Goal: Task Accomplishment & Management: Use online tool/utility

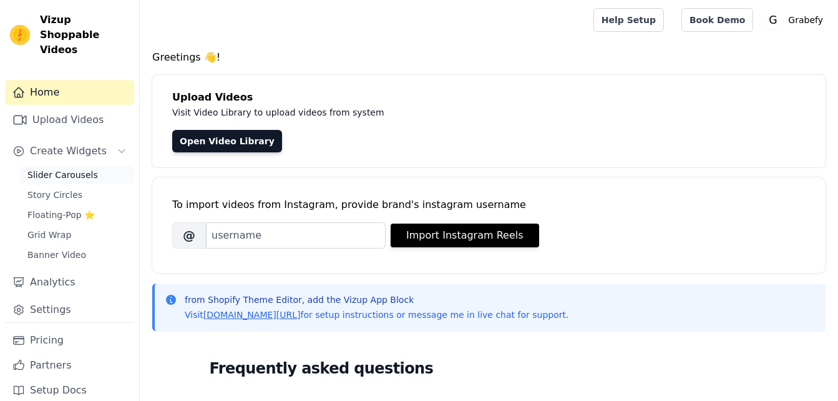
click at [71, 169] on span "Slider Carousels" at bounding box center [62, 175] width 71 height 12
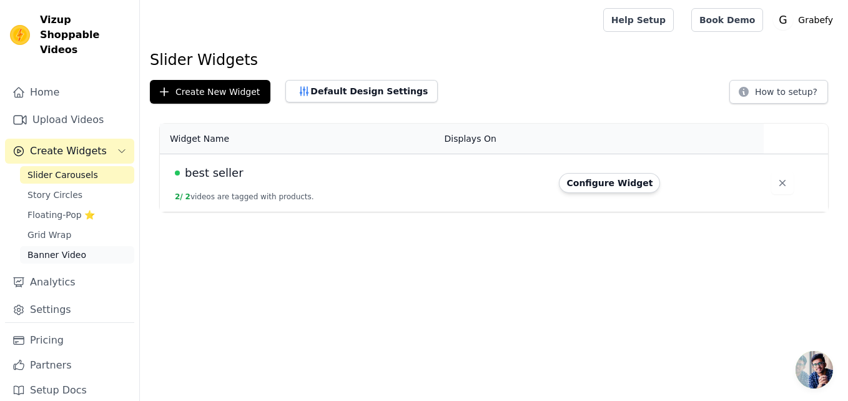
click at [54, 248] on span "Banner Video" at bounding box center [56, 254] width 59 height 12
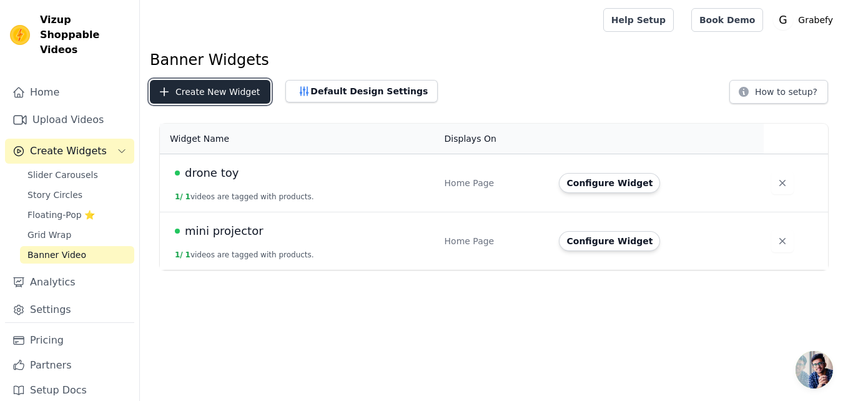
click at [238, 92] on button "Create New Widget" at bounding box center [210, 92] width 120 height 24
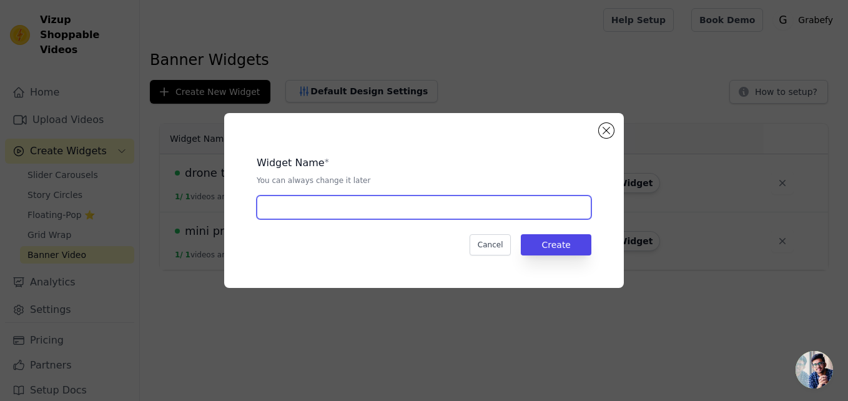
click at [423, 208] on input "text" at bounding box center [424, 207] width 335 height 24
type input "m"
type input "water book"
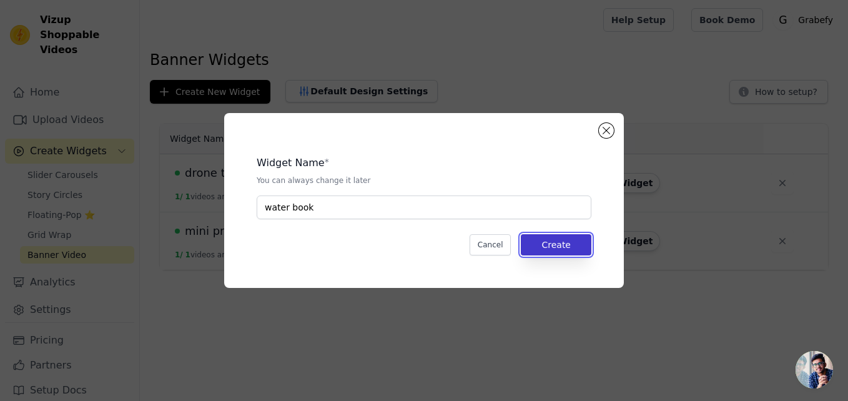
click at [581, 243] on button "Create" at bounding box center [556, 244] width 71 height 21
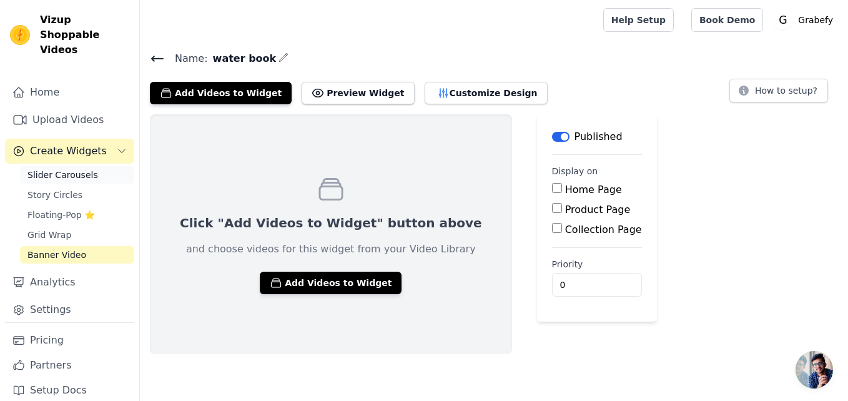
click at [78, 169] on span "Slider Carousels" at bounding box center [62, 175] width 71 height 12
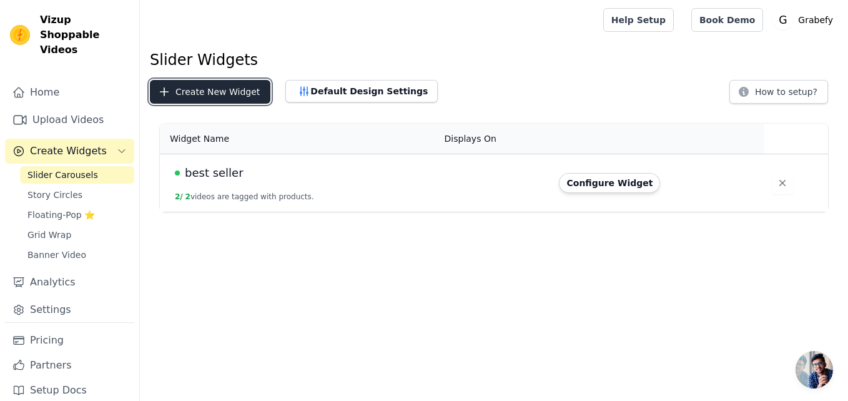
click at [219, 91] on button "Create New Widget" at bounding box center [210, 92] width 120 height 24
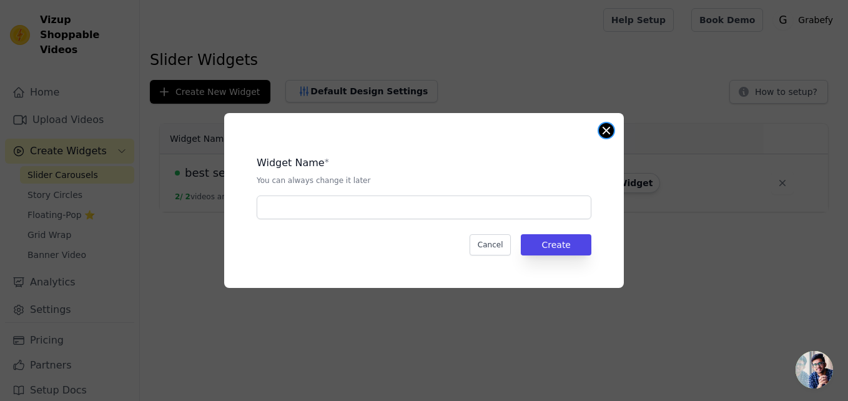
click at [601, 130] on button "Close modal" at bounding box center [606, 130] width 15 height 15
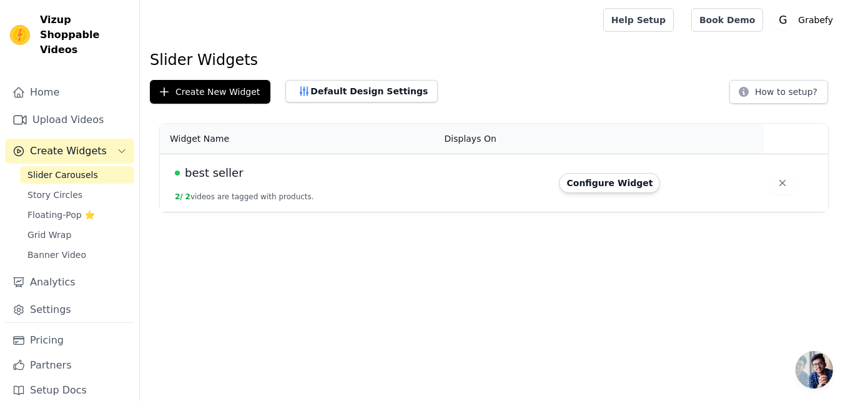
click at [358, 185] on td "best seller 2 / 2 videos are tagged with products." at bounding box center [298, 183] width 277 height 58
click at [619, 184] on button "Configure Widget" at bounding box center [609, 183] width 101 height 20
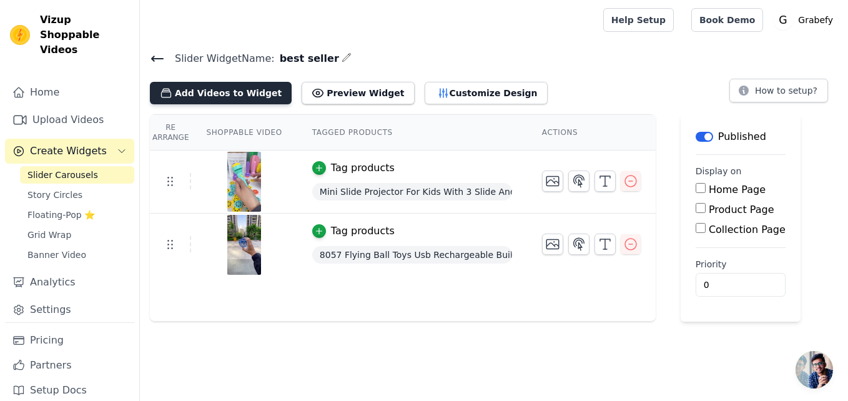
click at [249, 87] on button "Add Videos to Widget" at bounding box center [221, 93] width 142 height 22
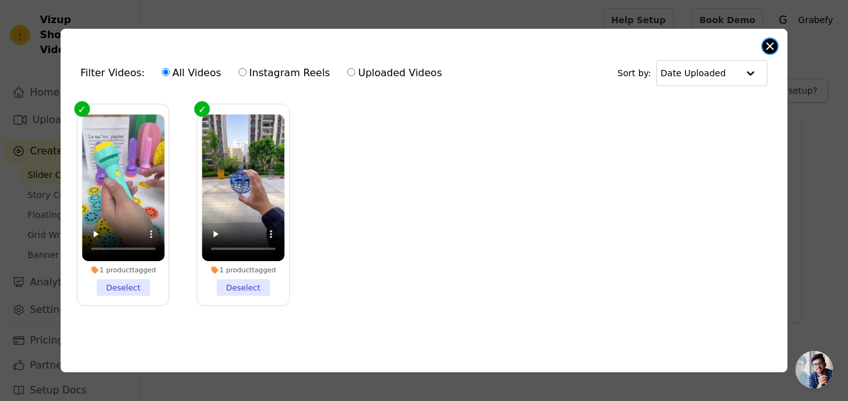
click at [772, 39] on button "Close modal" at bounding box center [769, 46] width 15 height 15
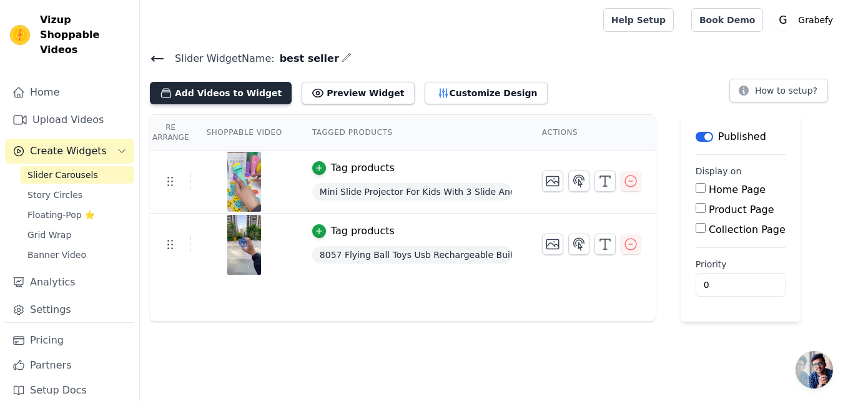
click at [232, 93] on button "Add Videos to Widget" at bounding box center [221, 93] width 142 height 22
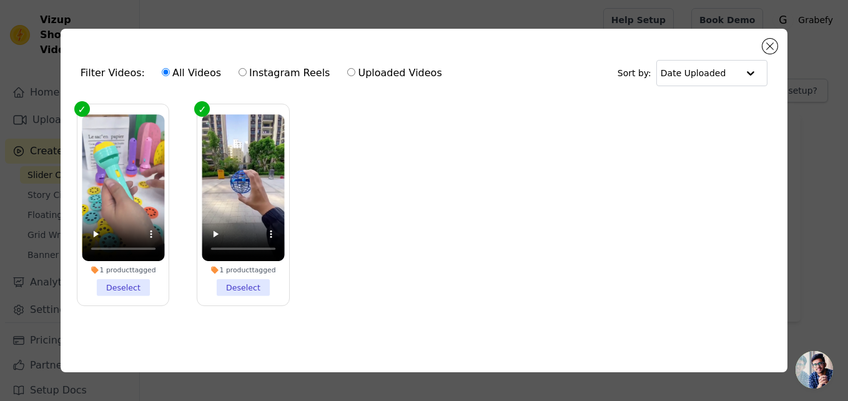
click at [760, 43] on div "Filter Videos: All Videos Instagram Reels Uploaded Videos Sort by: Date Uploade…" at bounding box center [424, 201] width 727 height 344
click at [767, 42] on button "Close modal" at bounding box center [769, 46] width 15 height 15
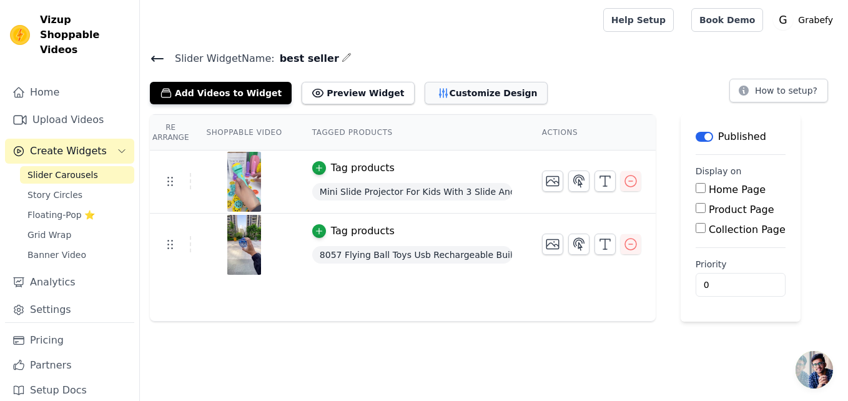
click at [425, 97] on button "Customize Design" at bounding box center [486, 93] width 123 height 22
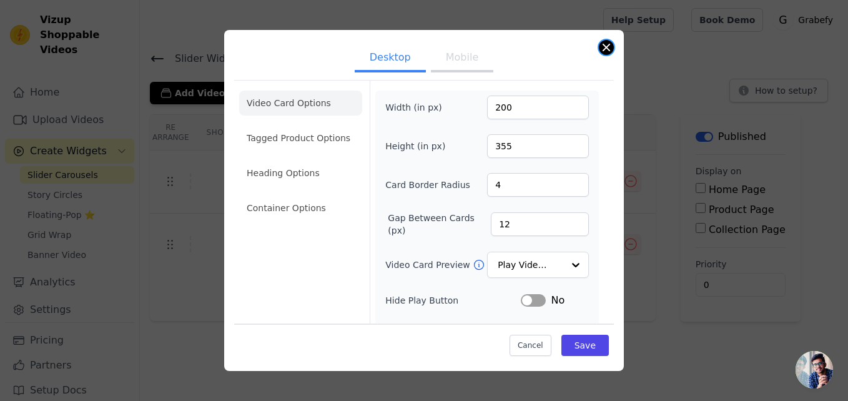
click at [602, 48] on button "Close modal" at bounding box center [606, 47] width 15 height 15
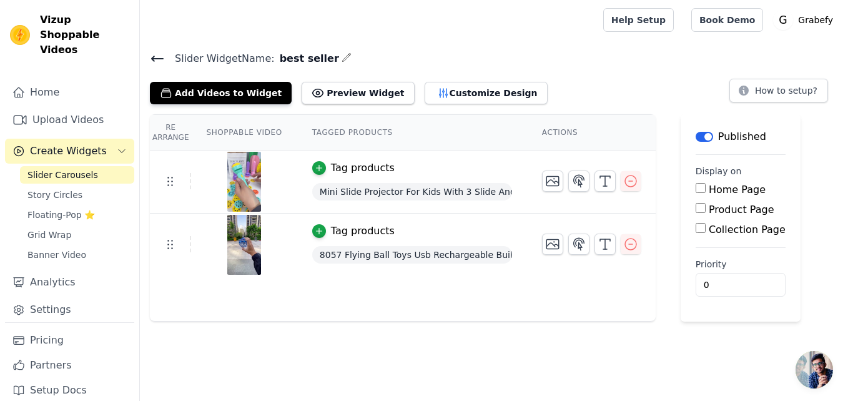
click at [695, 185] on input "Home Page" at bounding box center [700, 188] width 10 height 10
checkbox input "true"
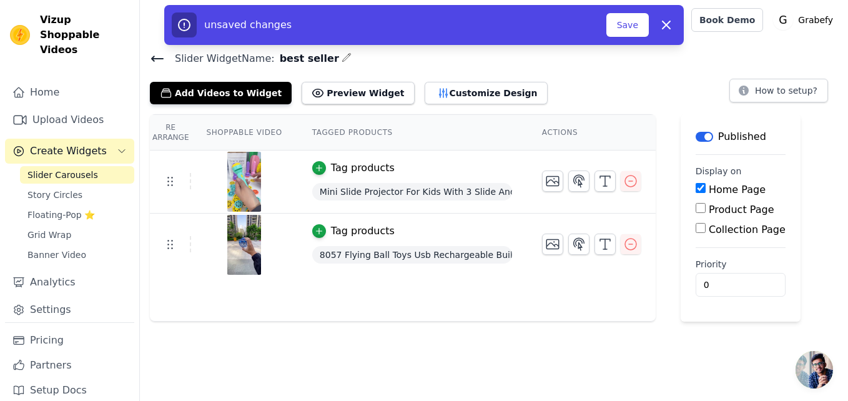
click at [81, 144] on span "Create Widgets" at bounding box center [68, 151] width 77 height 15
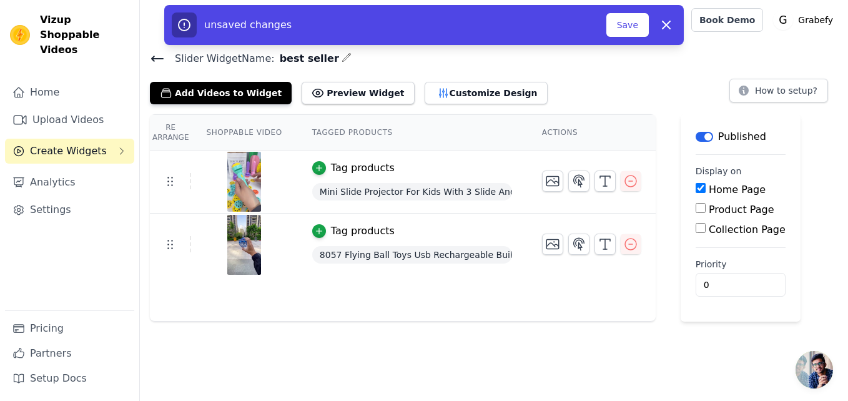
click at [81, 144] on span "Create Widgets" at bounding box center [68, 151] width 77 height 15
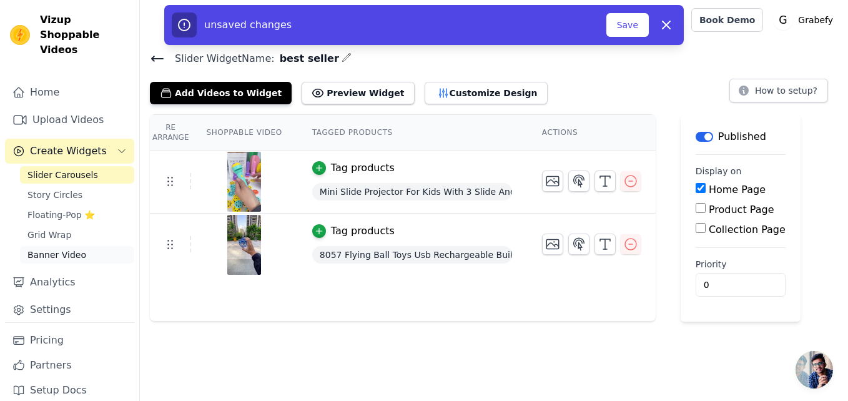
click at [69, 248] on span "Banner Video" at bounding box center [56, 254] width 59 height 12
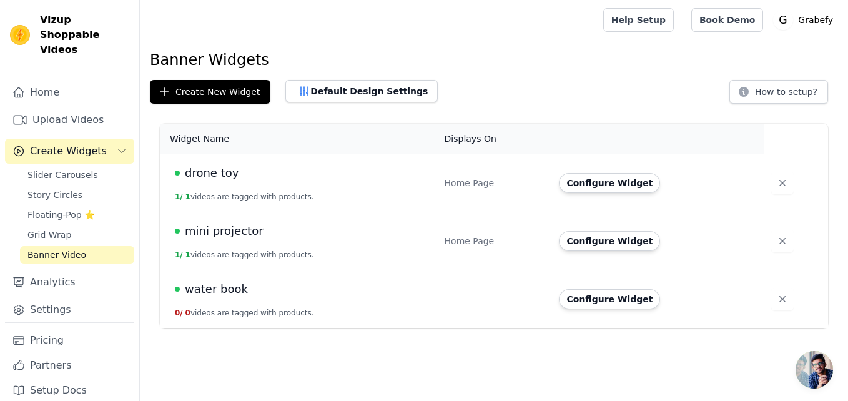
click at [286, 298] on td "water book 0 / 0 videos are tagged with products." at bounding box center [298, 299] width 277 height 58
click at [285, 311] on button "0 / 0 videos are tagged with products." at bounding box center [244, 313] width 139 height 10
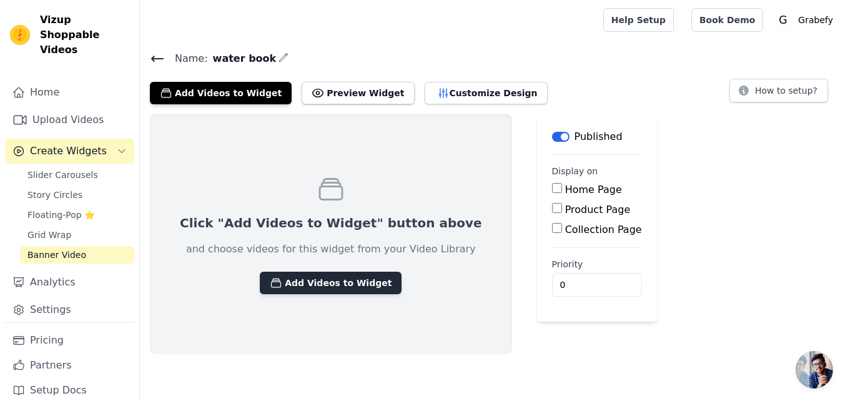
click at [281, 284] on button "Add Videos to Widget" at bounding box center [331, 283] width 142 height 22
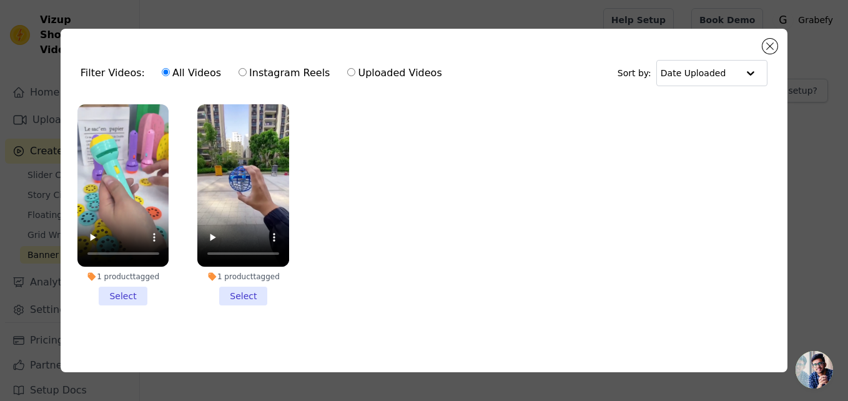
click at [347, 71] on input "Uploaded Videos" at bounding box center [351, 72] width 8 height 8
radio input "true"
click at [162, 68] on input "All Videos" at bounding box center [166, 72] width 8 height 8
radio input "true"
click at [766, 49] on div "Filter Videos: All Videos Instagram Reels Uploaded Videos Sort by: Date Uploade…" at bounding box center [424, 201] width 727 height 344
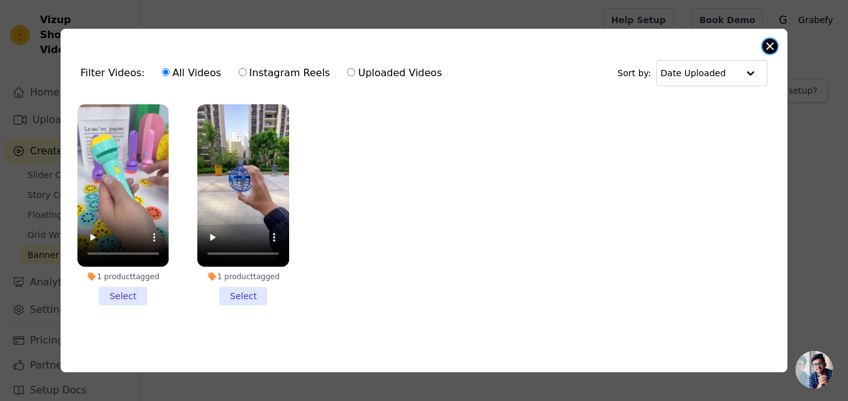
click at [768, 39] on button "Close modal" at bounding box center [769, 46] width 15 height 15
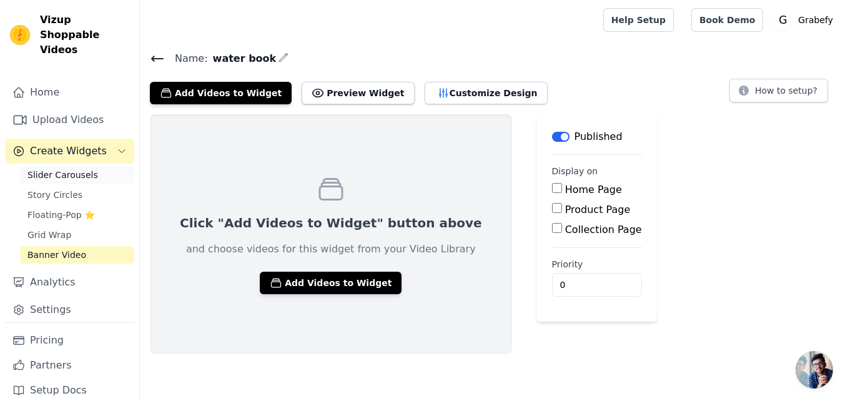
click at [59, 169] on span "Slider Carousels" at bounding box center [62, 175] width 71 height 12
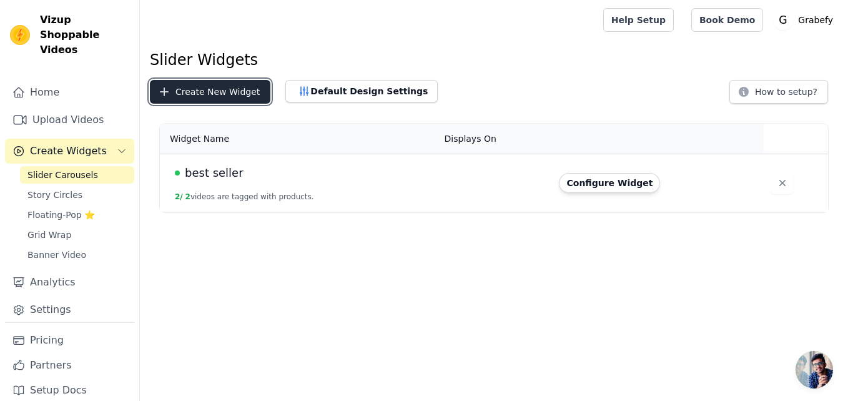
click at [221, 94] on button "Create New Widget" at bounding box center [210, 92] width 120 height 24
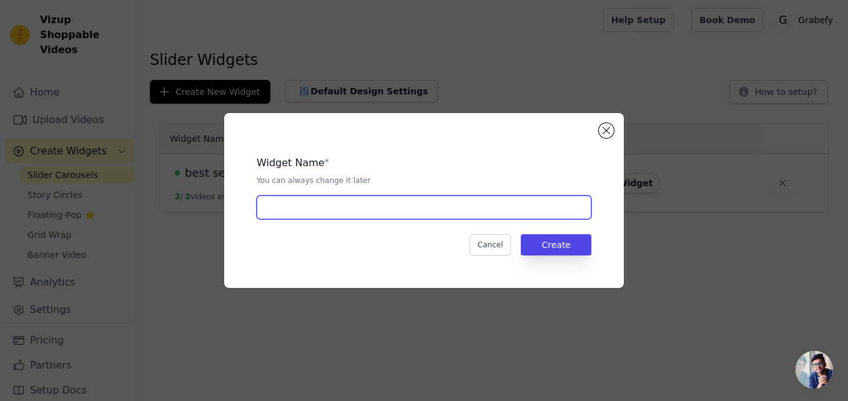
click at [313, 207] on input "text" at bounding box center [424, 207] width 335 height 24
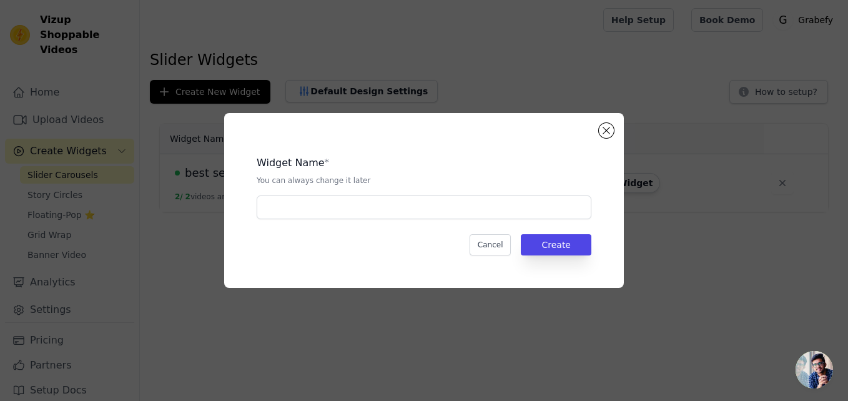
click at [194, 256] on div "Widget Name * You can always change it later Cancel Create" at bounding box center [424, 200] width 808 height 215
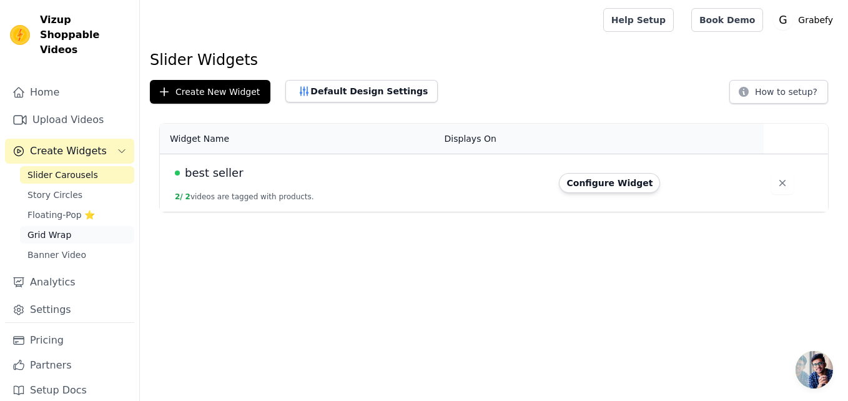
click at [56, 229] on span "Grid Wrap" at bounding box center [49, 235] width 44 height 12
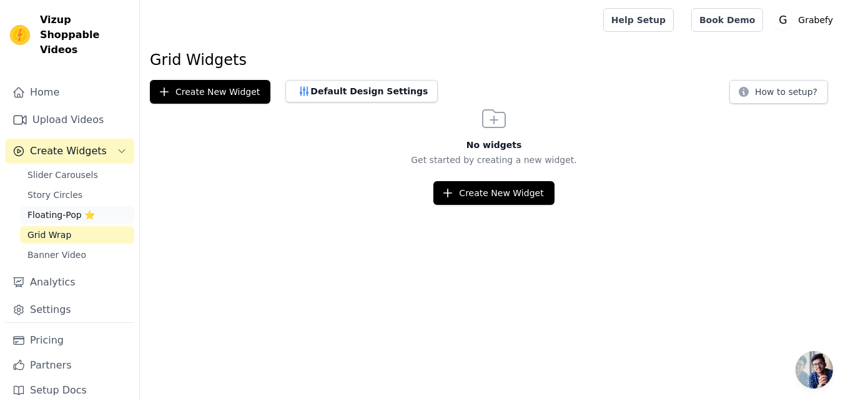
click at [56, 209] on span "Floating-Pop ⭐" at bounding box center [60, 215] width 67 height 12
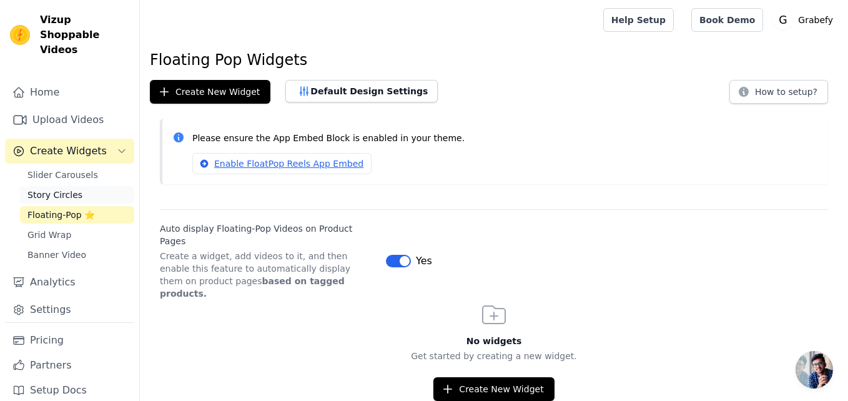
click at [56, 189] on span "Story Circles" at bounding box center [54, 195] width 55 height 12
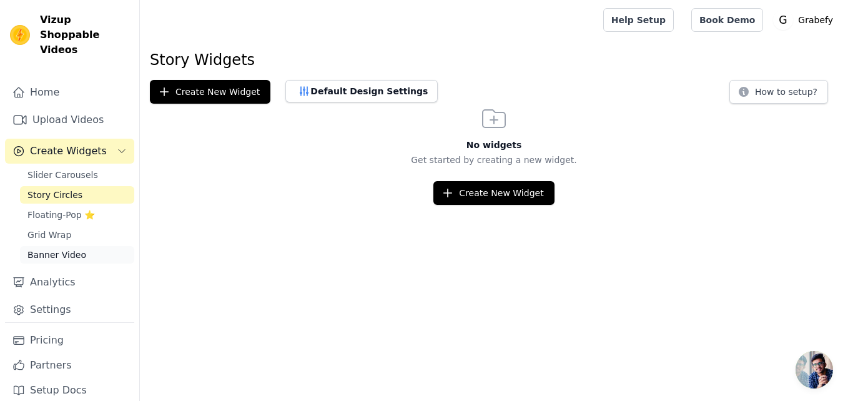
click at [69, 248] on span "Banner Video" at bounding box center [56, 254] width 59 height 12
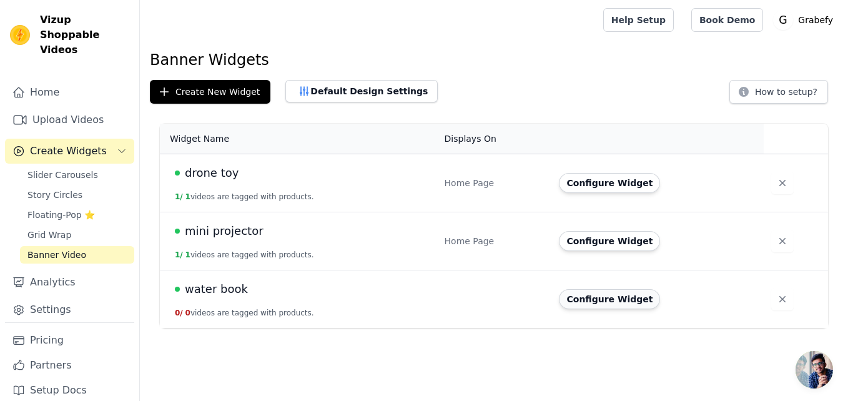
click at [601, 300] on button "Configure Widget" at bounding box center [609, 299] width 101 height 20
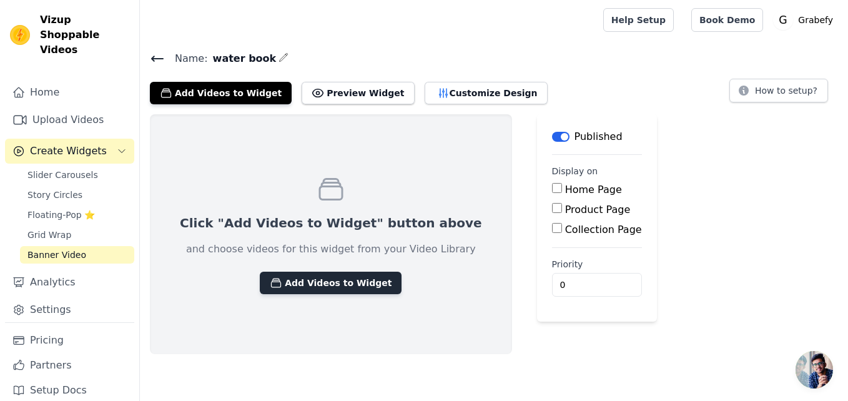
click at [329, 277] on button "Add Videos to Widget" at bounding box center [331, 283] width 142 height 22
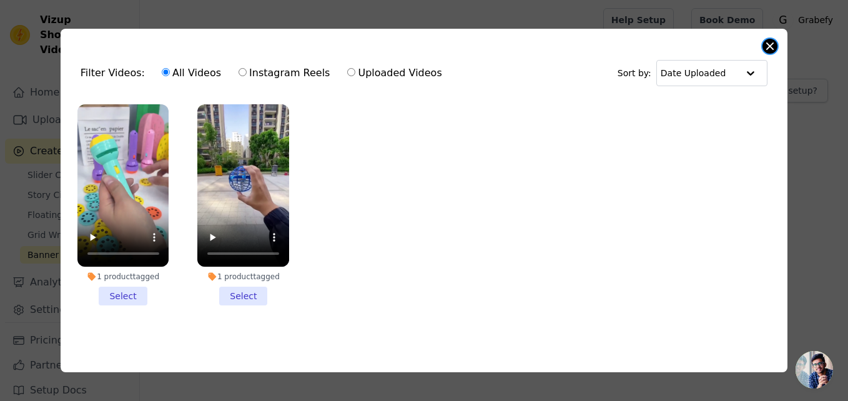
click at [765, 44] on button "Close modal" at bounding box center [769, 46] width 15 height 15
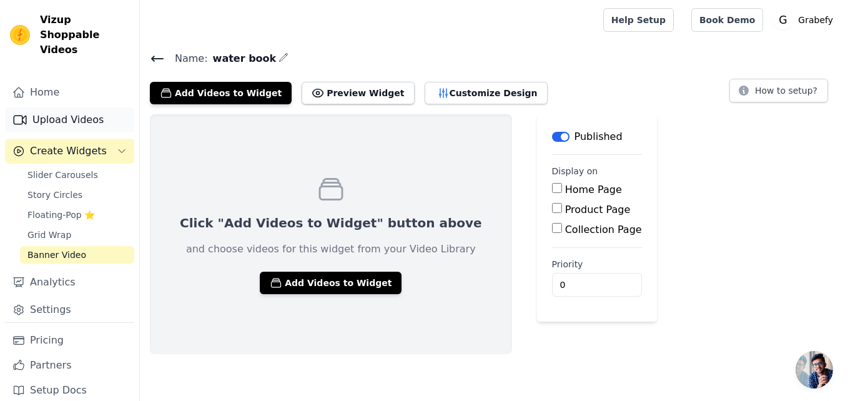
click at [98, 115] on link "Upload Videos" at bounding box center [69, 119] width 129 height 25
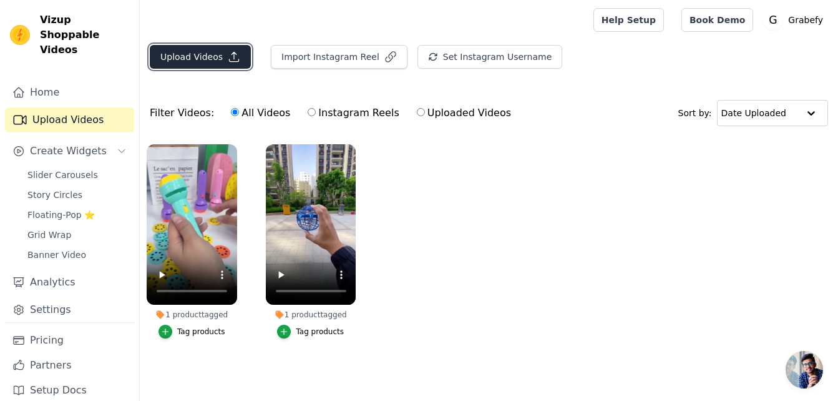
click at [194, 56] on button "Upload Videos" at bounding box center [200, 57] width 101 height 24
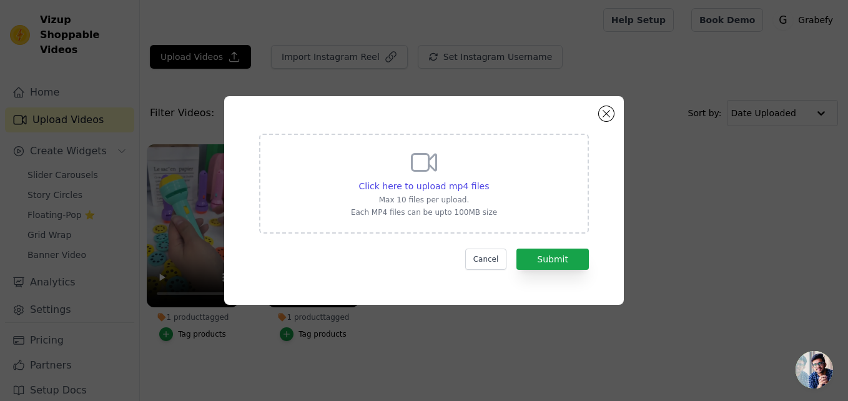
click at [371, 174] on div "Click here to upload mp4 files Max 10 files per upload. Each MP4 files can be u…" at bounding box center [424, 182] width 146 height 70
click at [488, 179] on input "Click here to upload mp4 files Max 10 files per upload. Each MP4 files can be u…" at bounding box center [488, 179] width 1 height 1
type input "C:\fakepath\670fd0d52e81abcbdfb6137b70c1f669.mp4"
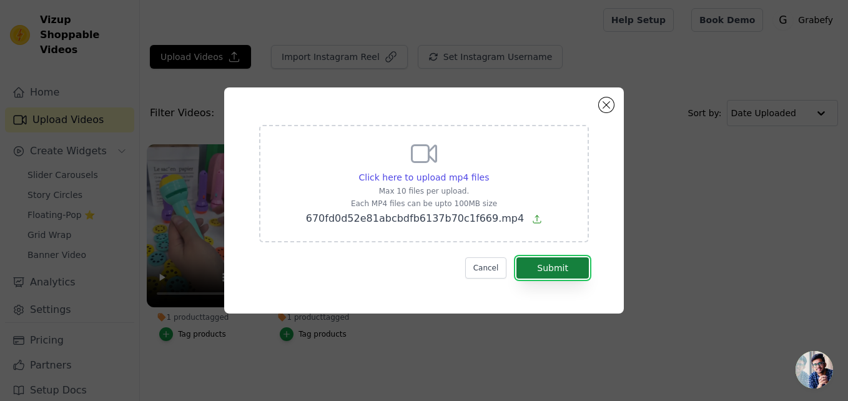
click at [549, 269] on button "Submit" at bounding box center [552, 267] width 72 height 21
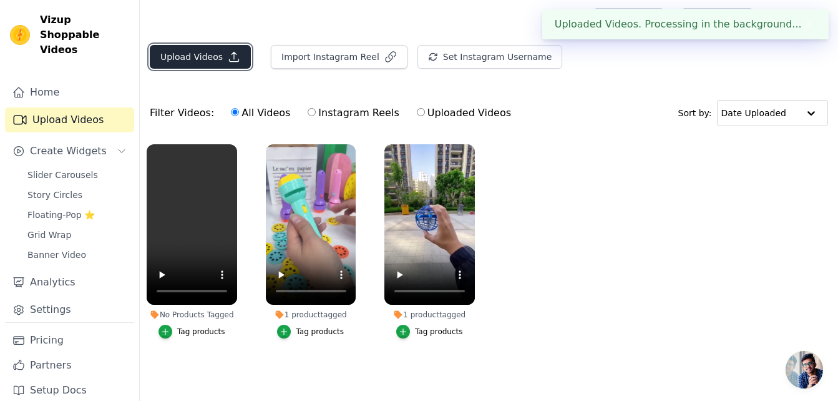
click at [207, 47] on button "Upload Videos" at bounding box center [200, 57] width 101 height 24
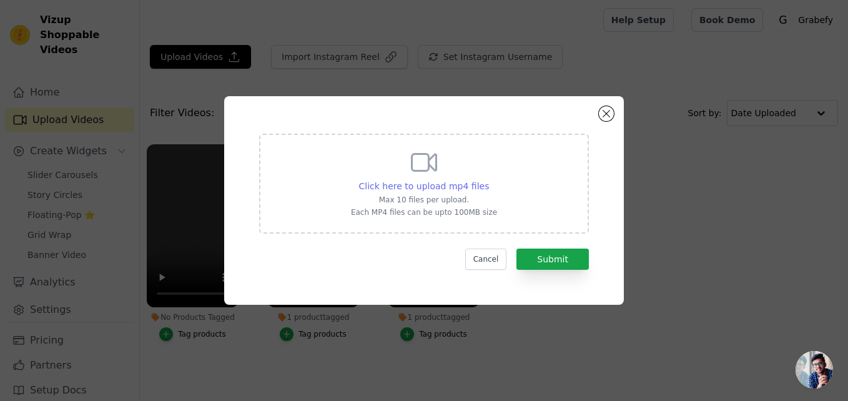
click at [405, 186] on span "Click here to upload mp4 files" at bounding box center [424, 186] width 130 height 10
click at [488, 180] on input "Click here to upload mp4 files Max 10 files per upload. Each MP4 files can be u…" at bounding box center [488, 179] width 1 height 1
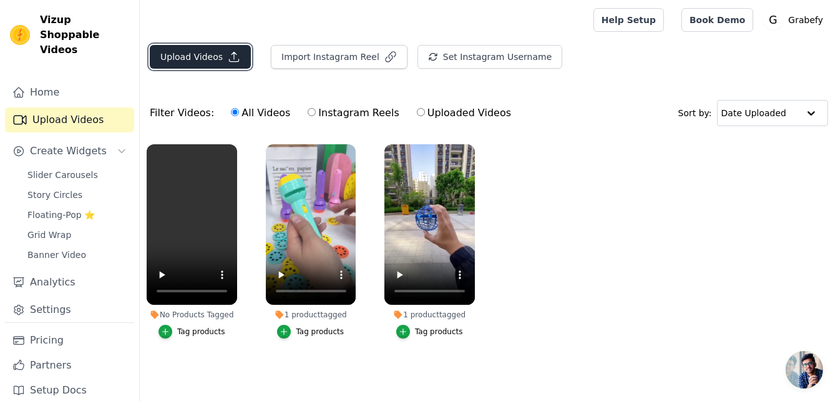
click at [194, 58] on button "Upload Videos" at bounding box center [200, 57] width 101 height 24
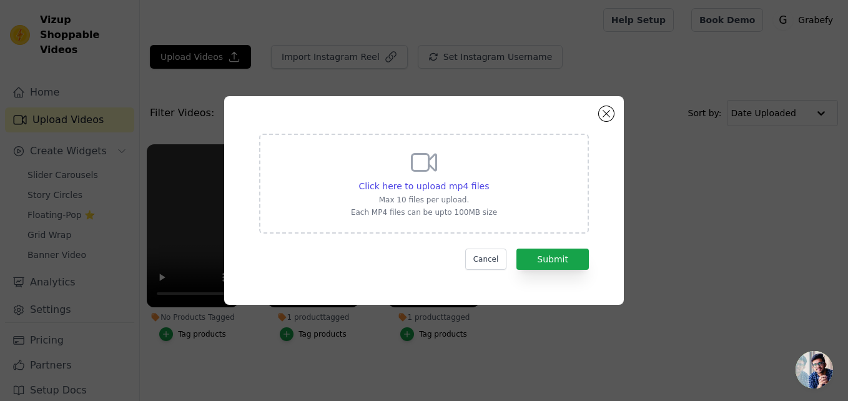
click at [374, 164] on div "Click here to upload mp4 files Max 10 files per upload. Each MP4 files can be u…" at bounding box center [424, 182] width 146 height 70
click at [488, 179] on input "Click here to upload mp4 files Max 10 files per upload. Each MP4 files can be u…" at bounding box center [488, 179] width 1 height 1
type input "C:\fakepath\e458e4f243906648126354bcdb13f17b.mp4"
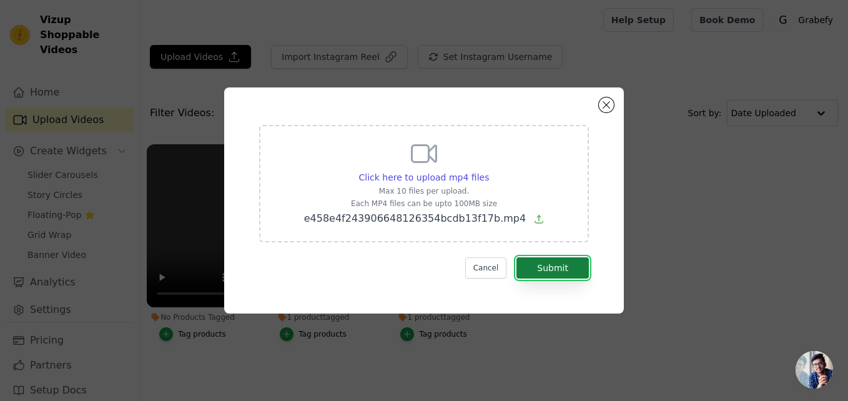
click at [534, 272] on button "Submit" at bounding box center [552, 267] width 72 height 21
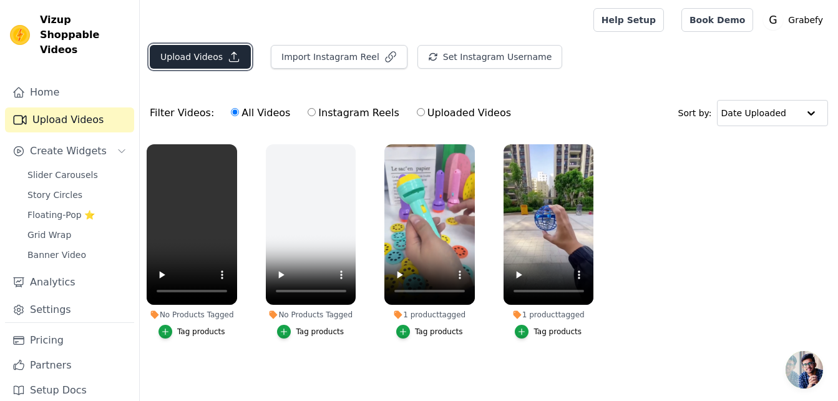
click at [214, 59] on button "Upload Videos" at bounding box center [200, 57] width 101 height 24
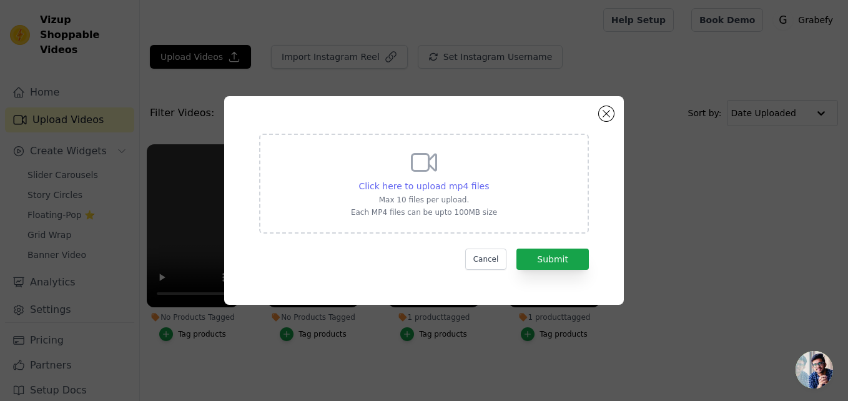
click at [406, 181] on span "Click here to upload mp4 files" at bounding box center [424, 186] width 130 height 10
click at [488, 180] on input "Click here to upload mp4 files Max 10 files per upload. Each MP4 files can be u…" at bounding box center [488, 179] width 1 height 1
type input "C:\fakepath\44e31eb438c418fd59c3723c617b4635_t4.mp4"
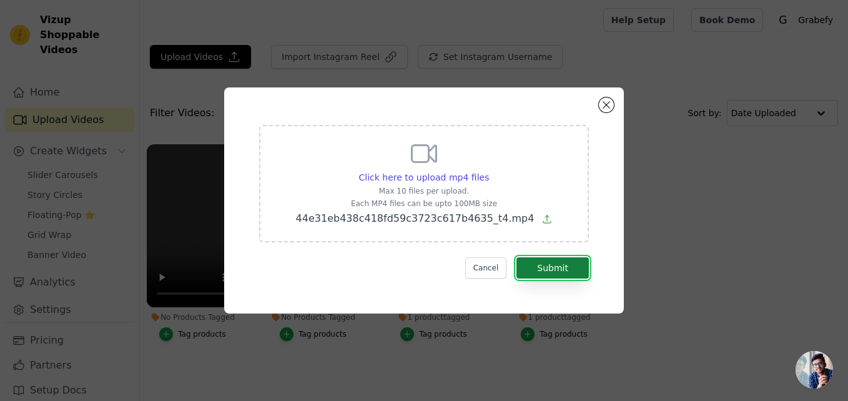
click at [551, 265] on button "Submit" at bounding box center [552, 267] width 72 height 21
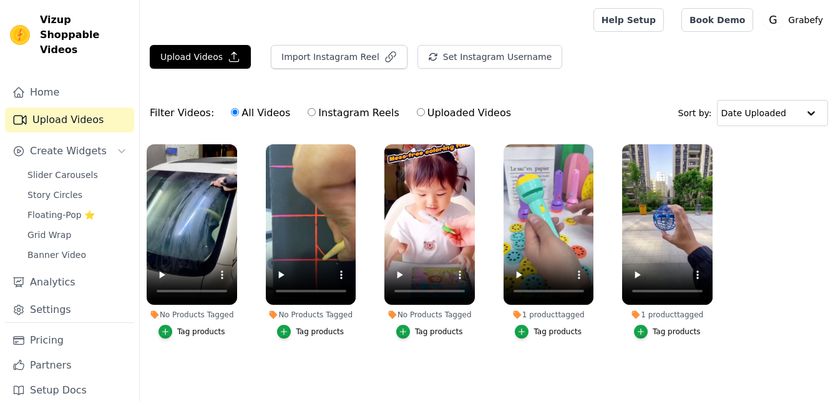
click at [408, 333] on icon "button" at bounding box center [403, 331] width 9 height 9
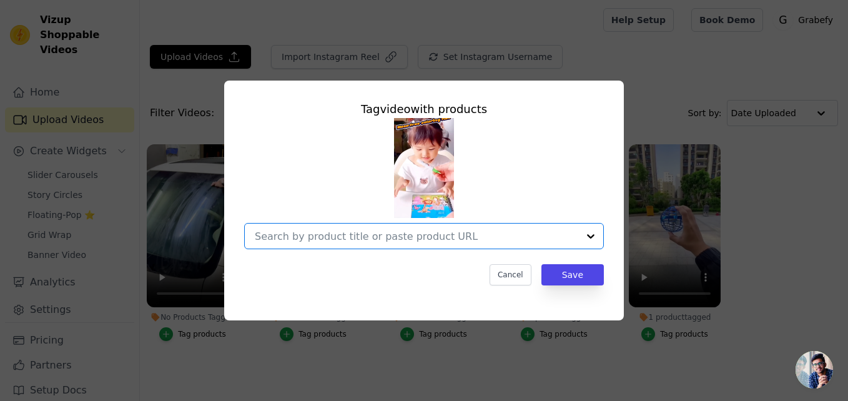
click at [463, 241] on input "No Products Tagged Tag video with products Option undefined, selected. Select i…" at bounding box center [416, 236] width 323 height 12
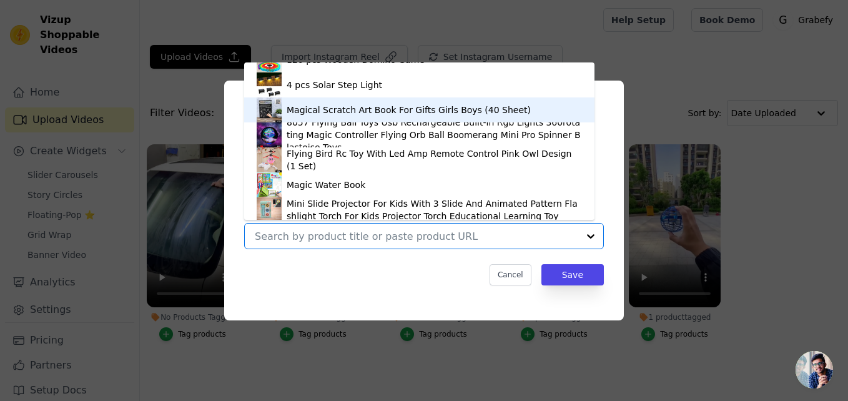
scroll to position [92, 0]
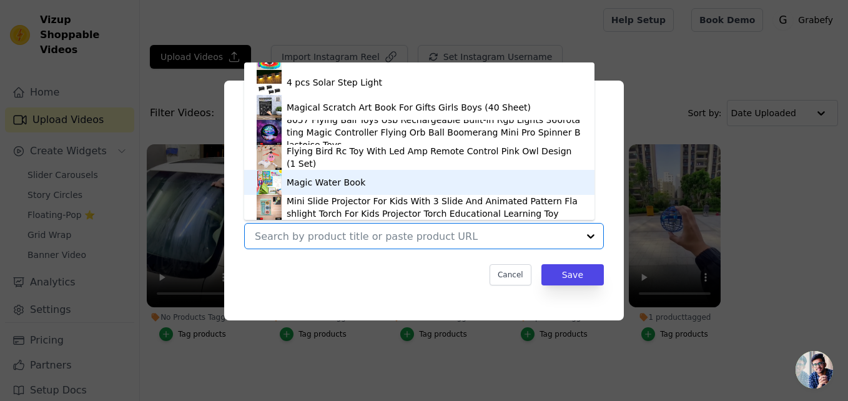
click at [416, 178] on div "Magic Water Book" at bounding box center [419, 182] width 325 height 25
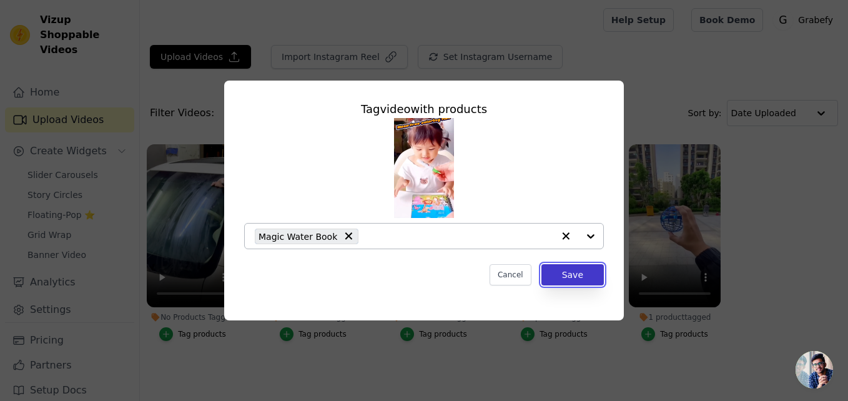
click at [564, 272] on button "Save" at bounding box center [572, 274] width 62 height 21
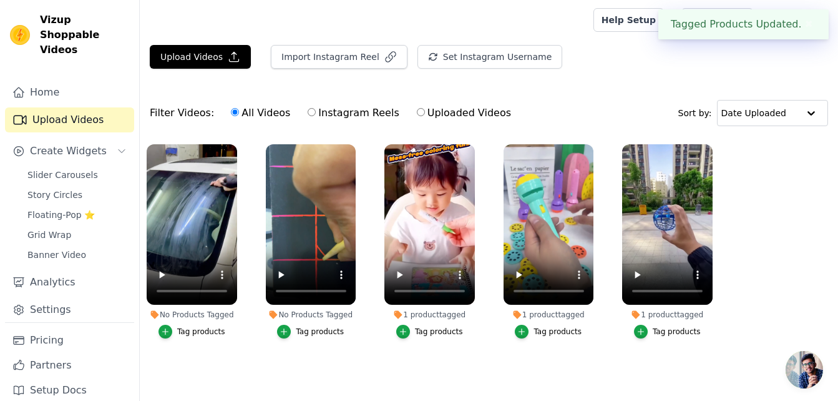
click at [318, 333] on div "Tag products" at bounding box center [320, 332] width 48 height 10
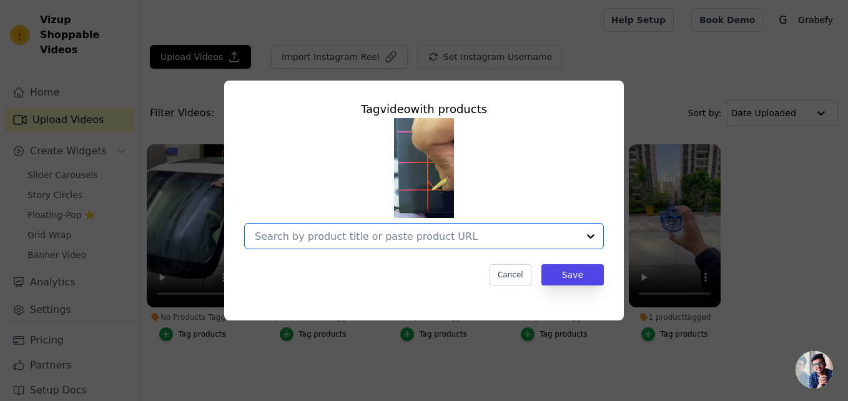
click at [346, 237] on input "No Products Tagged Tag video with products Option undefined, selected. Select i…" at bounding box center [416, 236] width 323 height 12
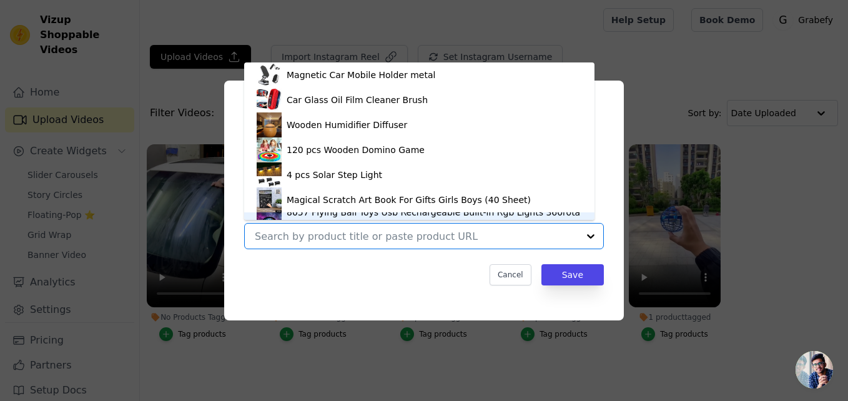
scroll to position [17, 0]
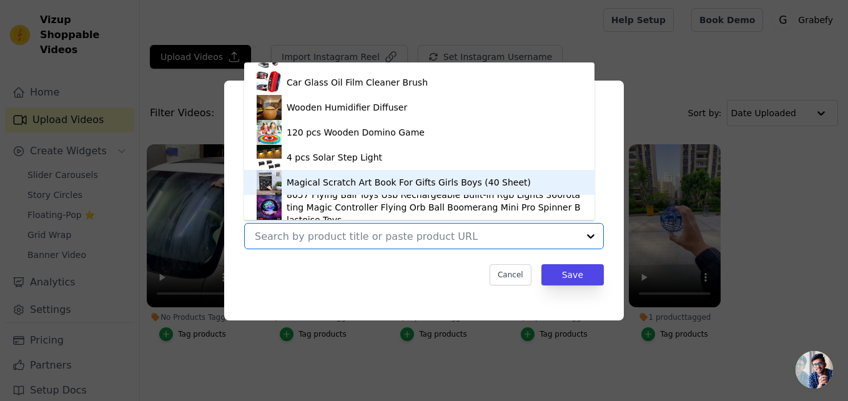
click at [352, 184] on div "Magical Scratch Art Book For Gifts Girls Boys (40 Sheet)" at bounding box center [409, 182] width 244 height 12
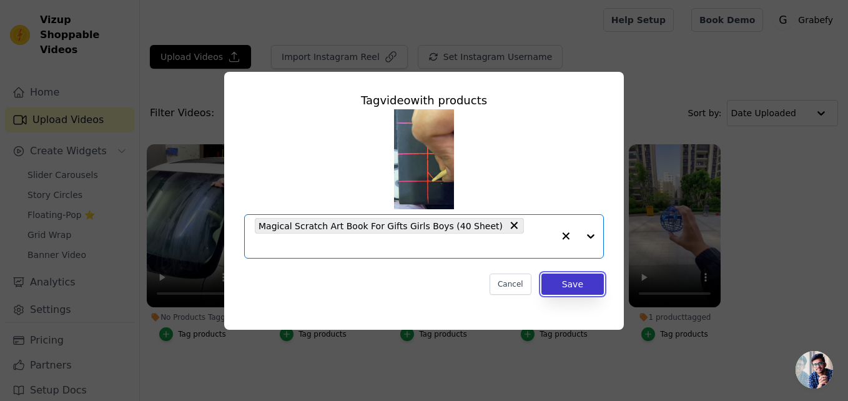
click at [566, 274] on button "Save" at bounding box center [572, 283] width 62 height 21
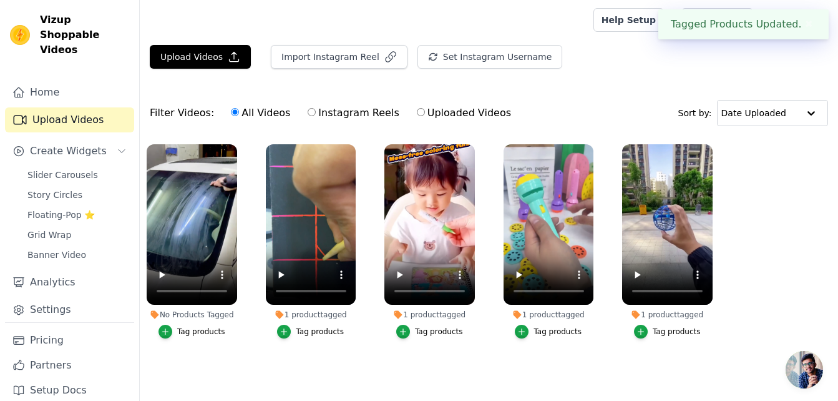
click at [207, 330] on div "Tag products" at bounding box center [201, 332] width 48 height 10
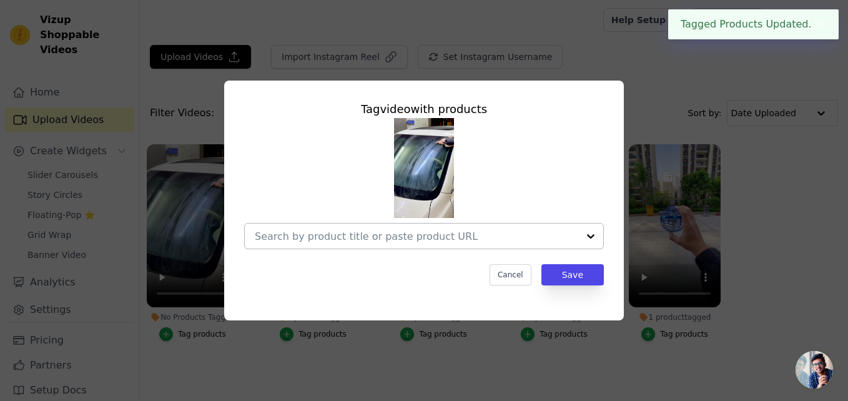
click at [433, 225] on div at bounding box center [416, 236] width 323 height 25
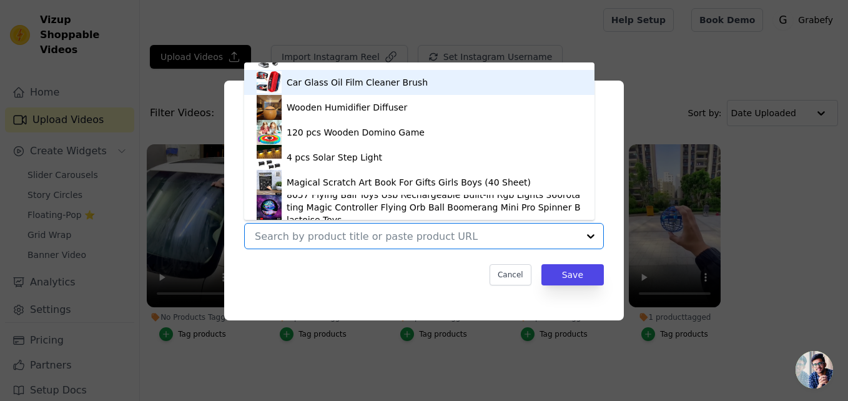
click at [347, 86] on div "Car Glass Oil Film Cleaner Brush" at bounding box center [357, 82] width 141 height 12
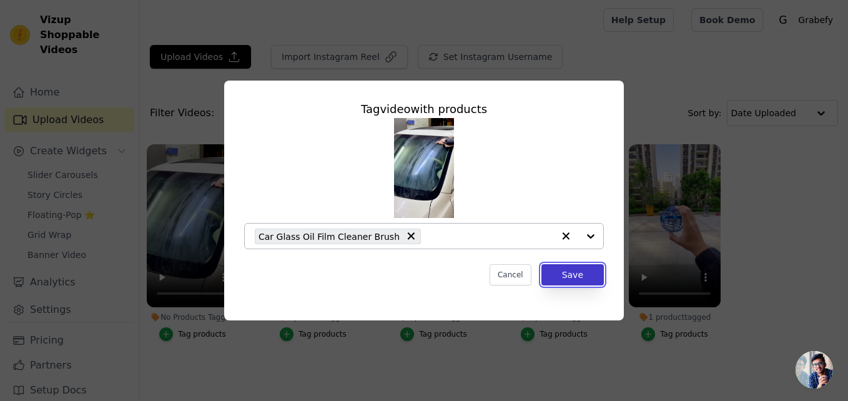
click at [582, 276] on button "Save" at bounding box center [572, 274] width 62 height 21
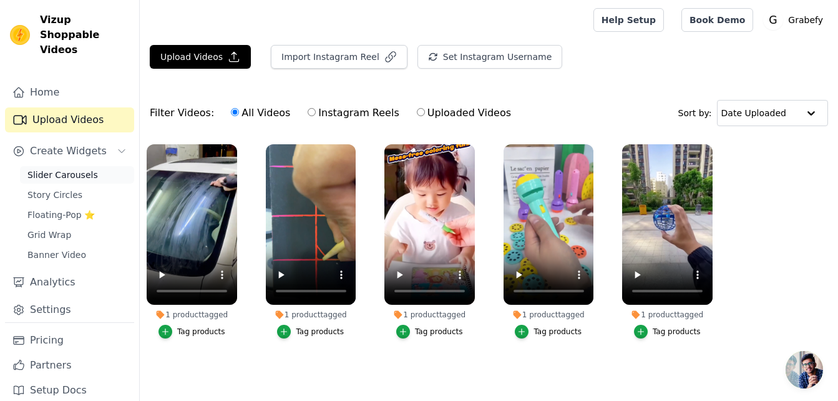
click at [71, 169] on span "Slider Carousels" at bounding box center [62, 175] width 71 height 12
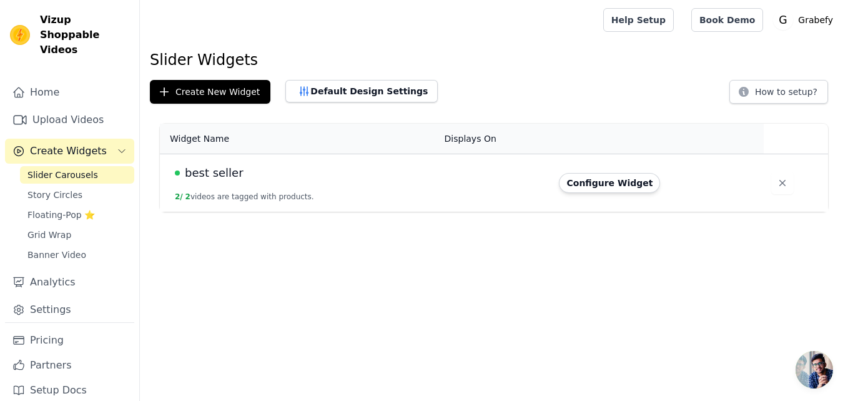
click at [265, 185] on td "best seller 2 / 2 videos are tagged with products." at bounding box center [298, 183] width 277 height 58
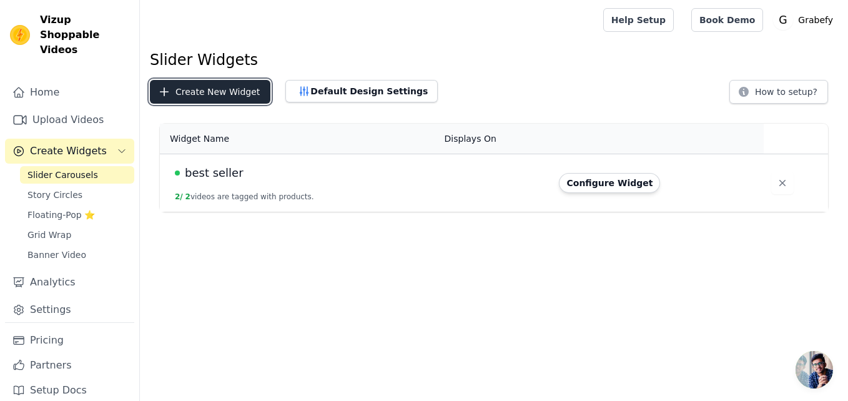
click at [225, 102] on button "Create New Widget" at bounding box center [210, 92] width 120 height 24
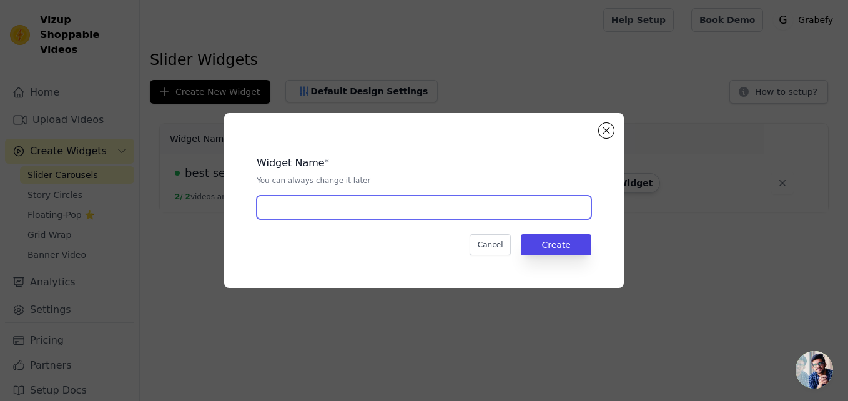
click at [375, 208] on input "text" at bounding box center [424, 207] width 335 height 24
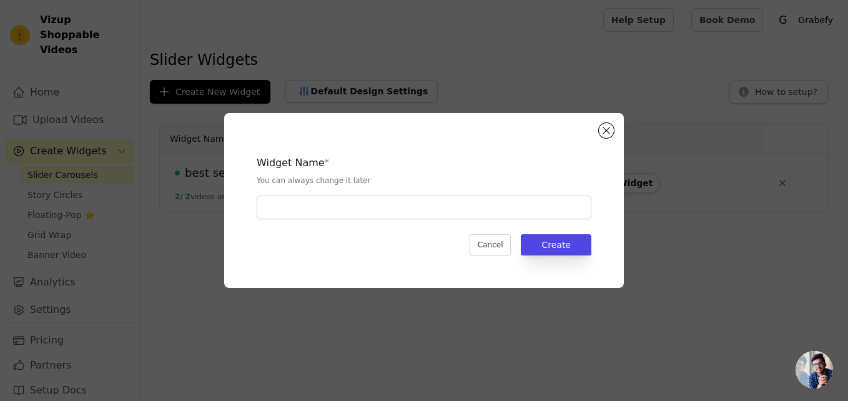
click at [613, 135] on div "Widget Name * You can always change it later Cancel Create" at bounding box center [424, 200] width 400 height 175
click at [611, 134] on button "Close modal" at bounding box center [606, 130] width 15 height 15
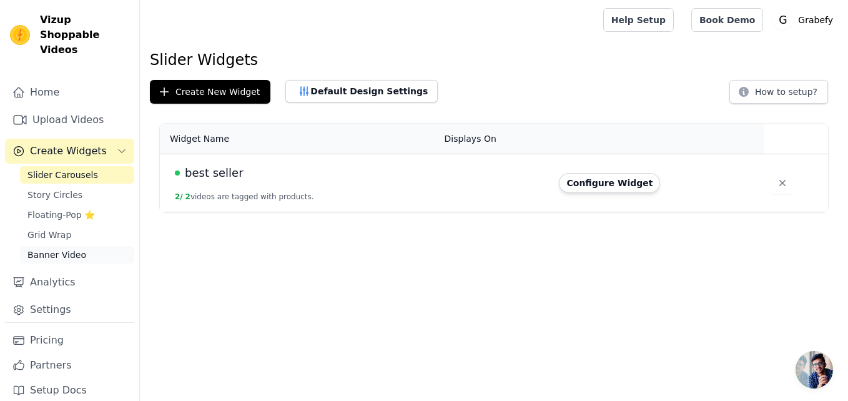
click at [107, 246] on link "Banner Video" at bounding box center [77, 254] width 114 height 17
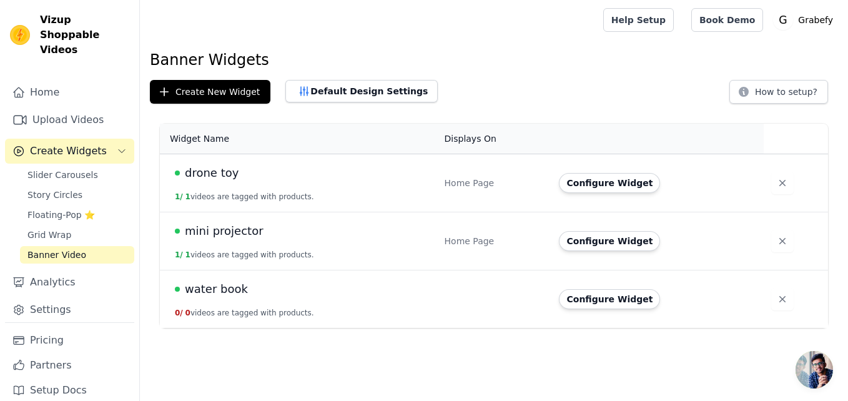
click at [260, 289] on div "water book" at bounding box center [302, 288] width 255 height 17
click at [592, 310] on td "Configure Widget" at bounding box center [657, 299] width 212 height 58
click at [594, 297] on button "Configure Widget" at bounding box center [609, 299] width 101 height 20
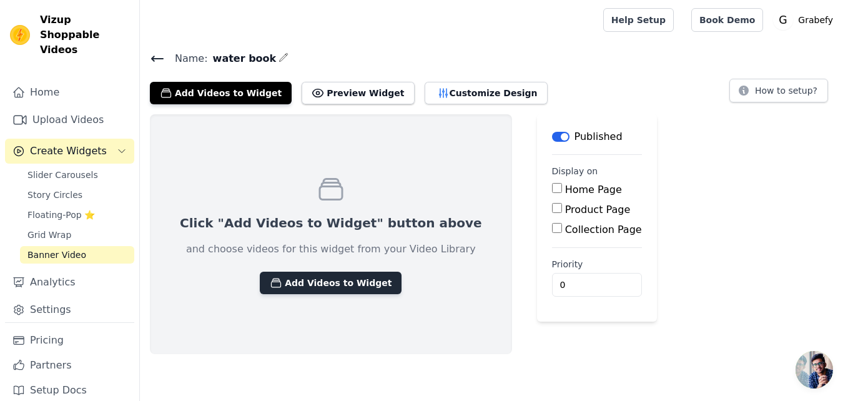
click at [323, 272] on button "Add Videos to Widget" at bounding box center [331, 283] width 142 height 22
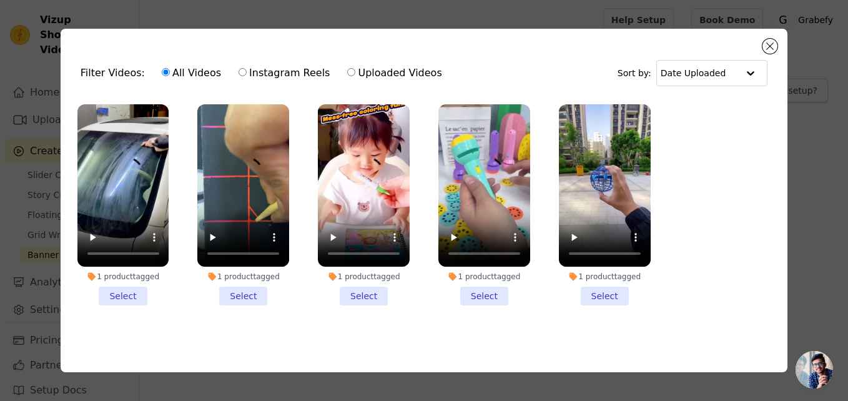
click at [363, 290] on li "1 product tagged Select" at bounding box center [364, 205] width 92 height 202
click at [0, 0] on input "1 product tagged Select" at bounding box center [0, 0] width 0 height 0
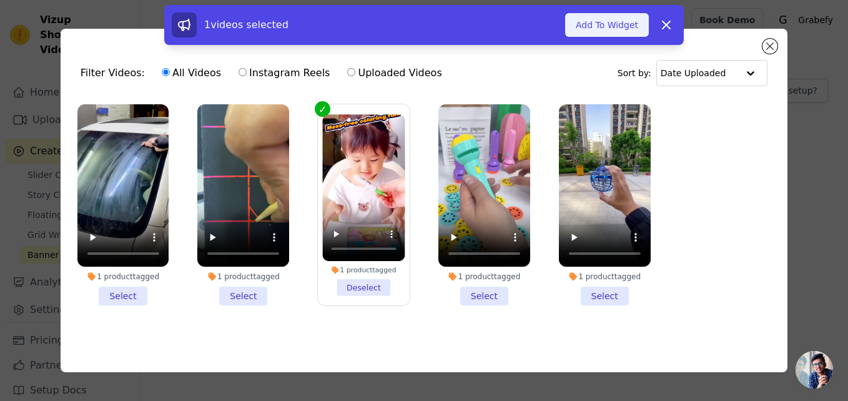
click at [607, 27] on button "Add To Widget" at bounding box center [607, 25] width 84 height 24
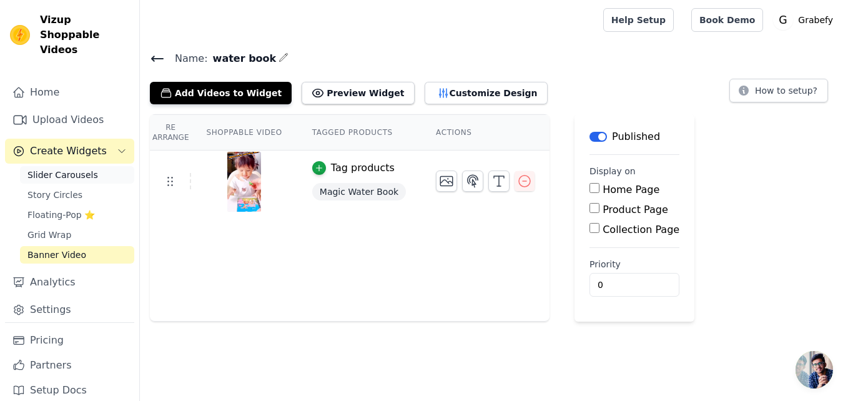
click at [86, 169] on span "Slider Carousels" at bounding box center [62, 175] width 71 height 12
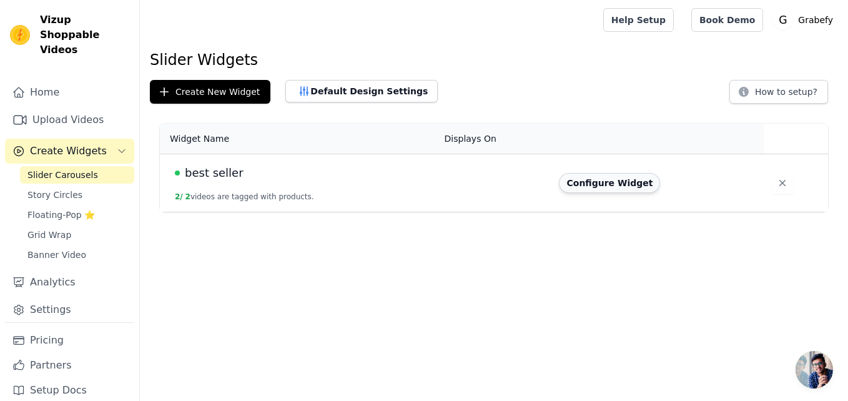
click at [609, 179] on button "Configure Widget" at bounding box center [609, 183] width 101 height 20
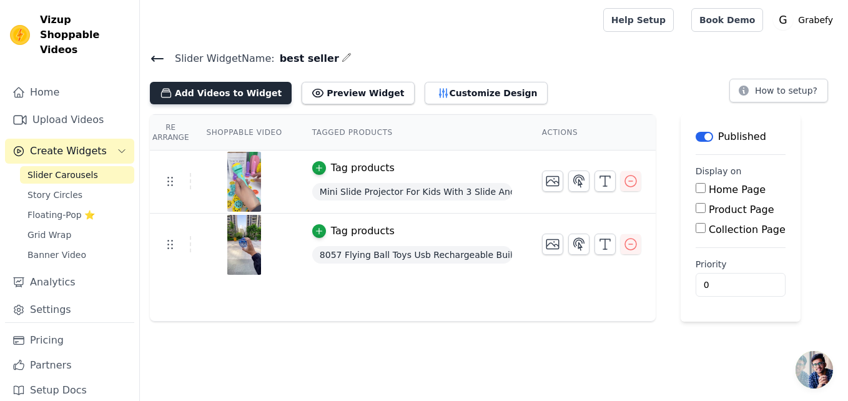
click at [209, 92] on button "Add Videos to Widget" at bounding box center [221, 93] width 142 height 22
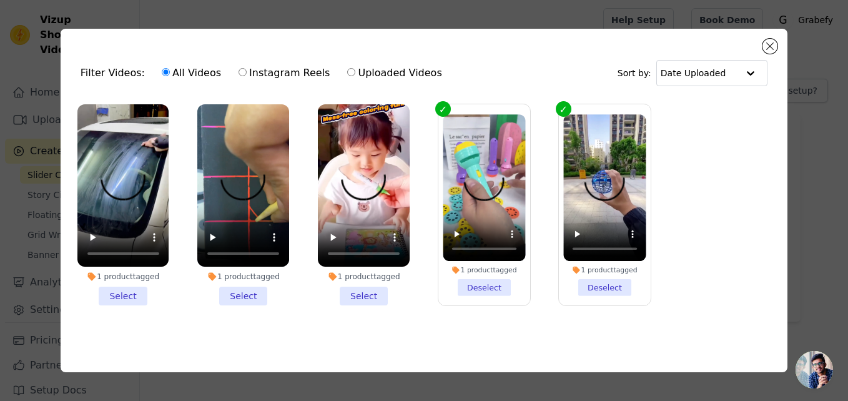
click at [356, 287] on li "1 product tagged Select" at bounding box center [364, 205] width 92 height 202
click at [0, 0] on input "1 product tagged Select" at bounding box center [0, 0] width 0 height 0
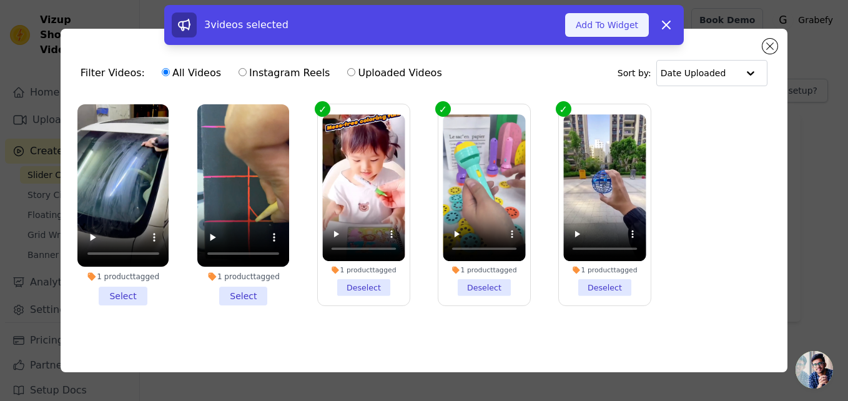
click at [600, 19] on button "Add To Widget" at bounding box center [607, 25] width 84 height 24
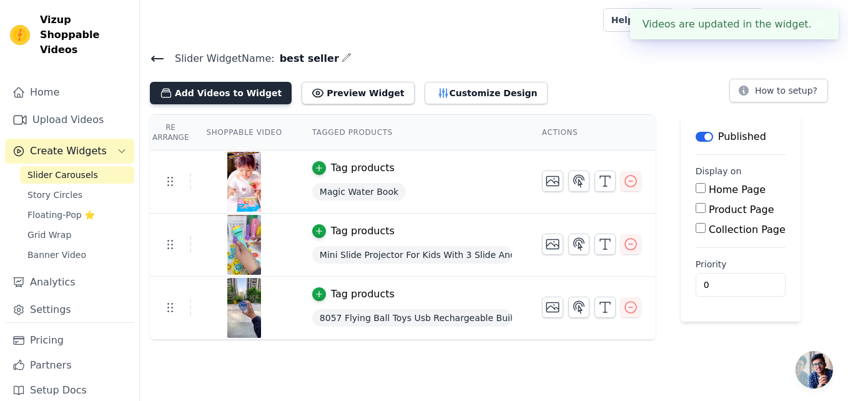
click at [216, 91] on button "Add Videos to Widget" at bounding box center [221, 93] width 142 height 22
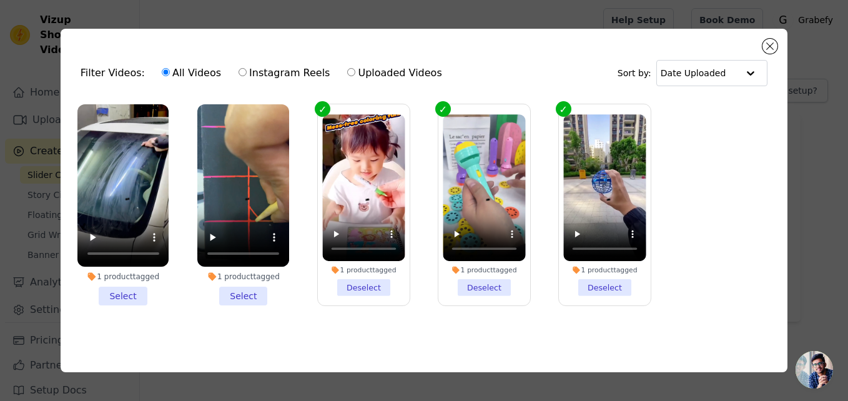
click at [253, 297] on li "1 product tagged Select" at bounding box center [243, 205] width 92 height 202
click at [0, 0] on input "1 product tagged Select" at bounding box center [0, 0] width 0 height 0
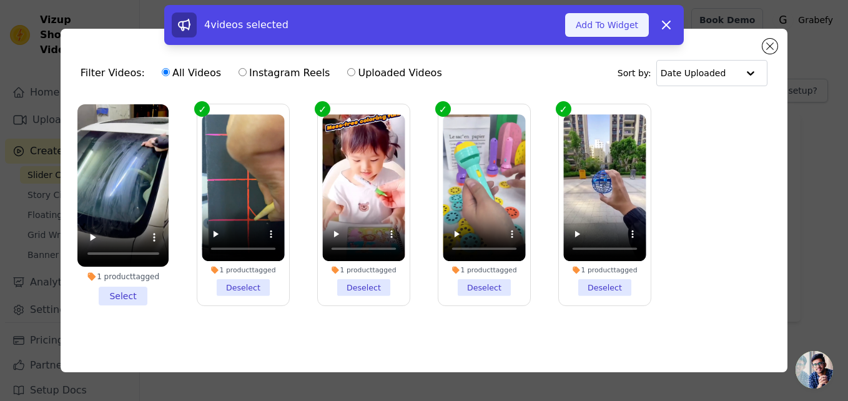
click at [617, 15] on button "Add To Widget" at bounding box center [607, 25] width 84 height 24
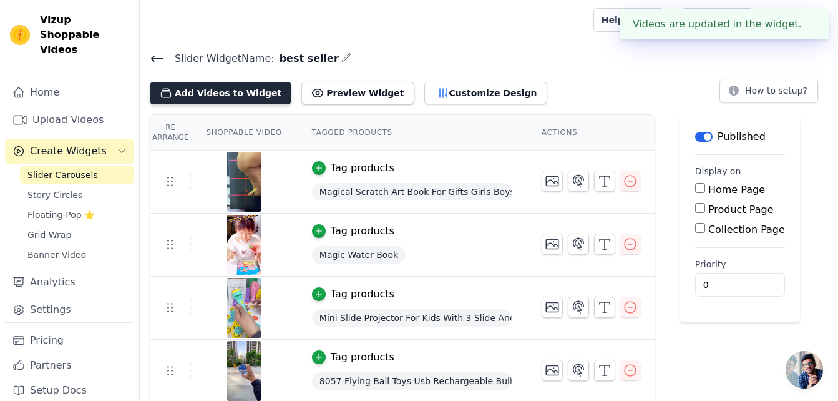
click at [239, 97] on button "Add Videos to Widget" at bounding box center [221, 93] width 142 height 22
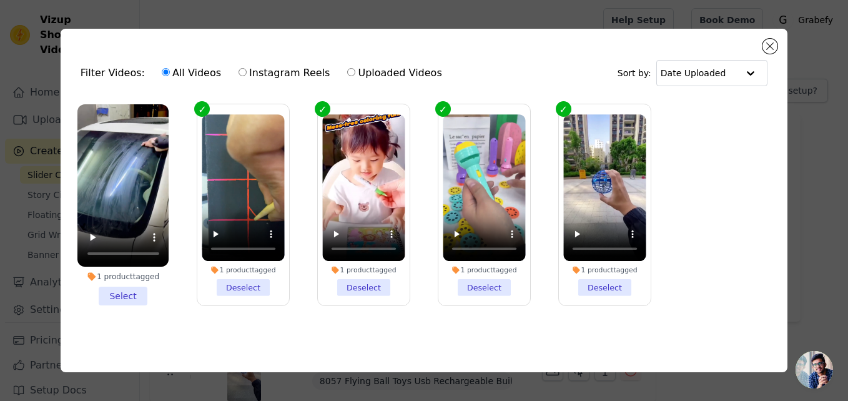
click at [129, 293] on li "1 product tagged Select" at bounding box center [123, 205] width 92 height 202
click at [0, 0] on input "1 product tagged Select" at bounding box center [0, 0] width 0 height 0
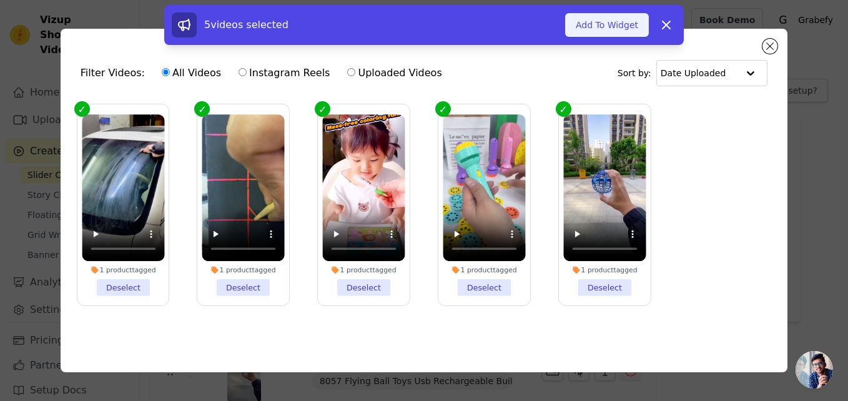
click at [631, 19] on button "Add To Widget" at bounding box center [607, 25] width 84 height 24
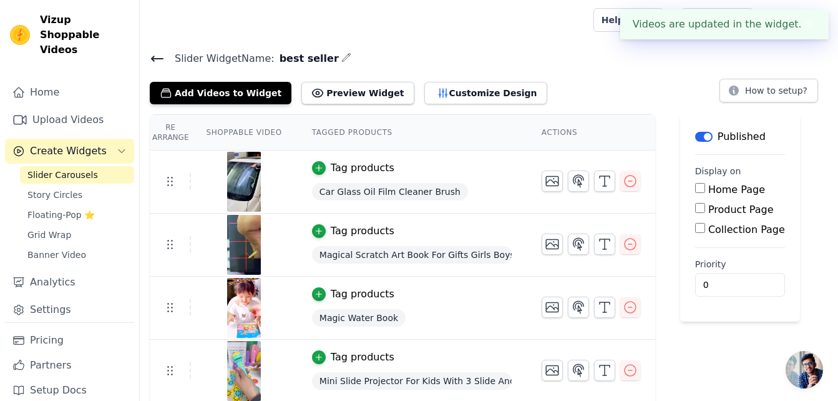
click at [695, 189] on input "Home Page" at bounding box center [700, 188] width 10 height 10
checkbox input "true"
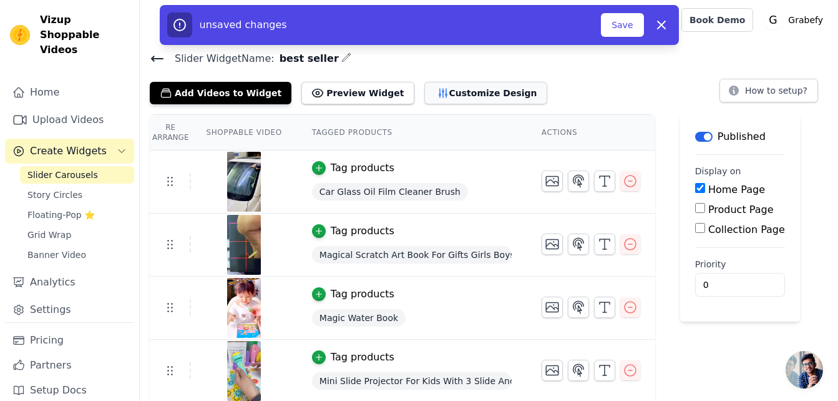
click at [434, 97] on button "Customize Design" at bounding box center [486, 93] width 123 height 22
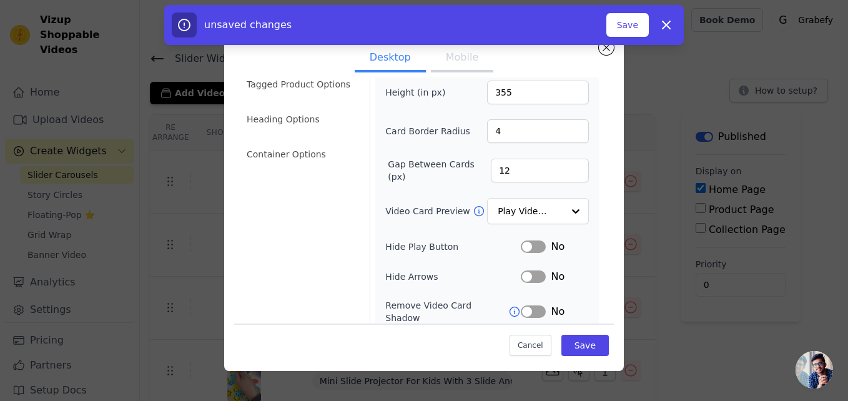
scroll to position [56, 0]
click at [535, 207] on input "Video Card Preview" at bounding box center [530, 209] width 64 height 25
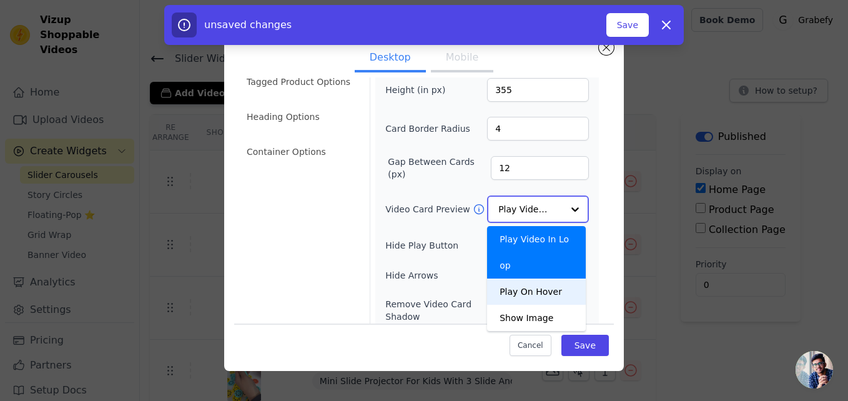
click at [536, 278] on div "Play On Hover" at bounding box center [536, 291] width 99 height 26
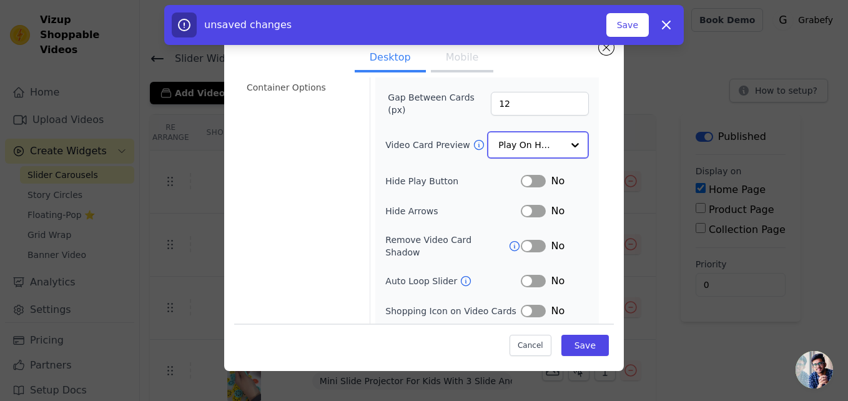
scroll to position [137, 0]
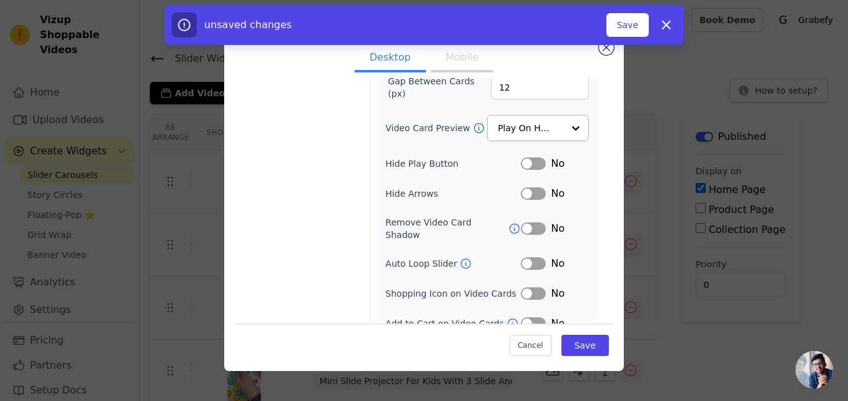
click at [524, 165] on button "Label" at bounding box center [533, 163] width 25 height 12
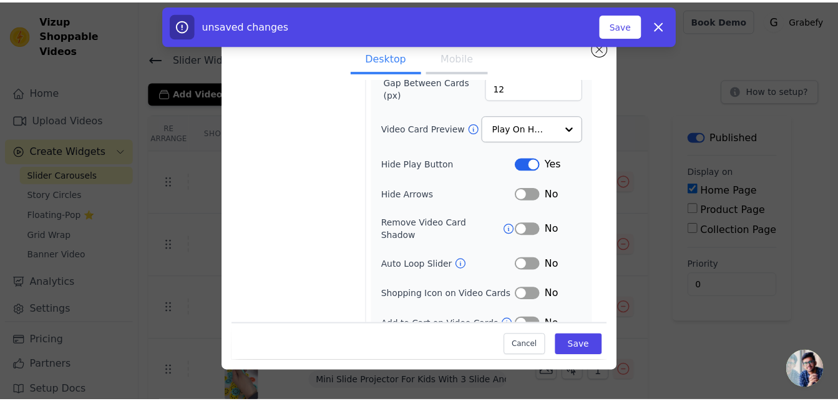
scroll to position [143, 0]
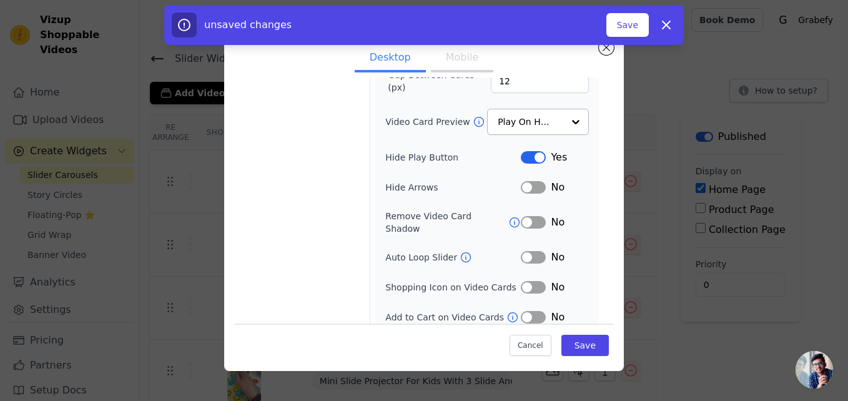
click at [521, 311] on button "Label" at bounding box center [533, 317] width 25 height 12
click at [521, 251] on button "Label" at bounding box center [533, 257] width 25 height 12
click at [577, 345] on button "Save" at bounding box center [584, 345] width 47 height 21
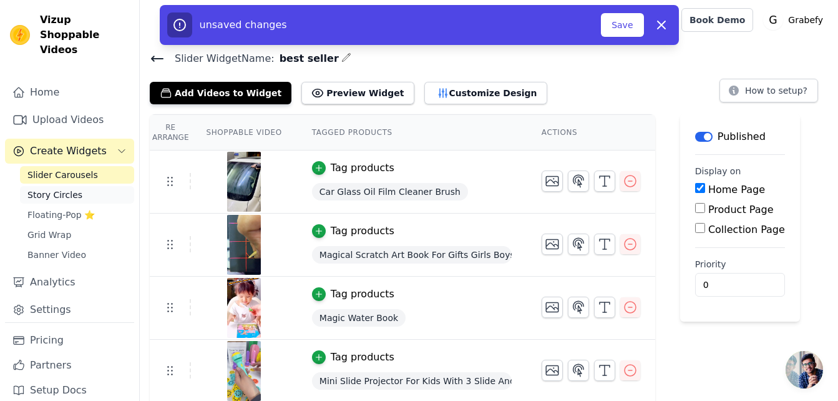
click at [107, 186] on link "Story Circles" at bounding box center [77, 194] width 114 height 17
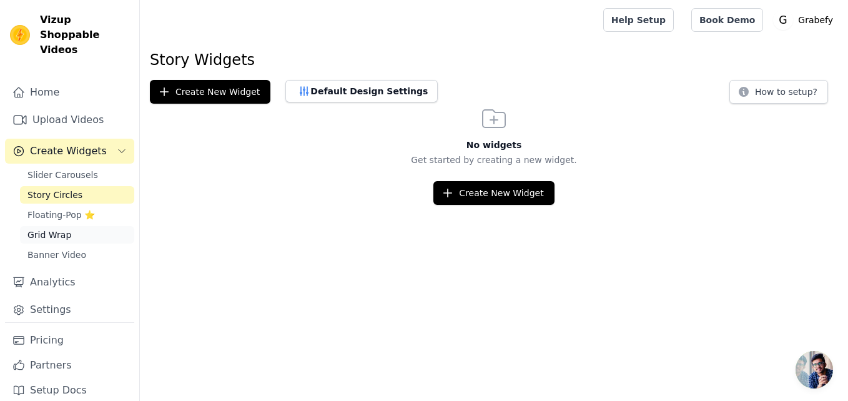
click at [108, 226] on link "Grid Wrap" at bounding box center [77, 234] width 114 height 17
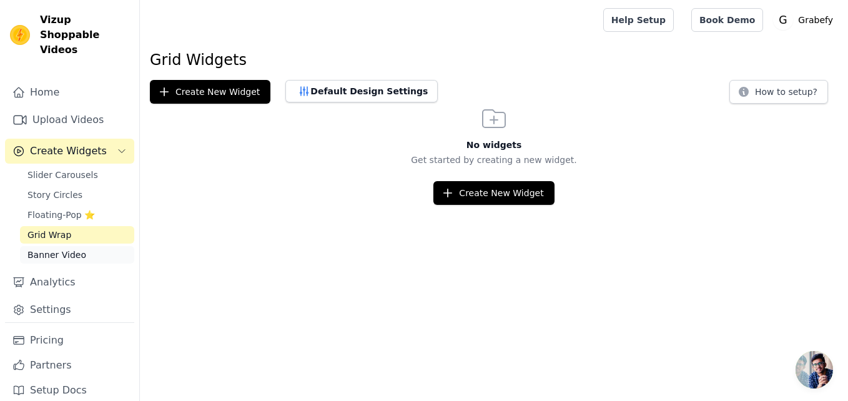
click at [96, 246] on link "Banner Video" at bounding box center [77, 254] width 114 height 17
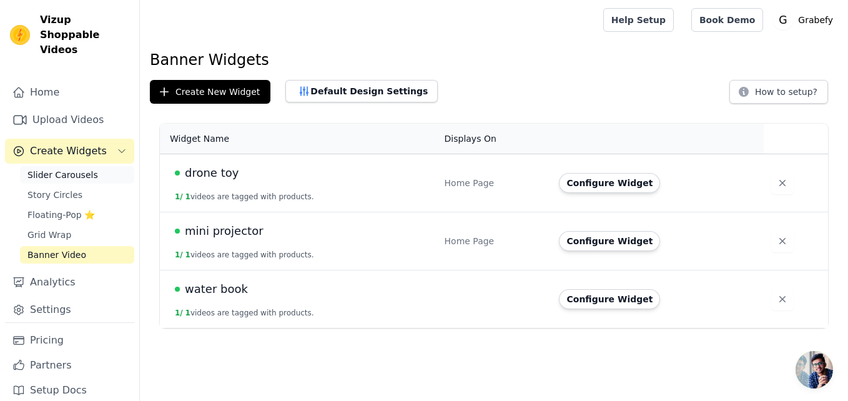
click at [93, 166] on link "Slider Carousels" at bounding box center [77, 174] width 114 height 17
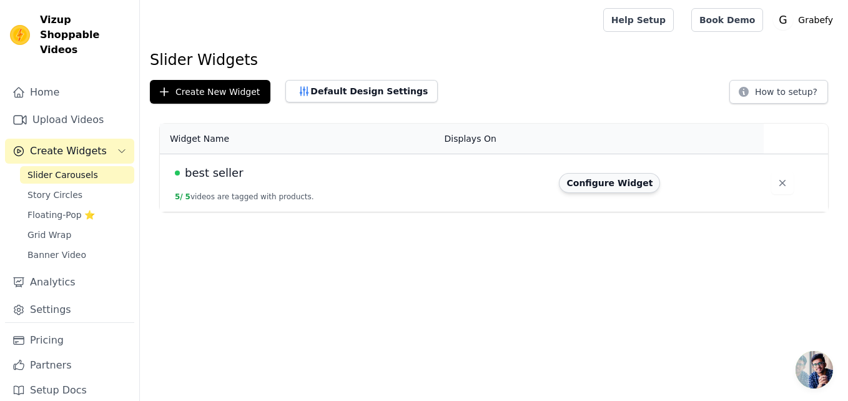
click at [581, 189] on button "Configure Widget" at bounding box center [609, 183] width 101 height 20
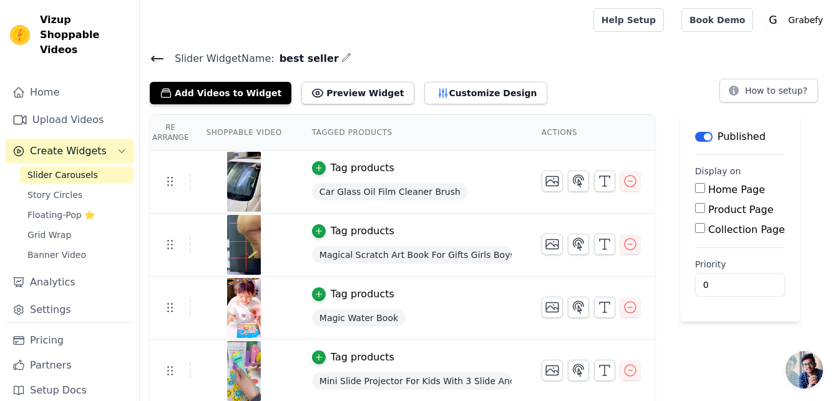
click at [695, 188] on input "Home Page" at bounding box center [700, 188] width 10 height 10
checkbox input "true"
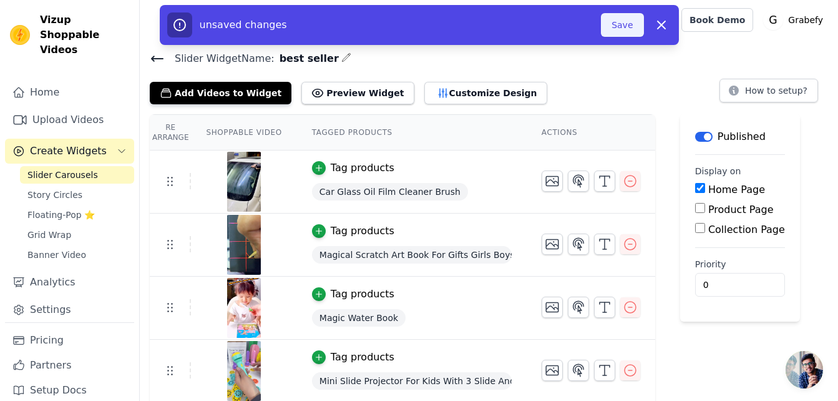
click at [624, 29] on button "Save" at bounding box center [622, 25] width 42 height 24
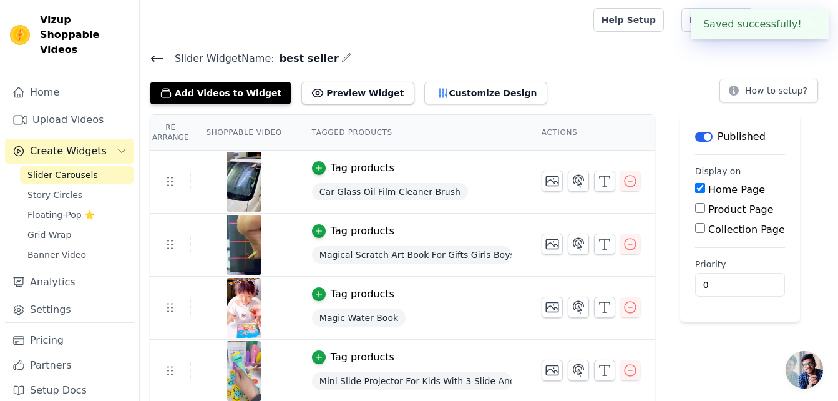
click at [568, 52] on h4 "Slider Widget Name: best seller" at bounding box center [489, 58] width 679 height 17
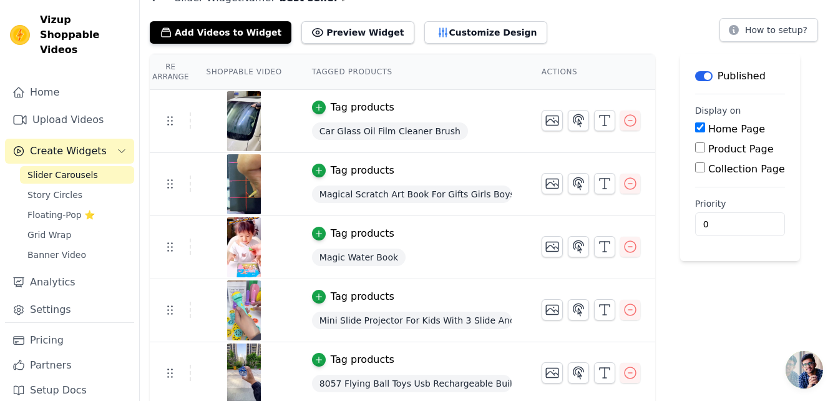
scroll to position [64, 0]
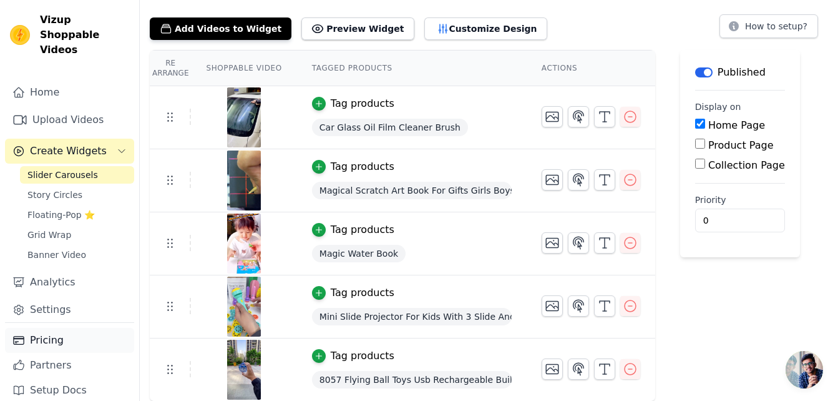
click at [57, 332] on link "Pricing" at bounding box center [69, 340] width 129 height 25
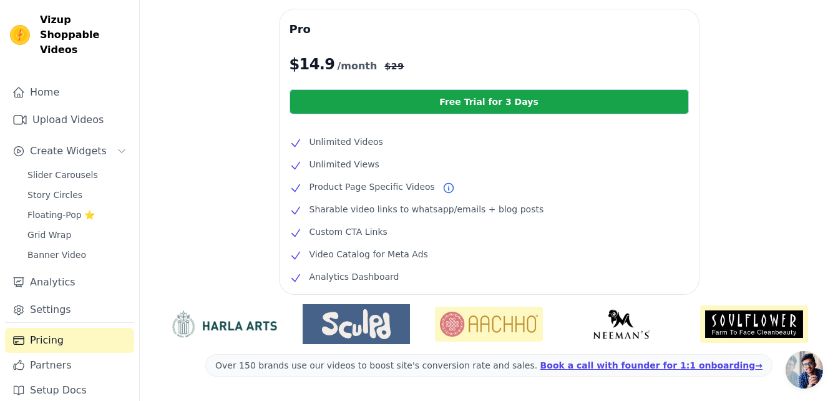
scroll to position [266, 0]
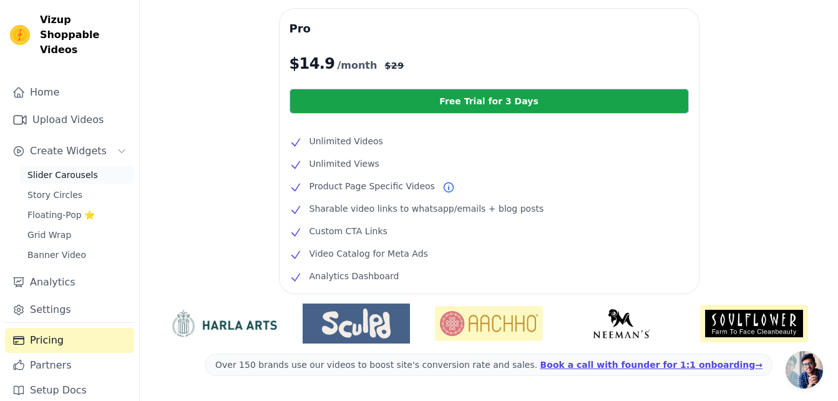
click at [76, 169] on span "Slider Carousels" at bounding box center [62, 175] width 71 height 12
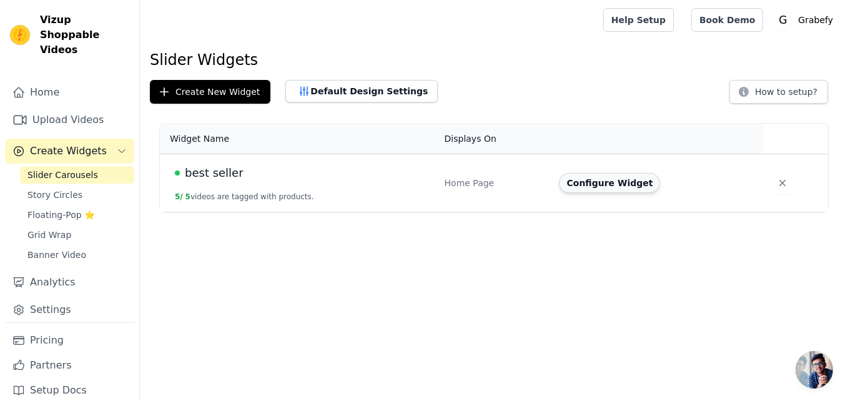
click at [604, 186] on button "Configure Widget" at bounding box center [609, 183] width 101 height 20
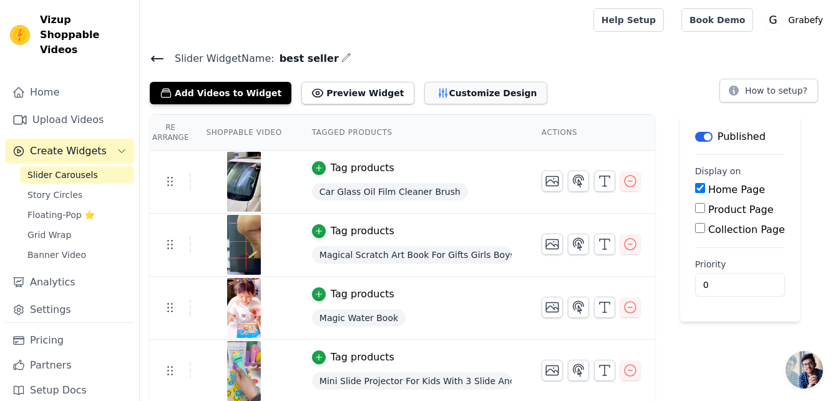
click at [471, 97] on button "Customize Design" at bounding box center [486, 93] width 123 height 22
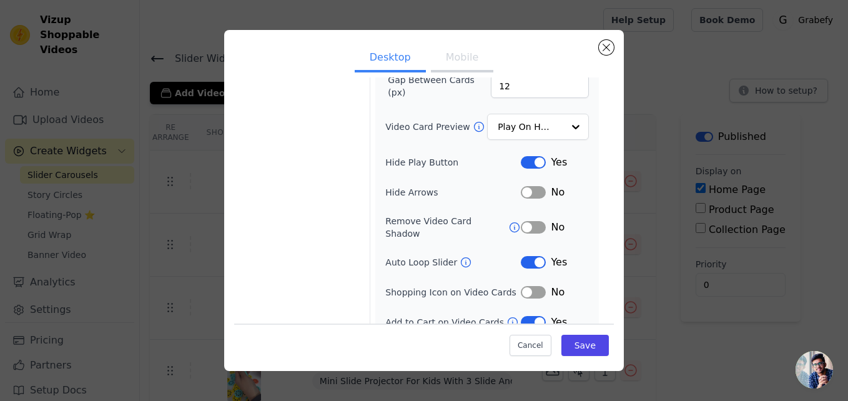
scroll to position [143, 0]
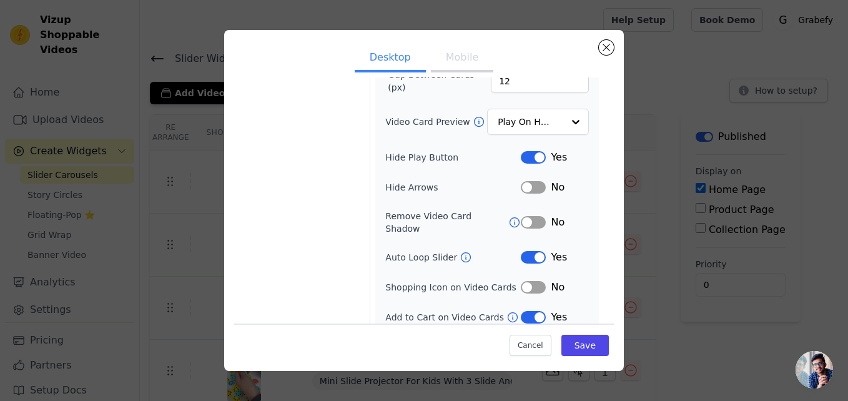
click at [523, 311] on button "Label" at bounding box center [533, 317] width 25 height 12
click at [529, 251] on button "Label" at bounding box center [533, 257] width 25 height 12
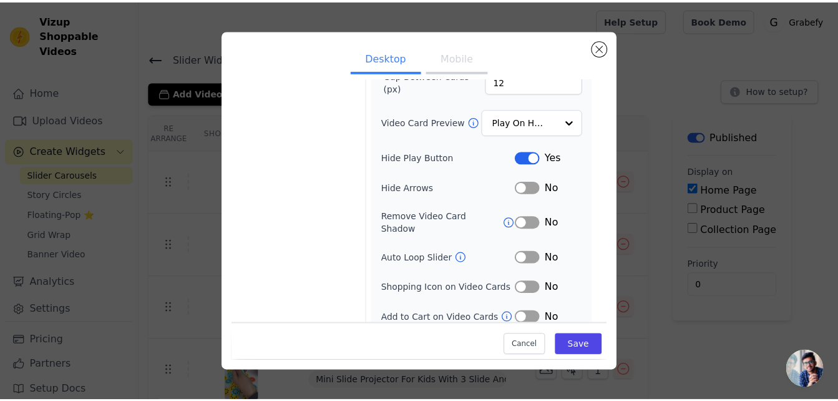
scroll to position [114, 0]
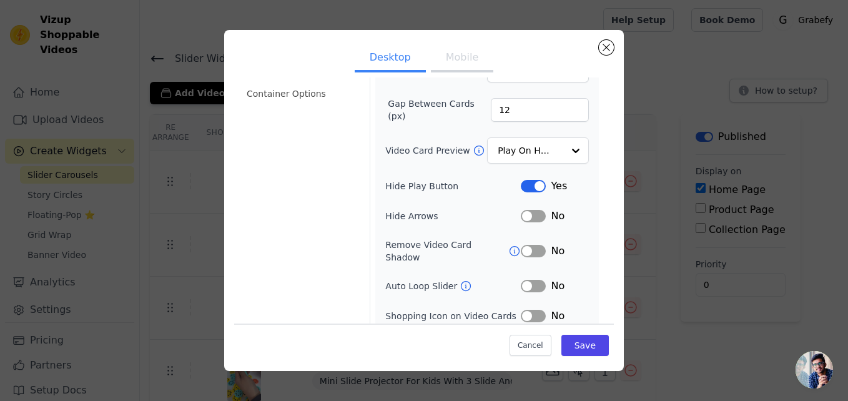
click at [529, 246] on button "Label" at bounding box center [533, 251] width 25 height 12
click at [540, 149] on input "Video Card Preview" at bounding box center [530, 151] width 64 height 25
click at [579, 345] on button "Save" at bounding box center [584, 345] width 47 height 21
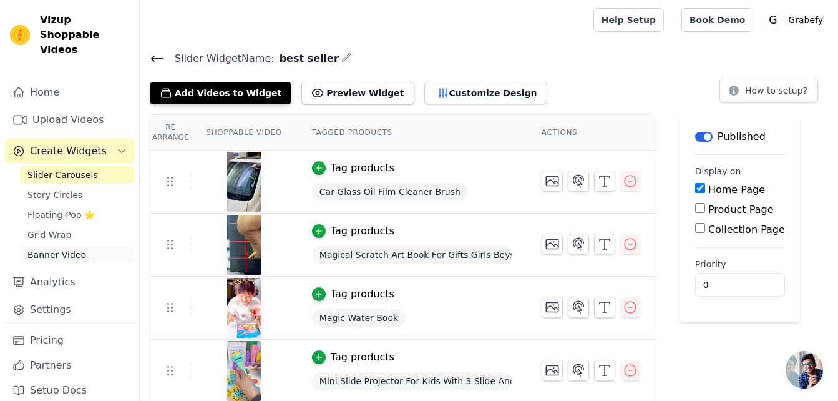
click at [64, 246] on link "Banner Video" at bounding box center [77, 254] width 114 height 17
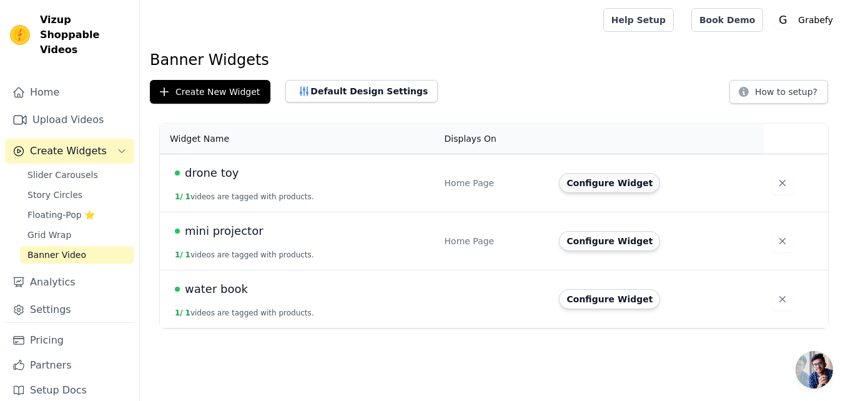
click at [620, 185] on button "Configure Widget" at bounding box center [609, 183] width 101 height 20
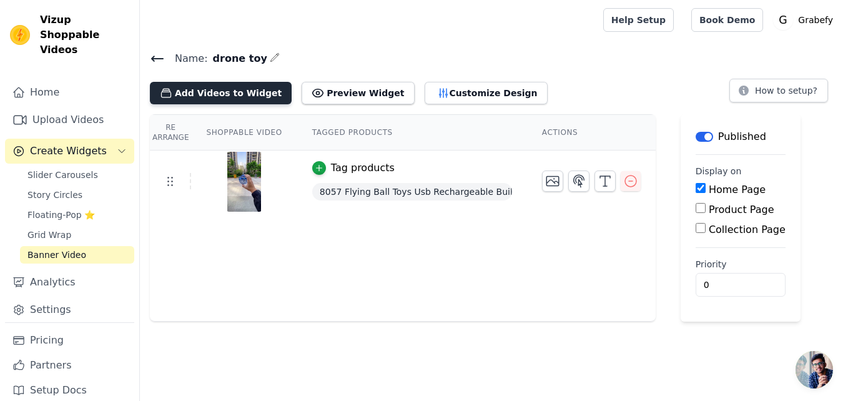
click at [231, 85] on button "Add Videos to Widget" at bounding box center [221, 93] width 142 height 22
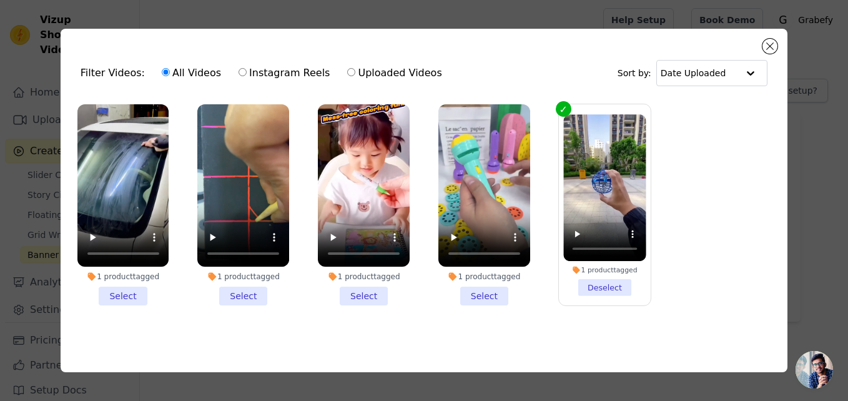
click at [478, 291] on li "1 product tagged Select" at bounding box center [484, 205] width 92 height 202
click at [0, 0] on input "1 product tagged Select" at bounding box center [0, 0] width 0 height 0
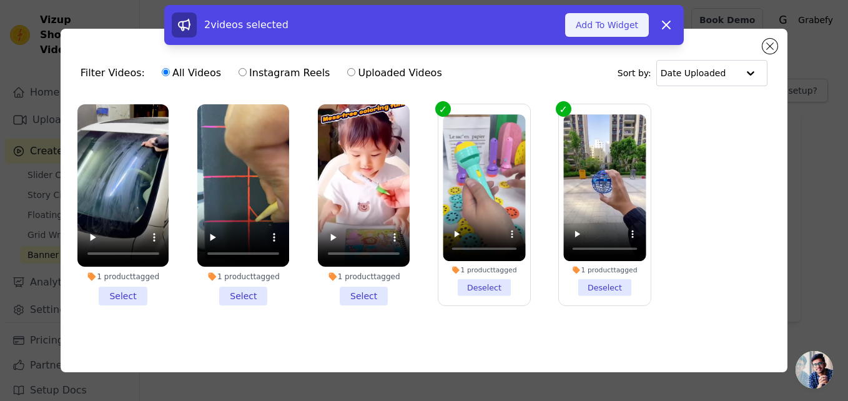
click at [619, 31] on button "Add To Widget" at bounding box center [607, 25] width 84 height 24
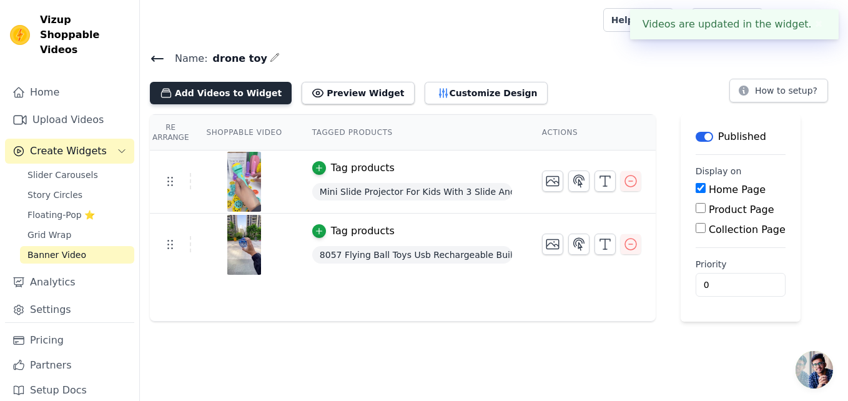
click at [205, 97] on button "Add Videos to Widget" at bounding box center [221, 93] width 142 height 22
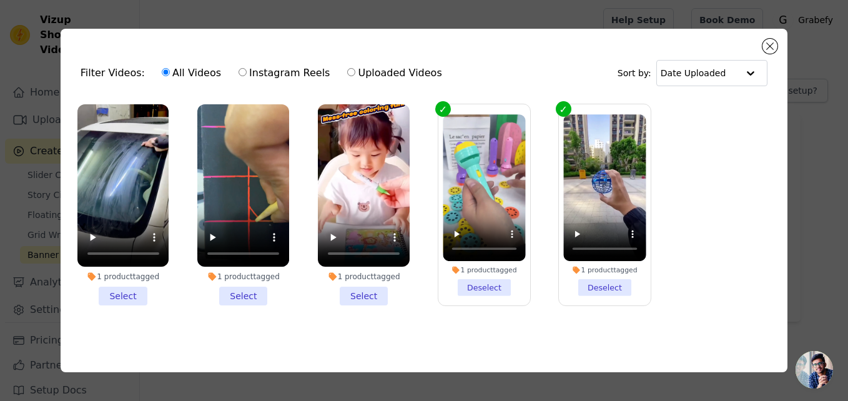
click at [366, 287] on li "1 product tagged Select" at bounding box center [364, 205] width 92 height 202
click at [0, 0] on input "1 product tagged Select" at bounding box center [0, 0] width 0 height 0
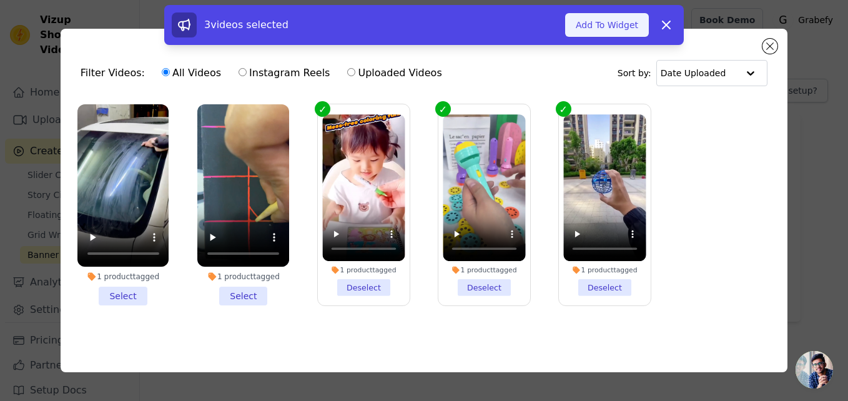
click at [598, 29] on button "Add To Widget" at bounding box center [607, 25] width 84 height 24
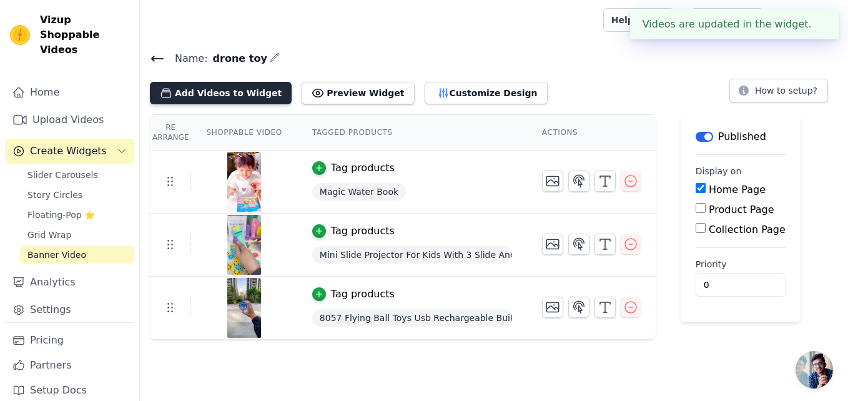
click at [246, 98] on button "Add Videos to Widget" at bounding box center [221, 93] width 142 height 22
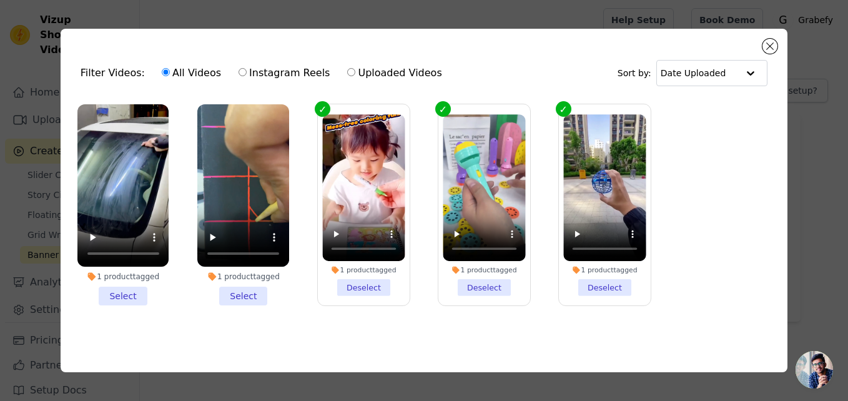
click at [247, 288] on li "1 product tagged Select" at bounding box center [243, 205] width 92 height 202
click at [0, 0] on input "1 product tagged Select" at bounding box center [0, 0] width 0 height 0
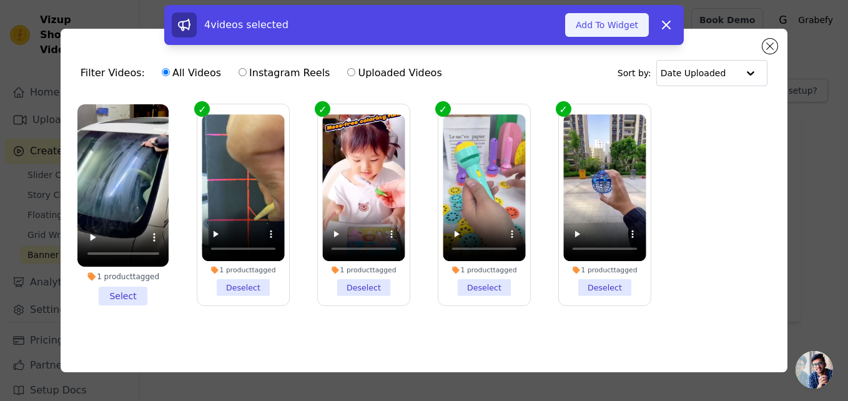
click at [623, 26] on button "Add To Widget" at bounding box center [607, 25] width 84 height 24
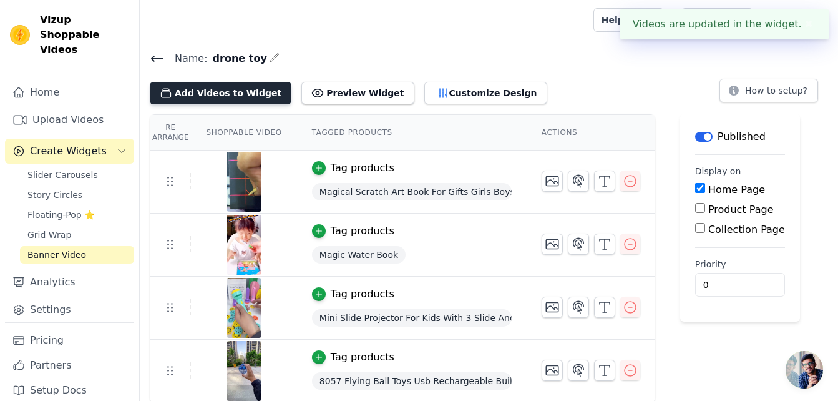
click at [239, 86] on button "Add Videos to Widget" at bounding box center [221, 93] width 142 height 22
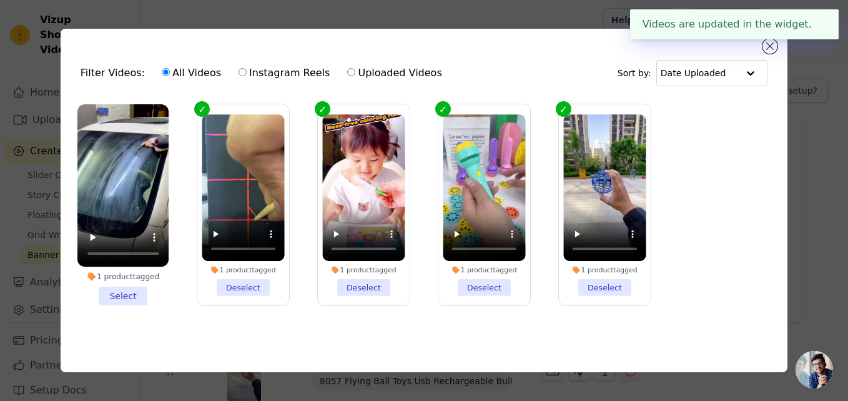
click at [117, 293] on li "1 product tagged Select" at bounding box center [123, 205] width 92 height 202
click at [0, 0] on input "1 product tagged Select" at bounding box center [0, 0] width 0 height 0
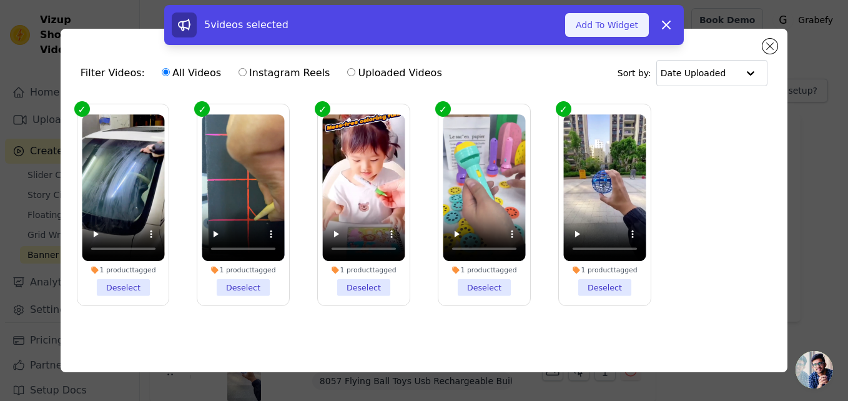
click at [594, 21] on button "Add To Widget" at bounding box center [607, 25] width 84 height 24
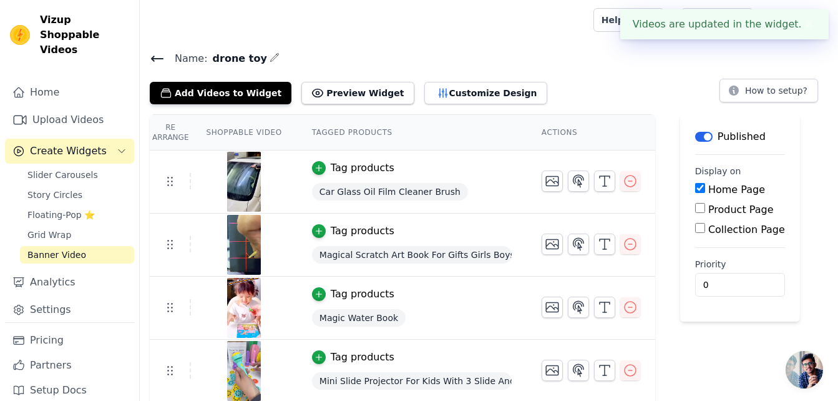
scroll to position [64, 0]
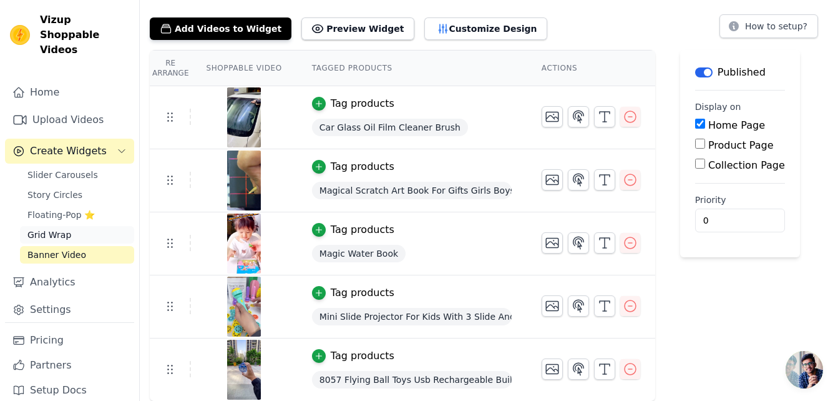
click at [92, 226] on link "Grid Wrap" at bounding box center [77, 234] width 114 height 17
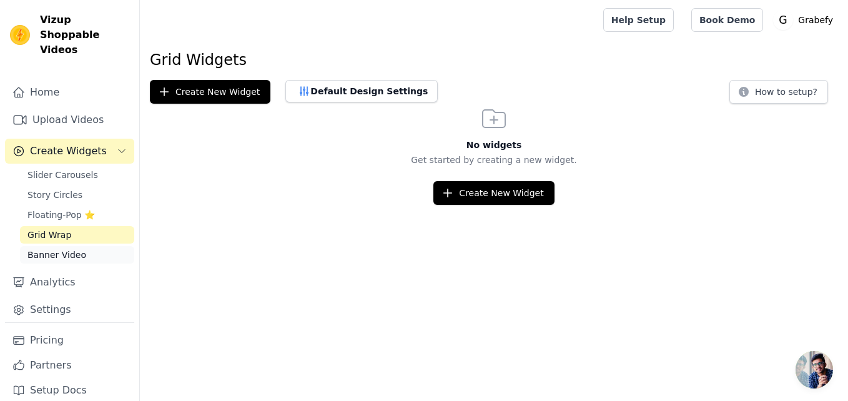
click at [90, 246] on link "Banner Video" at bounding box center [77, 254] width 114 height 17
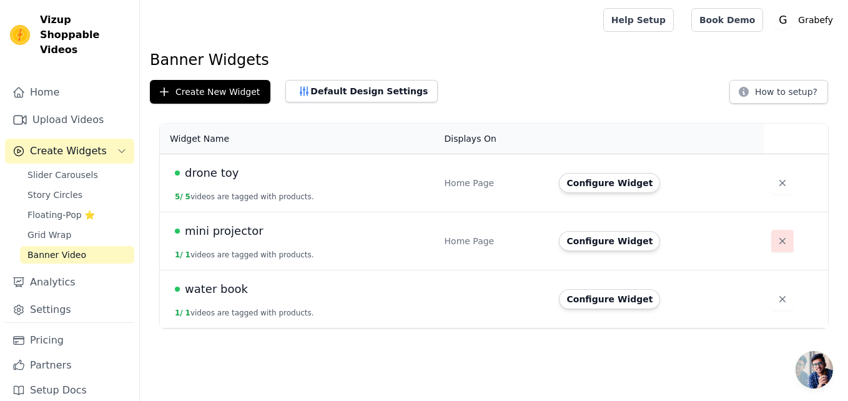
click at [777, 241] on icon "button" at bounding box center [782, 241] width 12 height 12
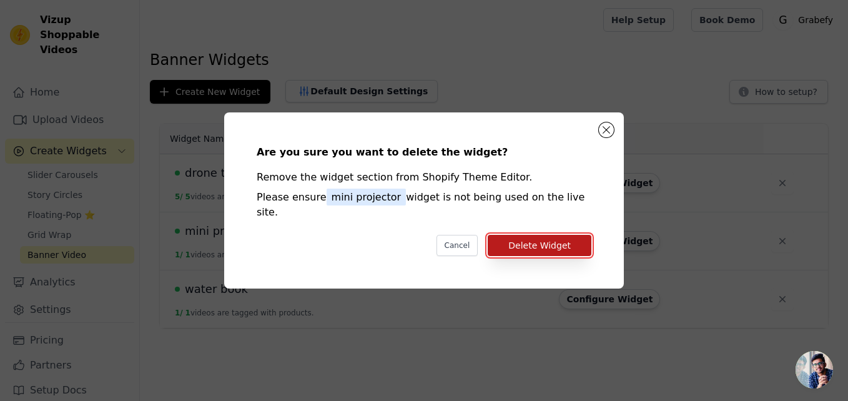
click at [534, 235] on button "Delete Widget" at bounding box center [540, 245] width 104 height 21
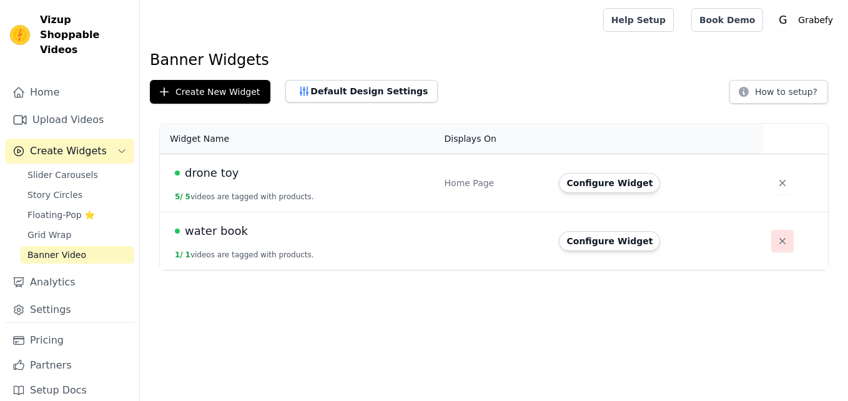
click at [783, 245] on button "button" at bounding box center [782, 241] width 22 height 22
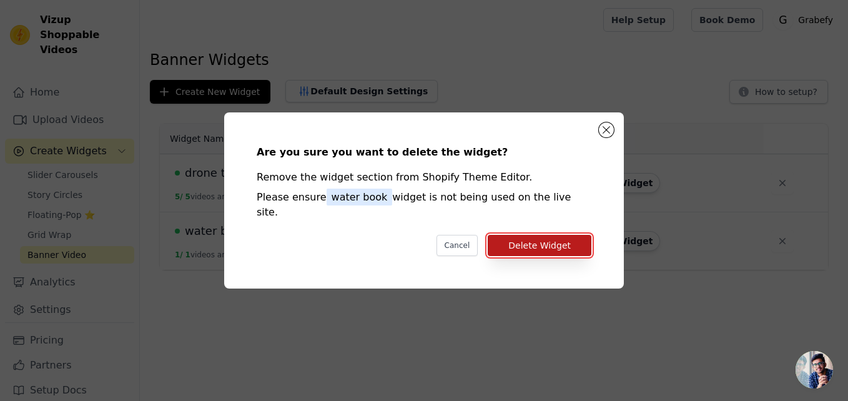
click at [529, 247] on button "Delete Widget" at bounding box center [540, 245] width 104 height 21
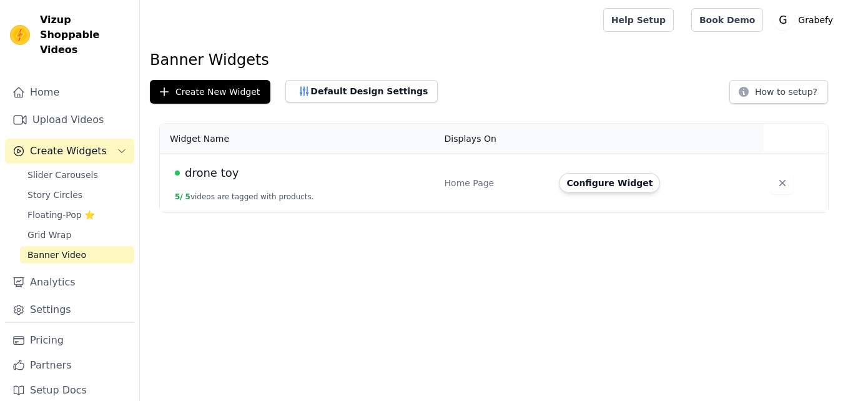
click at [412, 175] on div "drone toy" at bounding box center [302, 172] width 255 height 17
click at [573, 182] on button "Configure Widget" at bounding box center [609, 183] width 101 height 20
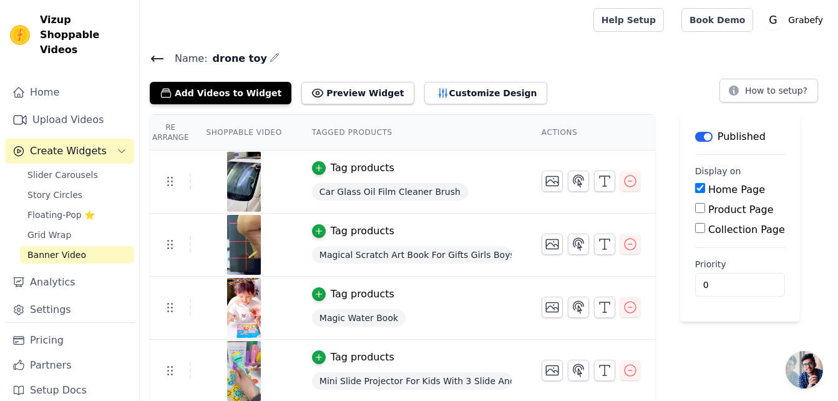
click at [270, 59] on icon "button" at bounding box center [275, 57] width 10 height 10
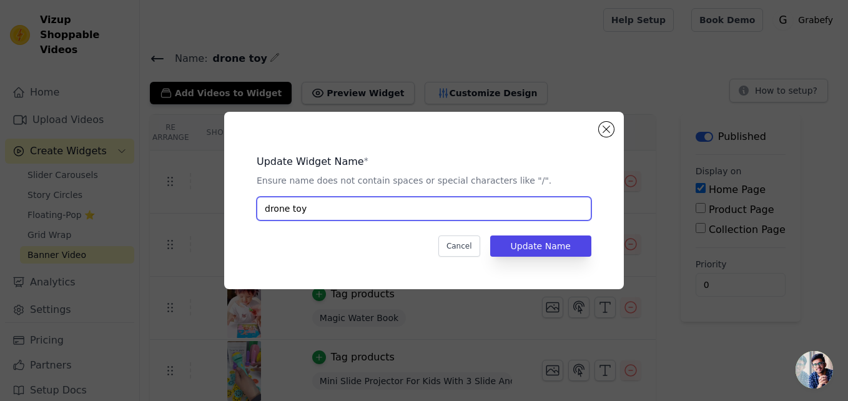
drag, startPoint x: 303, startPoint y: 204, endPoint x: 220, endPoint y: 202, distance: 83.1
click at [220, 202] on div "Update Widget Name * Ensure name does not contain spaces or special characters …" at bounding box center [424, 200] width 808 height 217
type input "b"
type input "recommended"
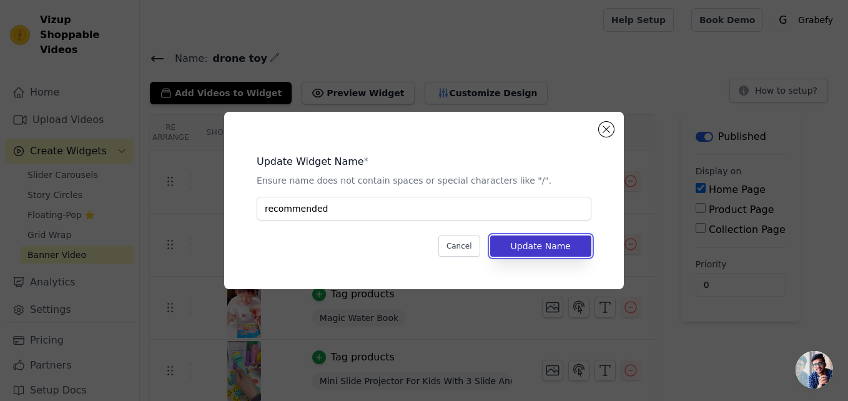
click at [519, 254] on button "Update Name" at bounding box center [540, 245] width 101 height 21
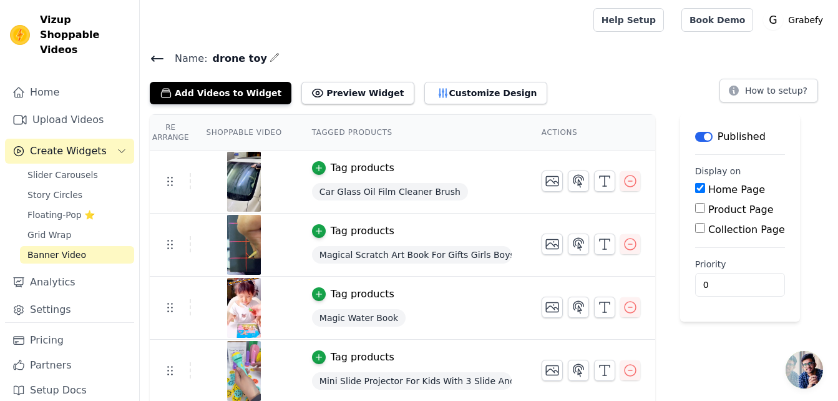
click at [533, 247] on td at bounding box center [591, 239] width 129 height 51
click at [465, 89] on button "Customize Design" at bounding box center [486, 93] width 123 height 22
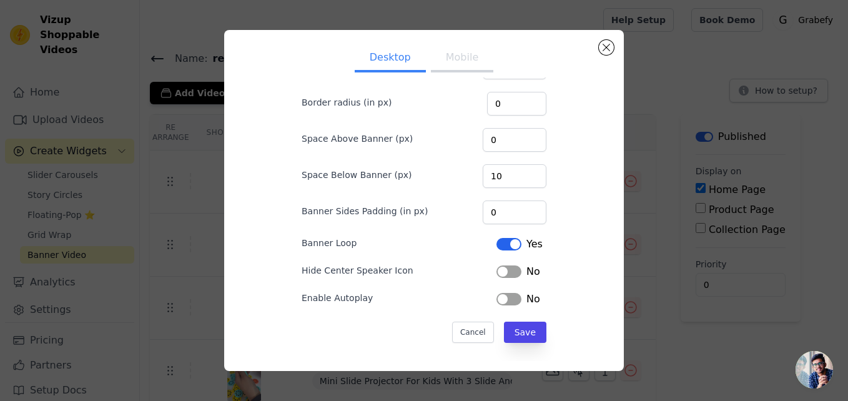
scroll to position [92, 0]
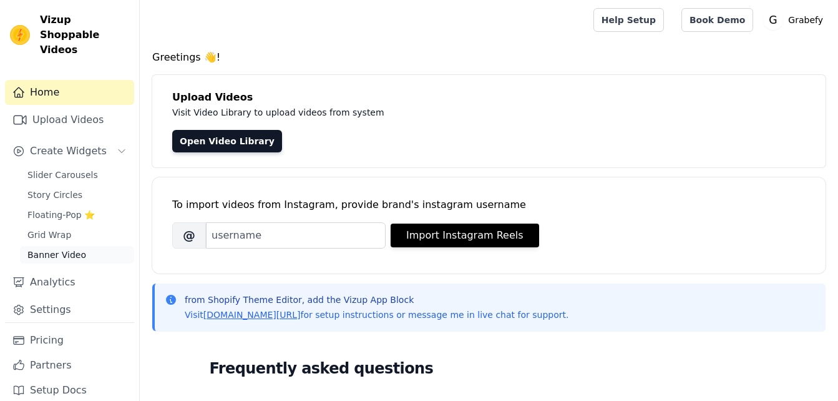
click at [55, 248] on span "Banner Video" at bounding box center [56, 254] width 59 height 12
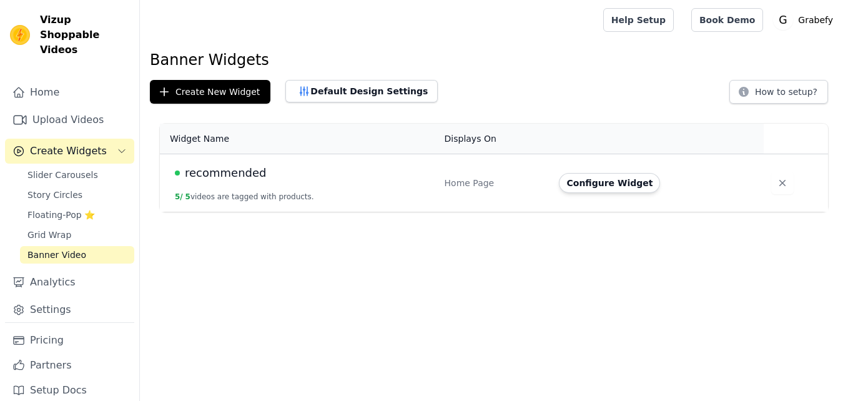
click at [73, 169] on span "Slider Carousels" at bounding box center [62, 175] width 71 height 12
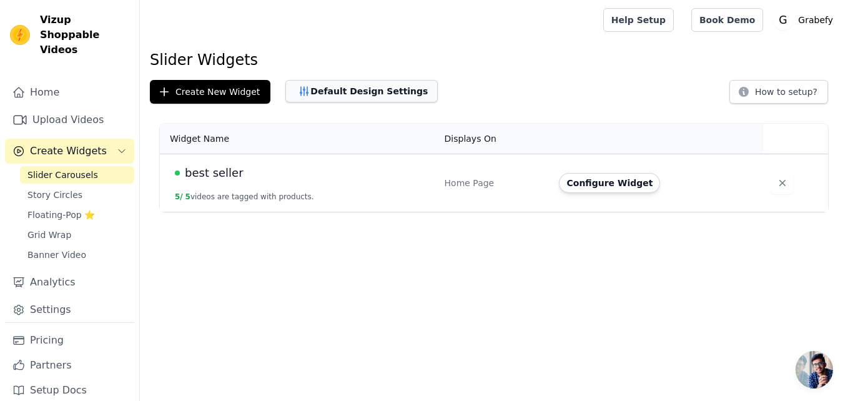
click at [381, 97] on button "Default Design Settings" at bounding box center [361, 91] width 152 height 22
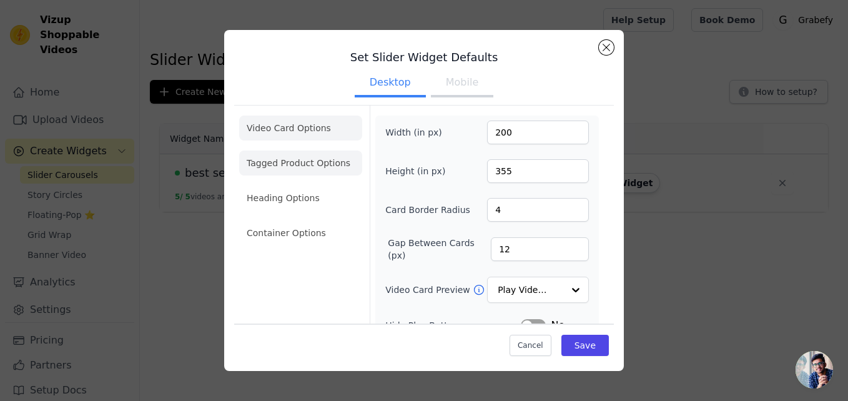
click at [319, 174] on li "Tagged Product Options" at bounding box center [300, 162] width 123 height 25
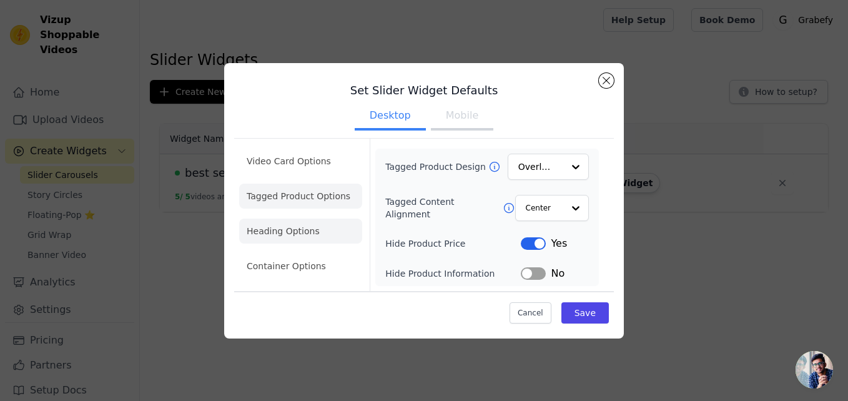
click at [276, 230] on li "Heading Options" at bounding box center [300, 231] width 123 height 25
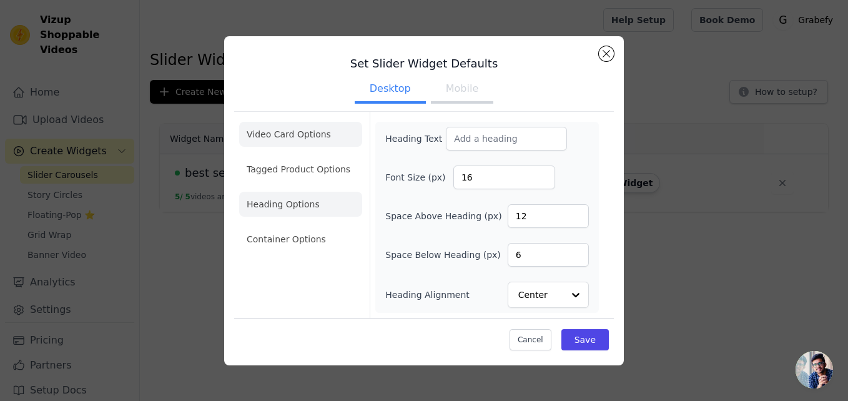
click at [327, 131] on li "Video Card Options" at bounding box center [300, 134] width 123 height 25
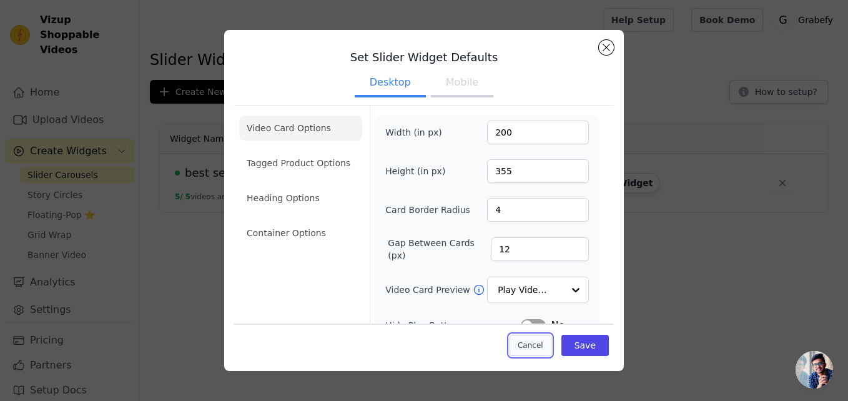
click at [533, 346] on button "Cancel" at bounding box center [530, 345] width 42 height 21
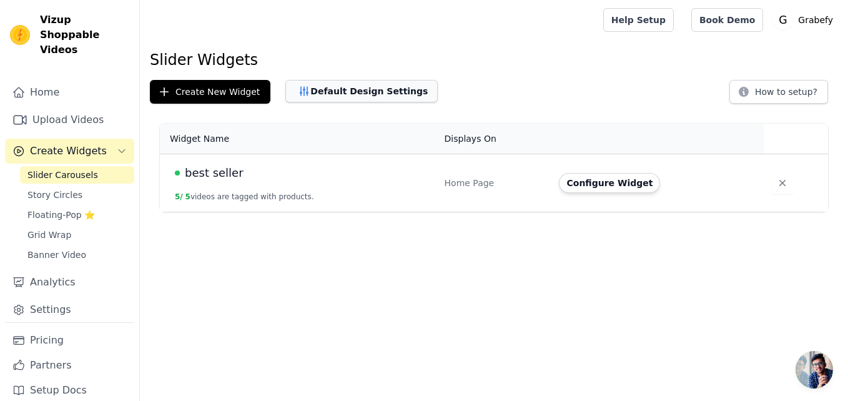
click at [393, 98] on button "Default Design Settings" at bounding box center [361, 91] width 152 height 22
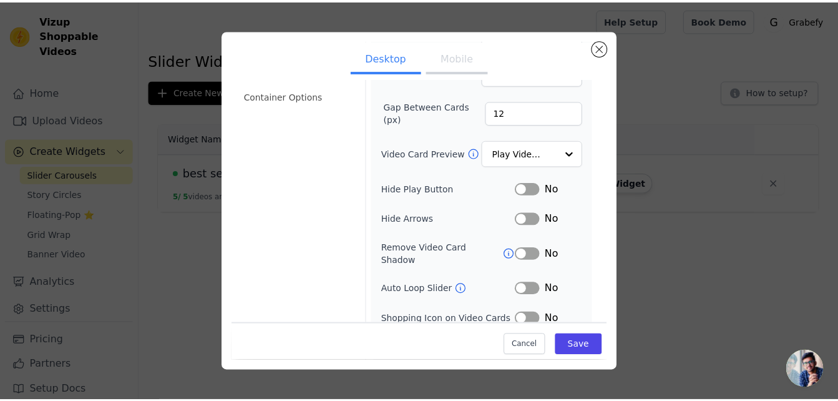
scroll to position [139, 0]
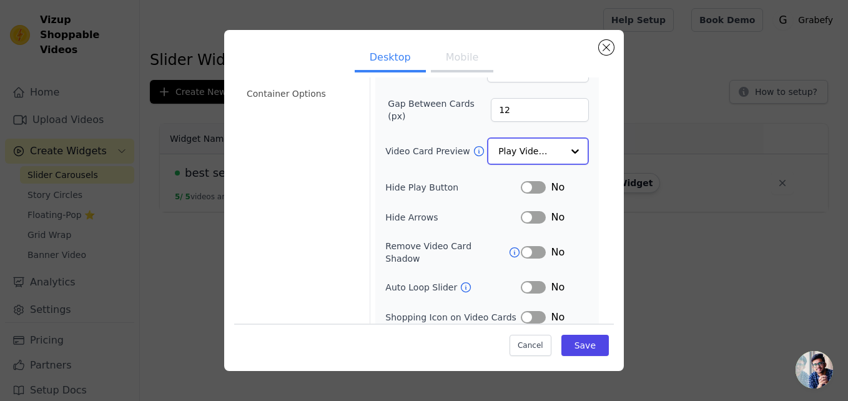
click at [541, 155] on input "Video Card Preview" at bounding box center [530, 151] width 64 height 25
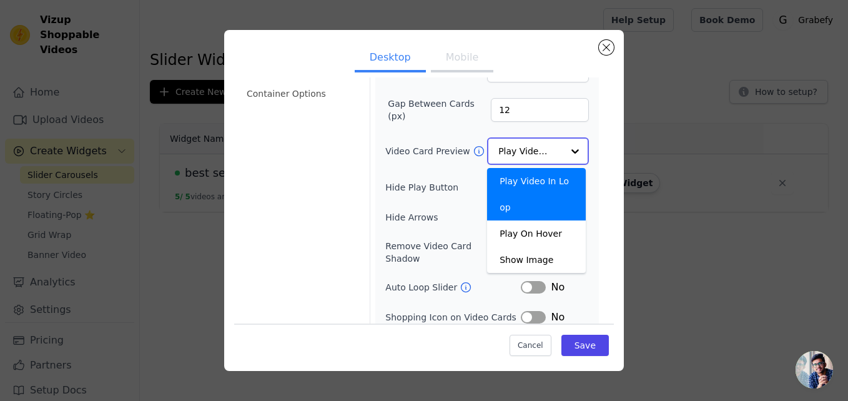
click at [541, 147] on input "Video Card Preview" at bounding box center [530, 151] width 64 height 25
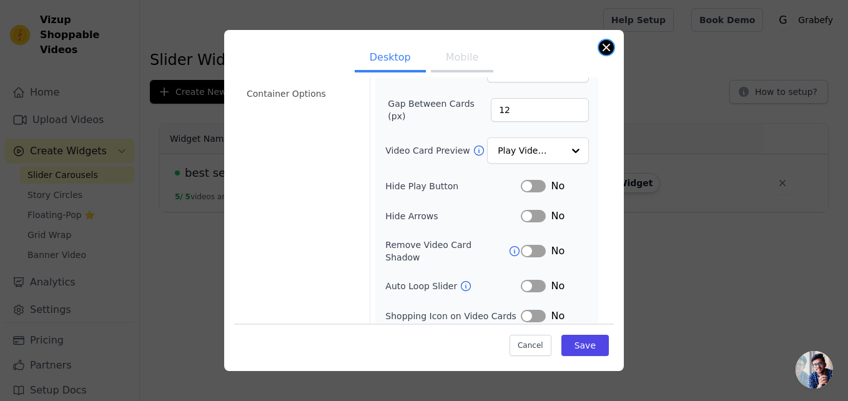
click at [605, 46] on button "Close modal" at bounding box center [606, 47] width 15 height 15
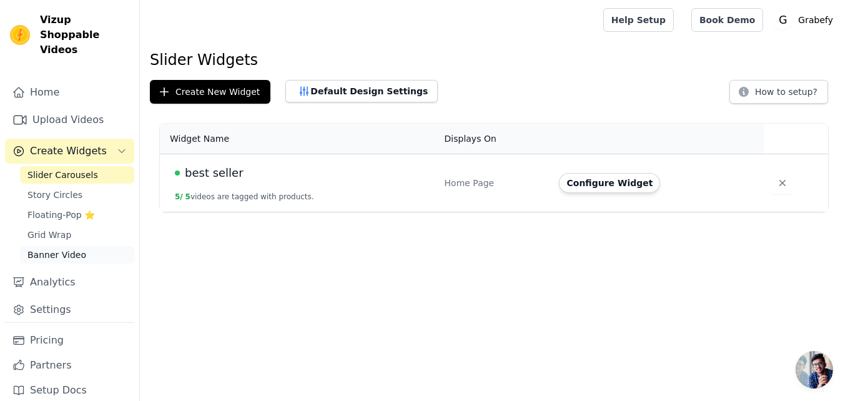
click at [66, 248] on span "Banner Video" at bounding box center [56, 254] width 59 height 12
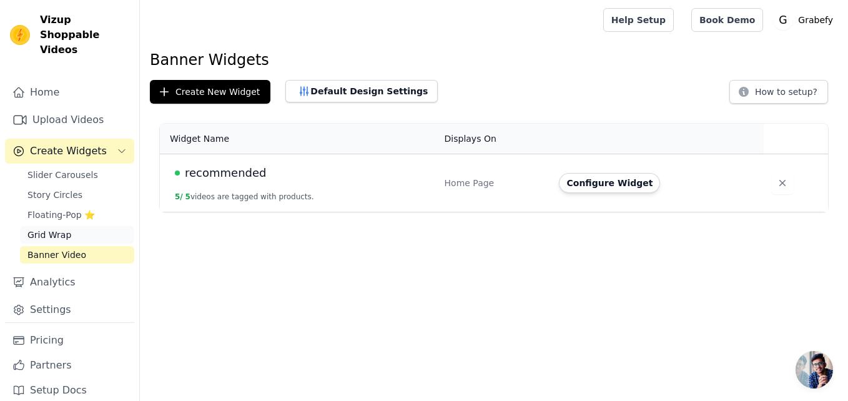
click at [61, 229] on span "Grid Wrap" at bounding box center [49, 235] width 44 height 12
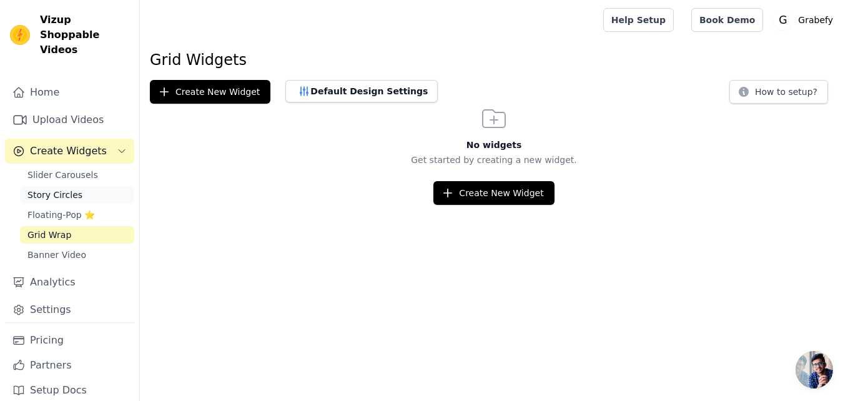
click at [56, 189] on span "Story Circles" at bounding box center [54, 195] width 55 height 12
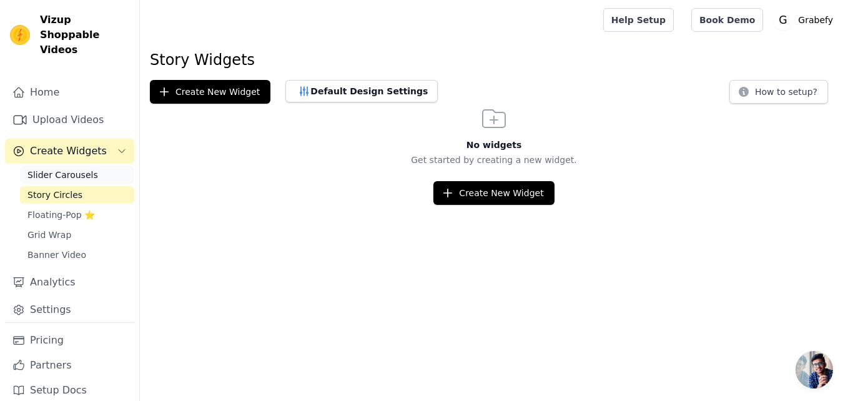
click at [65, 169] on span "Slider Carousels" at bounding box center [62, 175] width 71 height 12
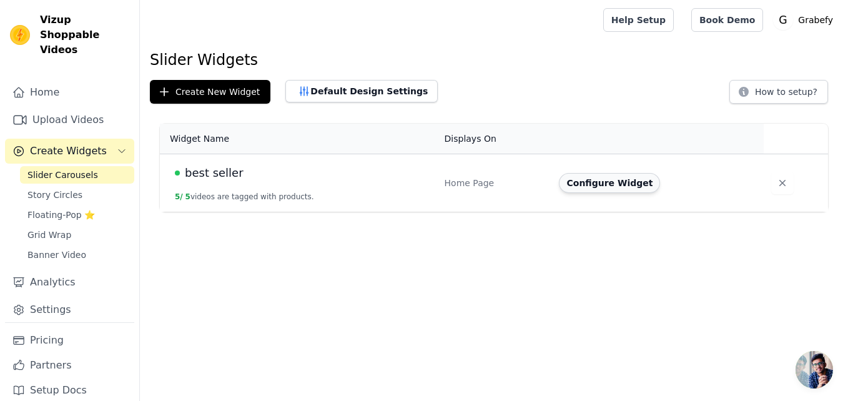
click at [585, 181] on button "Configure Widget" at bounding box center [609, 183] width 101 height 20
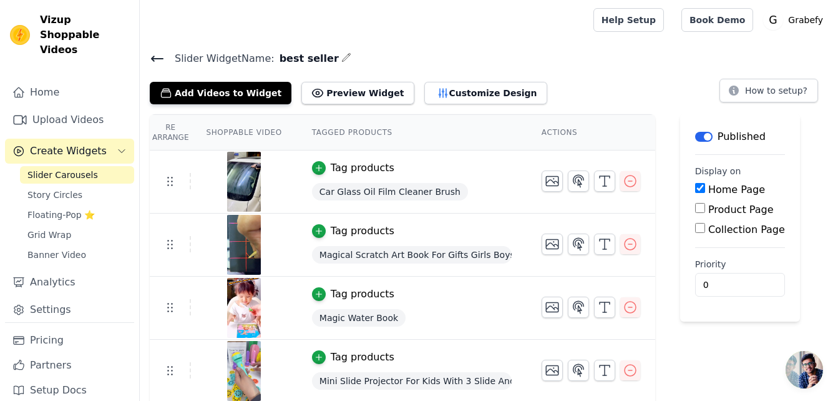
click at [695, 205] on input "Product Page" at bounding box center [700, 208] width 10 height 10
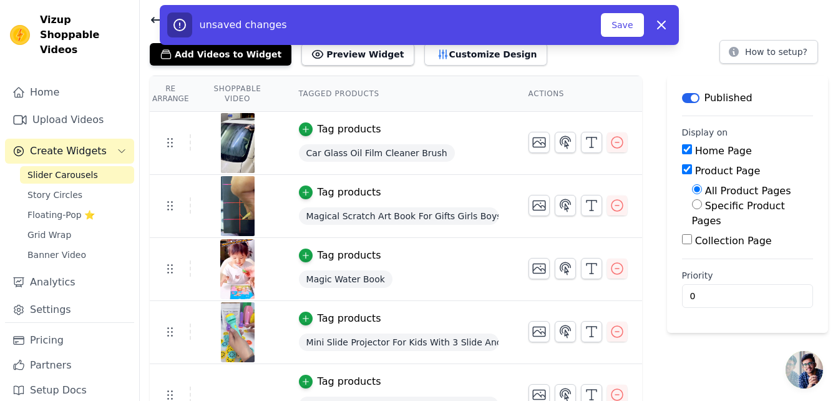
scroll to position [39, 0]
click at [691, 171] on input "Product Page" at bounding box center [687, 169] width 10 height 10
checkbox input "false"
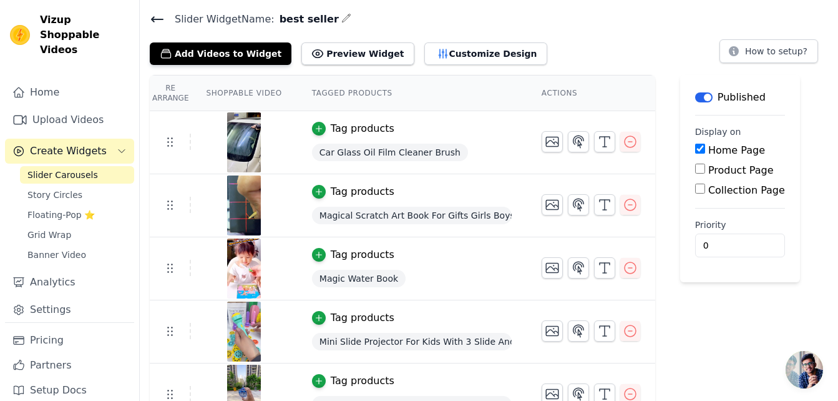
scroll to position [64, 0]
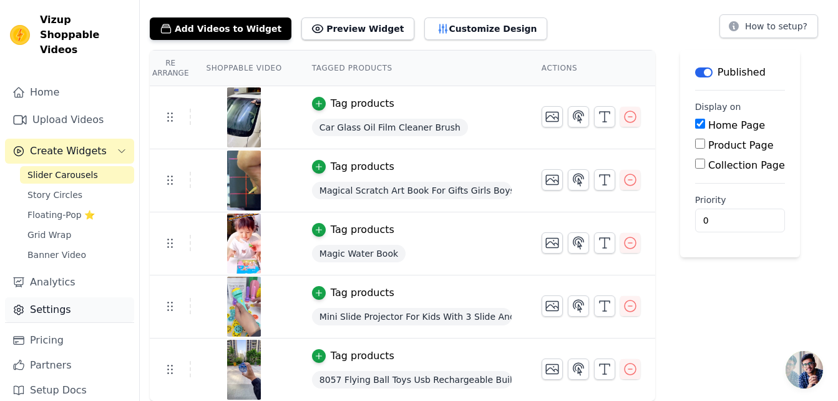
click at [69, 297] on link "Settings" at bounding box center [69, 309] width 129 height 25
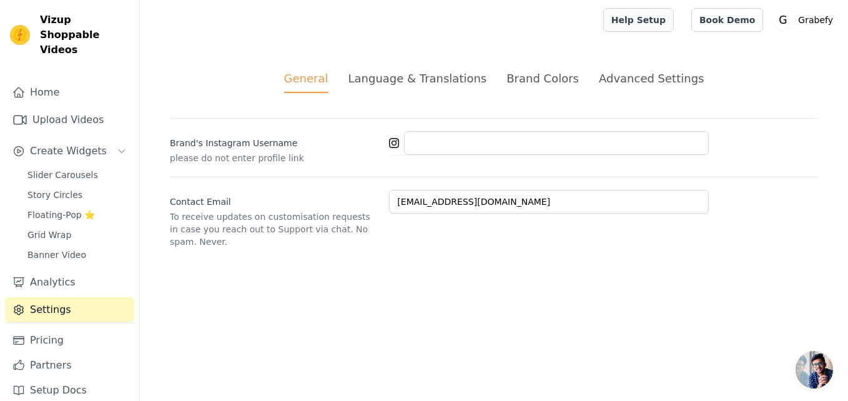
click at [668, 16] on link "Help Setup" at bounding box center [638, 20] width 71 height 24
click at [819, 367] on span "Open chat" at bounding box center [813, 369] width 37 height 37
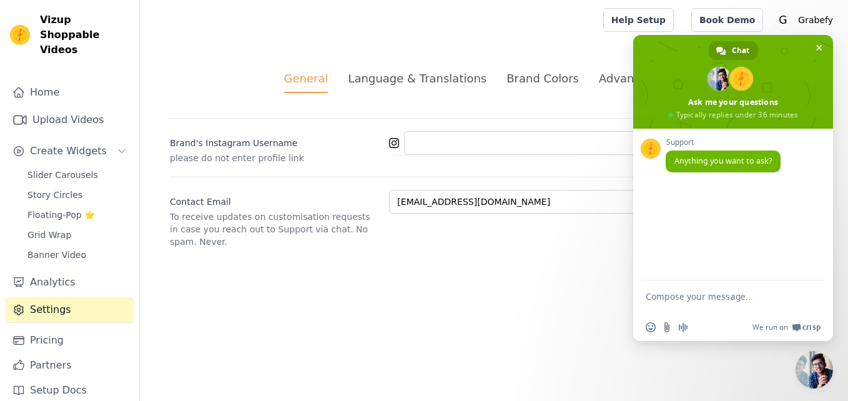
click at [710, 297] on textarea "Compose your message..." at bounding box center [719, 302] width 147 height 22
type textarea "o"
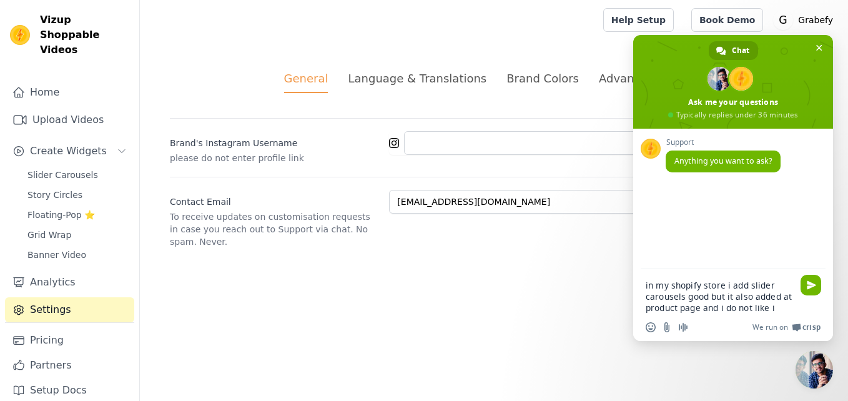
type textarea "in my shopify store i add slider carousels good but it also added at product pa…"
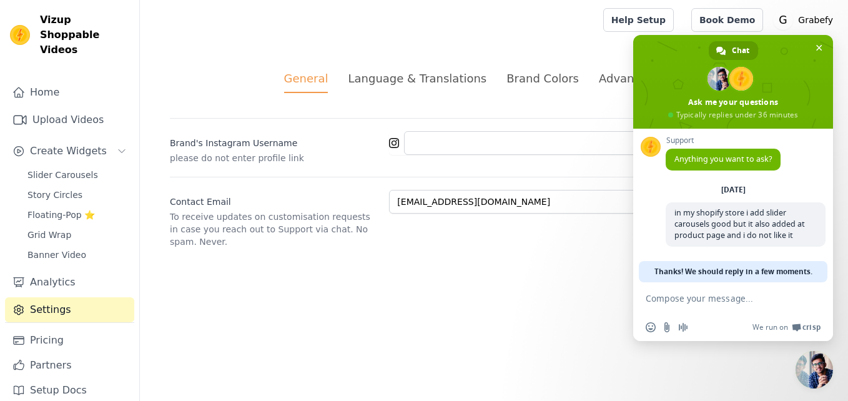
scroll to position [2, 0]
type textarea "i only want it on my home page"
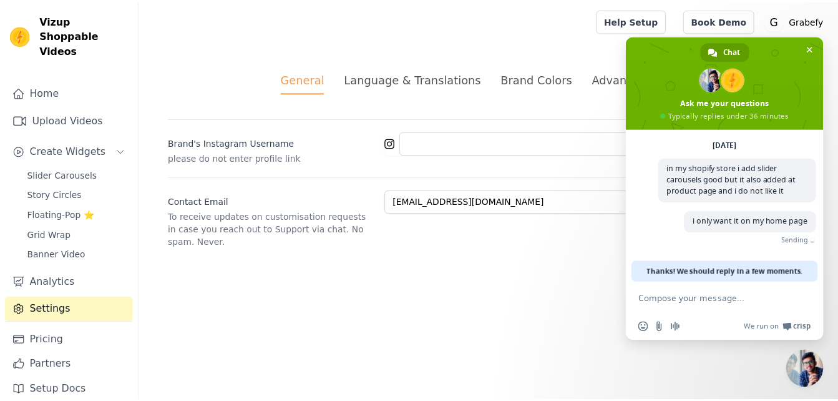
scroll to position [27, 0]
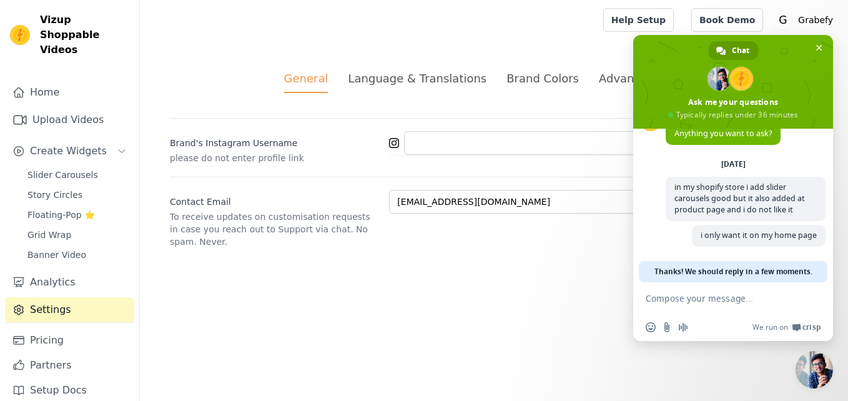
click at [497, 278] on html "Vizup Shoppable Videos Home Upload Videos Create Widgets Slider Carousels Story…" at bounding box center [424, 139] width 848 height 278
click at [64, 229] on span "Grid Wrap" at bounding box center [49, 235] width 44 height 12
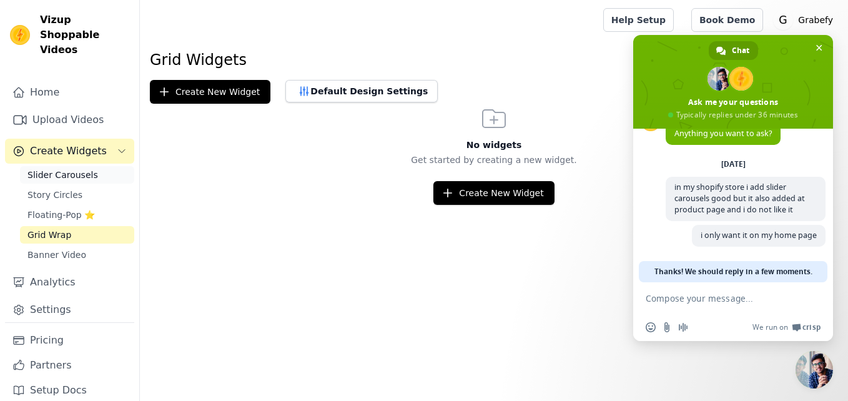
click at [100, 166] on link "Slider Carousels" at bounding box center [77, 174] width 114 height 17
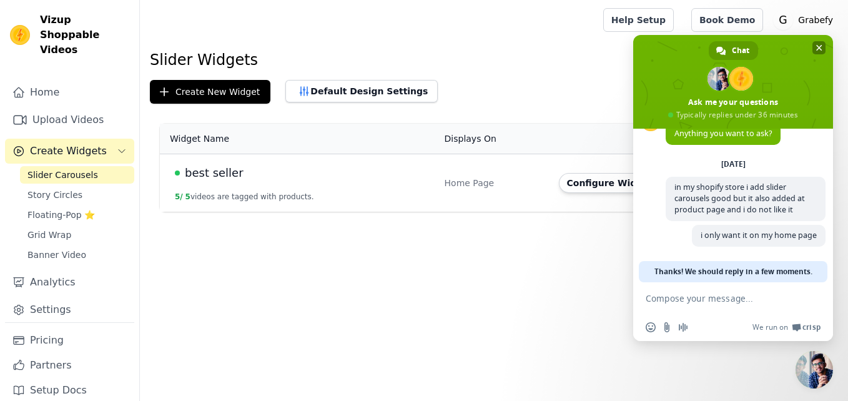
click at [817, 51] on span "Close chat" at bounding box center [818, 47] width 13 height 13
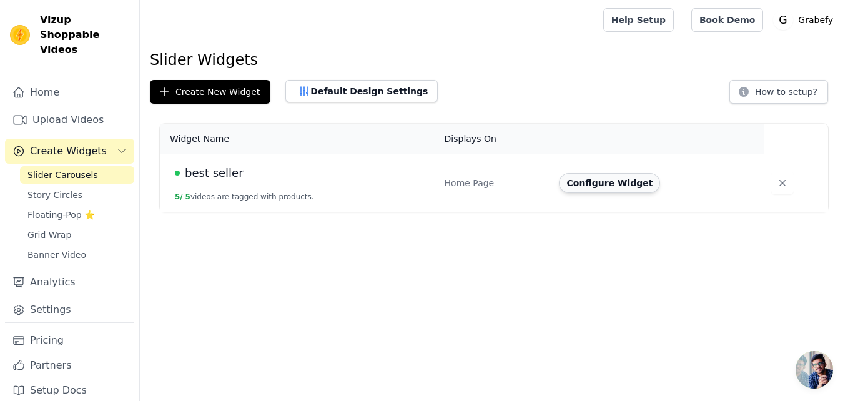
click at [572, 180] on button "Configure Widget" at bounding box center [609, 183] width 101 height 20
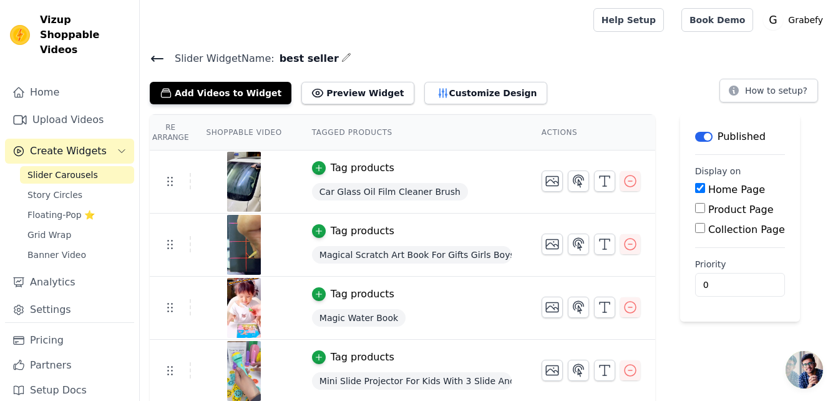
click at [695, 206] on input "Product Page" at bounding box center [700, 208] width 10 height 10
checkbox input "true"
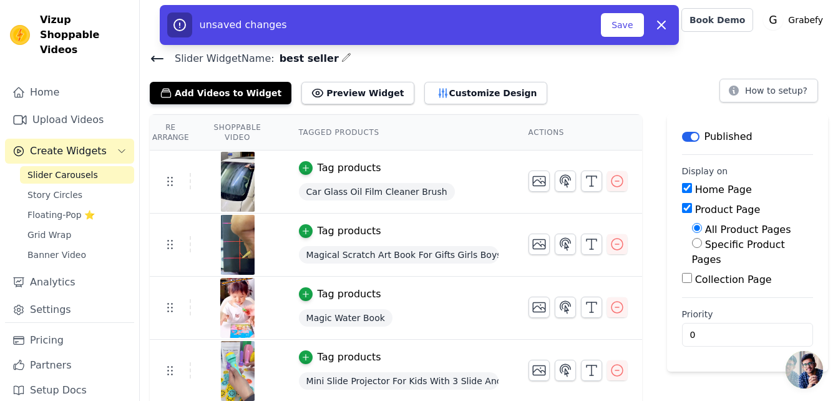
click at [702, 245] on input "Specific Product Pages" at bounding box center [697, 243] width 10 height 10
radio input "true"
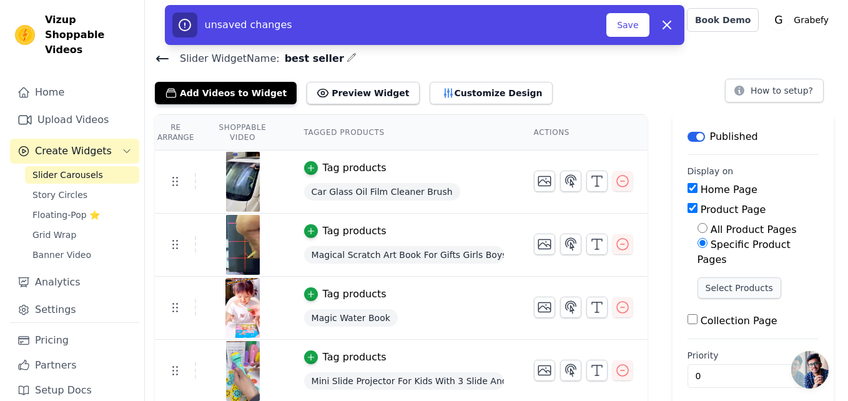
scroll to position [47, 0]
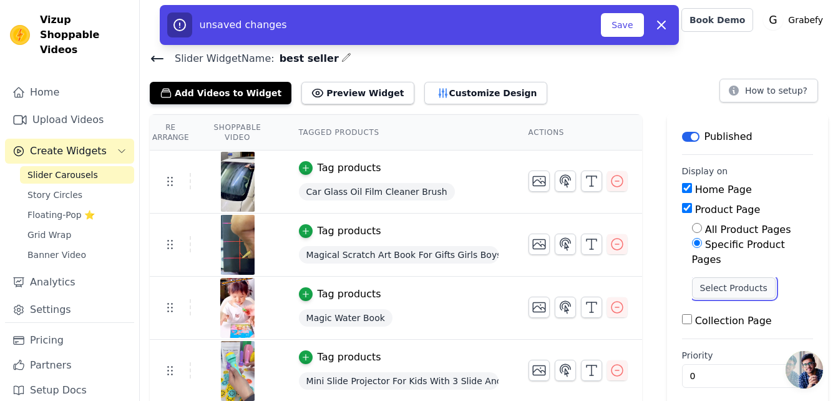
click at [718, 277] on button "Select Products" at bounding box center [734, 287] width 84 height 21
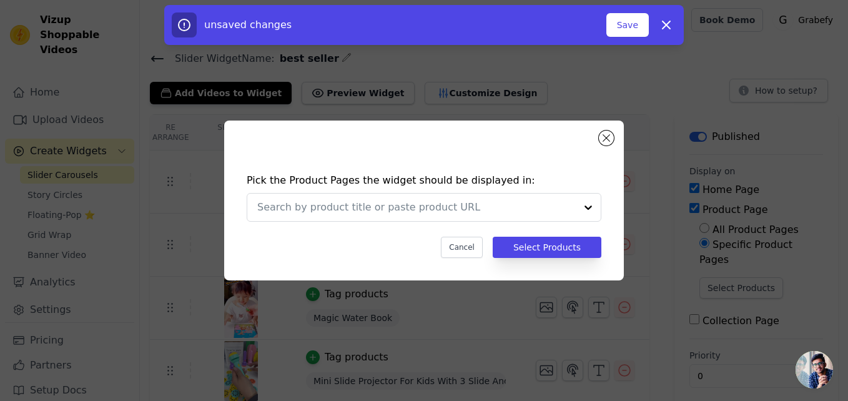
click at [589, 235] on div "Pick the Product Pages the widget should be displayed in: Cancel Select Products" at bounding box center [424, 215] width 380 height 110
click at [584, 237] on button "Select Products" at bounding box center [547, 247] width 109 height 21
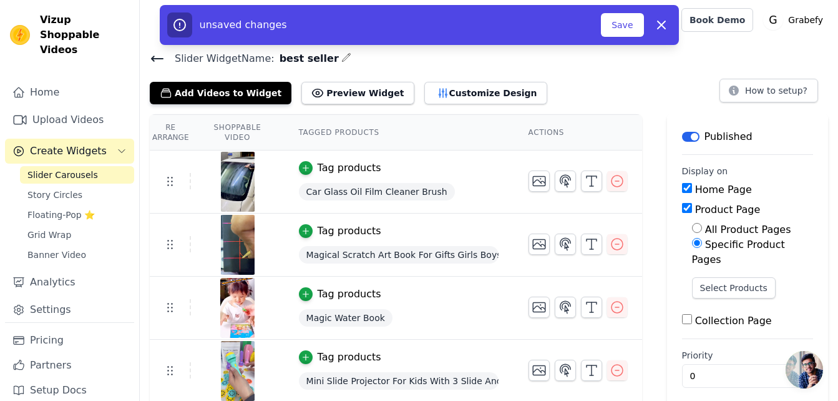
click at [692, 207] on input "Product Page" at bounding box center [687, 208] width 10 height 10
checkbox input "false"
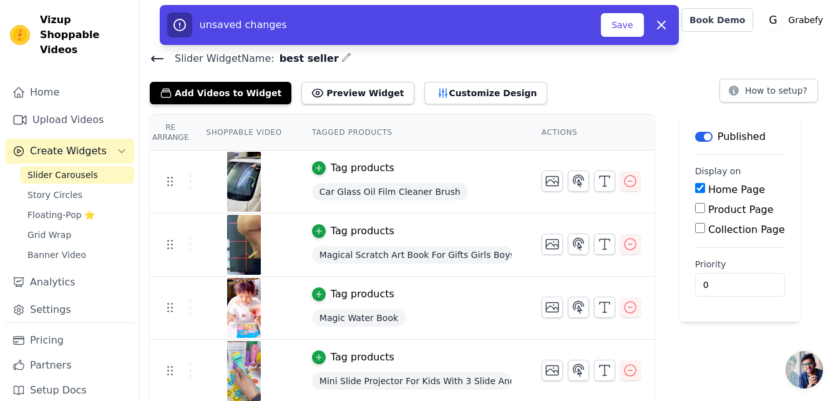
click at [77, 230] on div "Slider Carousels Story Circles Floating-Pop ⭐ Grid Wrap Banner Video" at bounding box center [77, 214] width 114 height 97
click at [76, 247] on link "Banner Video" at bounding box center [77, 254] width 114 height 17
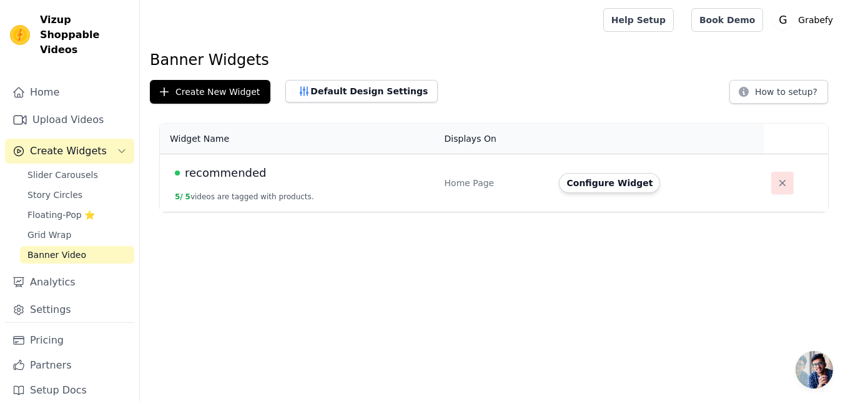
click at [781, 180] on icon "button" at bounding box center [782, 183] width 12 height 12
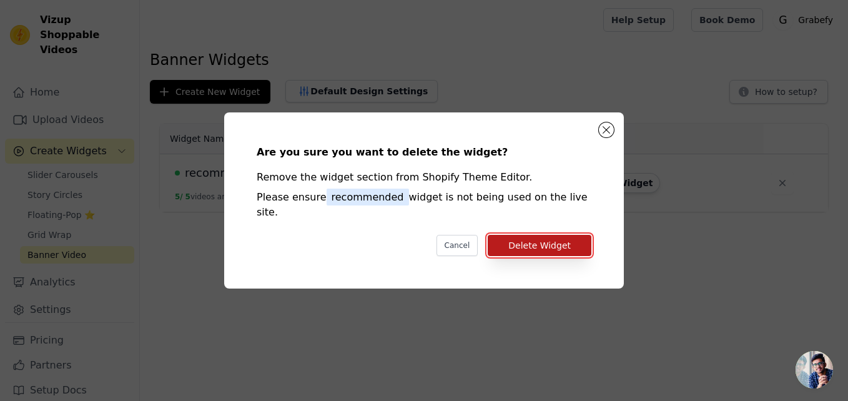
click at [566, 238] on button "Delete Widget" at bounding box center [540, 245] width 104 height 21
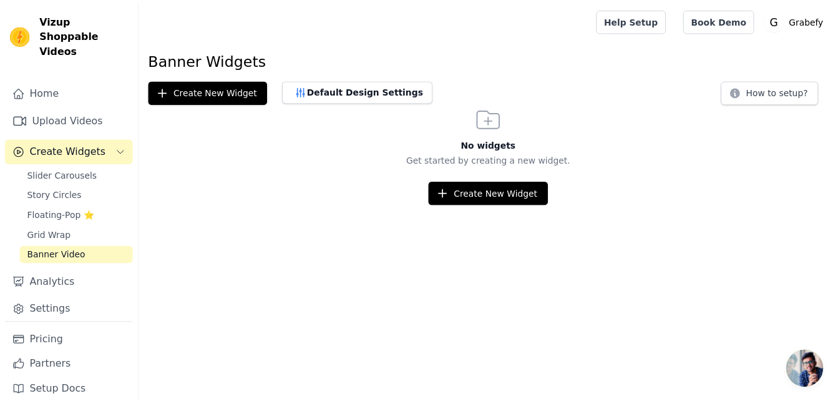
scroll to position [47, 0]
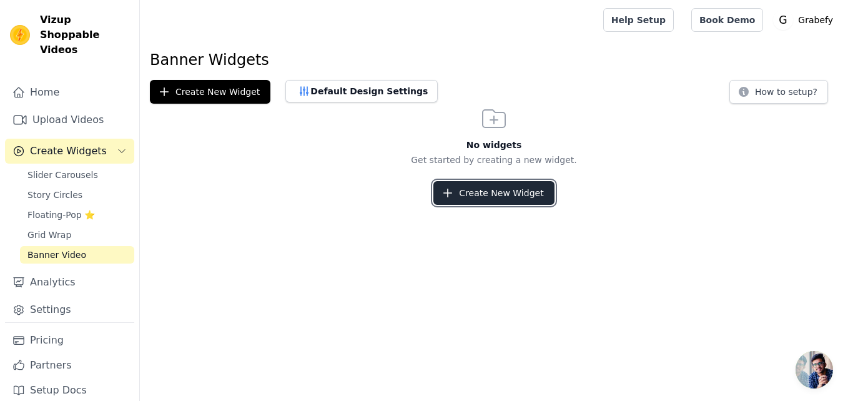
click at [508, 187] on button "Create New Widget" at bounding box center [493, 193] width 120 height 24
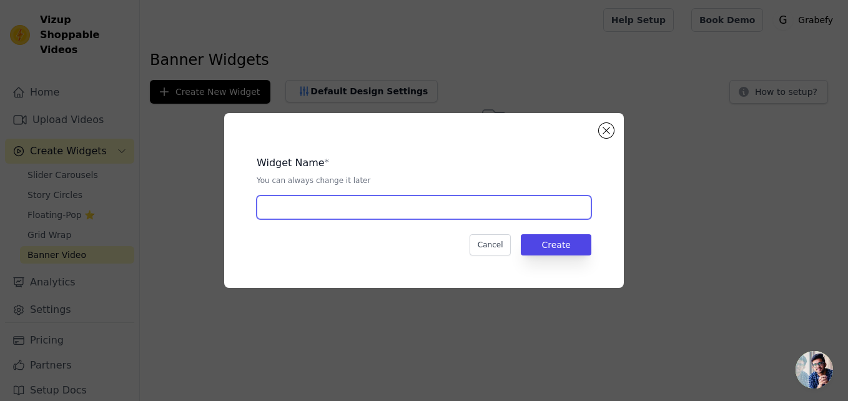
click at [393, 205] on input "text" at bounding box center [424, 207] width 335 height 24
type input "best seller"
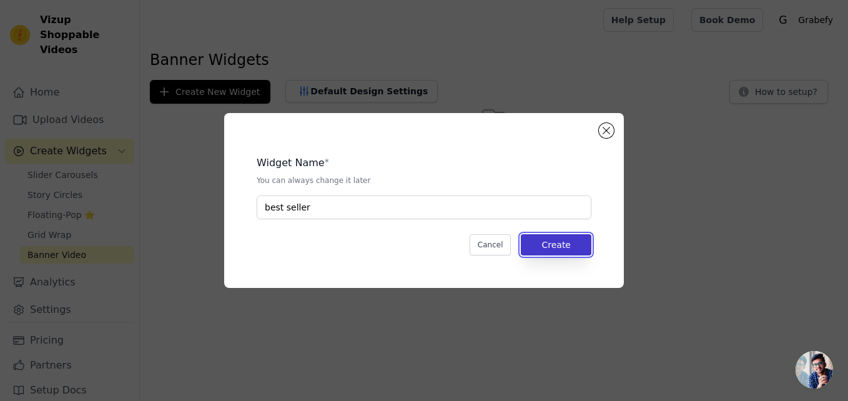
click at [567, 241] on button "Create" at bounding box center [556, 244] width 71 height 21
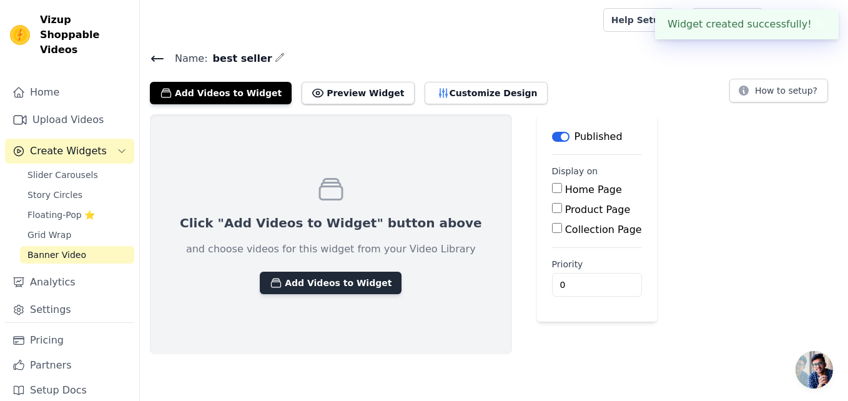
click at [299, 283] on button "Add Videos to Widget" at bounding box center [331, 283] width 142 height 22
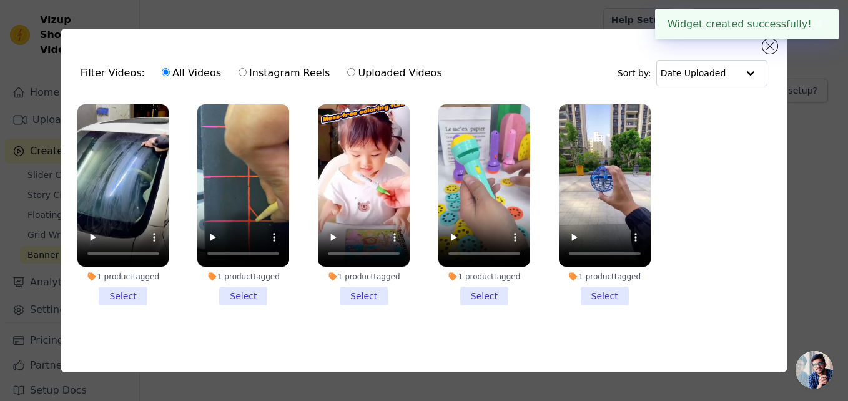
click at [598, 292] on li "1 product tagged Select" at bounding box center [605, 205] width 92 height 202
click at [0, 0] on input "1 product tagged Select" at bounding box center [0, 0] width 0 height 0
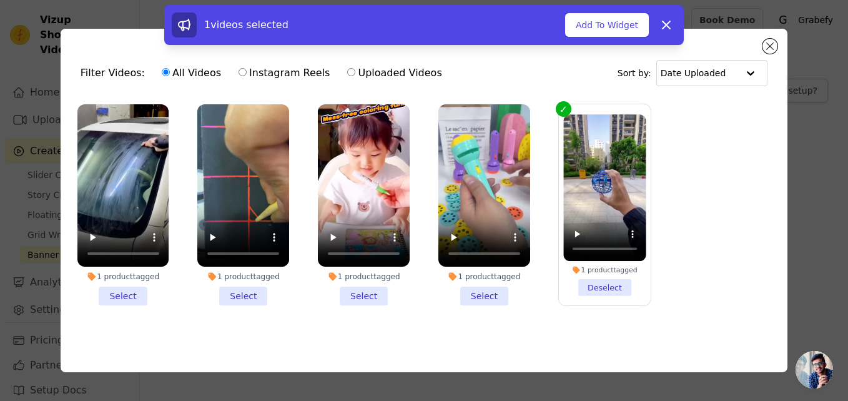
click at [503, 291] on li "1 product tagged Select" at bounding box center [484, 205] width 92 height 202
click at [0, 0] on input "1 product tagged Select" at bounding box center [0, 0] width 0 height 0
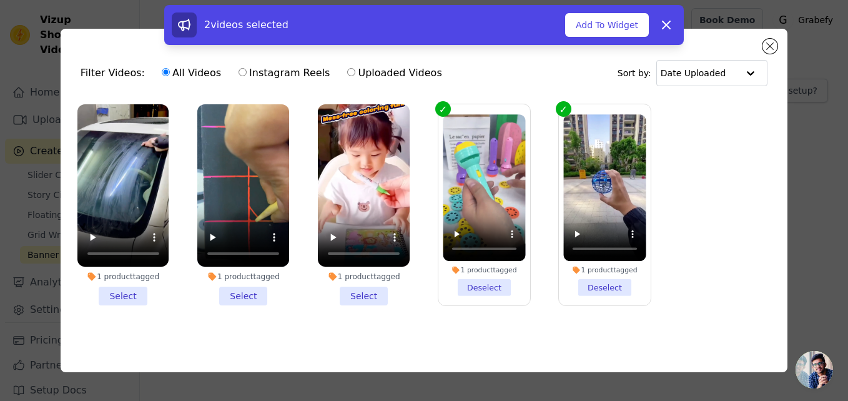
click at [373, 297] on li "1 product tagged Select" at bounding box center [364, 205] width 92 height 202
click at [0, 0] on input "1 product tagged Select" at bounding box center [0, 0] width 0 height 0
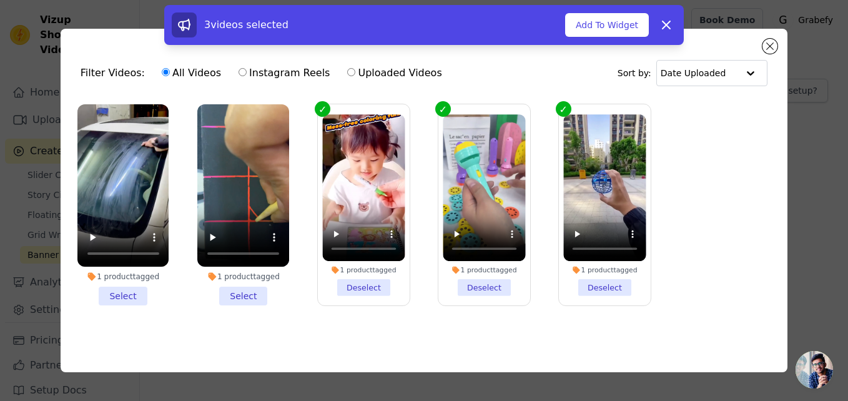
click at [261, 292] on li "1 product tagged Select" at bounding box center [243, 205] width 92 height 202
click at [0, 0] on input "1 product tagged Select" at bounding box center [0, 0] width 0 height 0
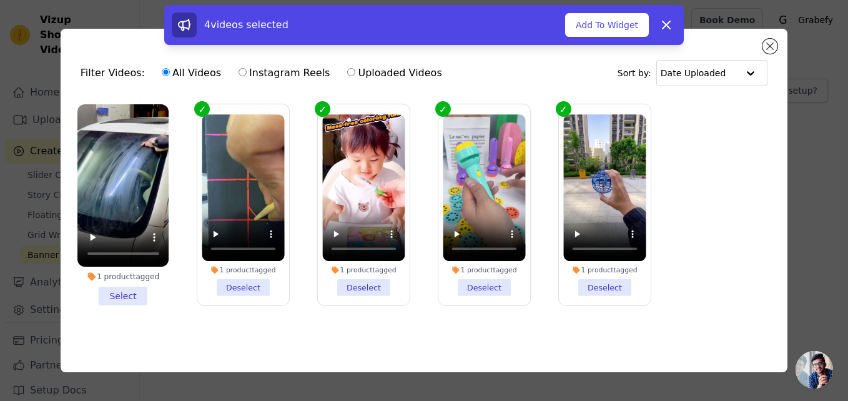
click at [131, 290] on li "1 product tagged Select" at bounding box center [123, 205] width 92 height 202
click at [0, 0] on input "1 product tagged Select" at bounding box center [0, 0] width 0 height 0
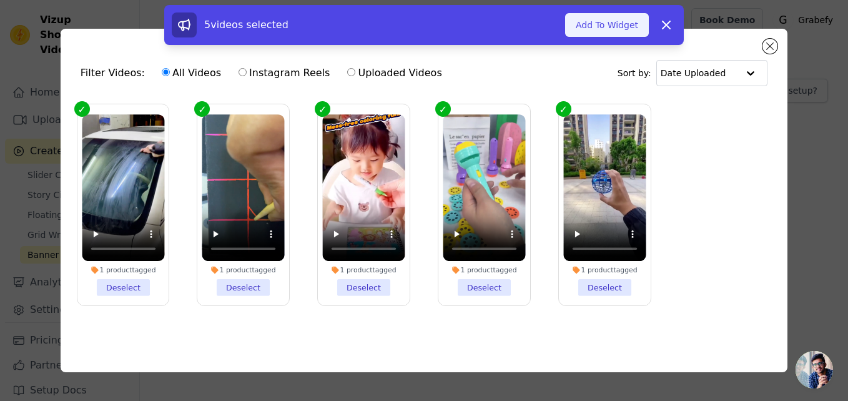
click at [635, 34] on button "Add To Widget" at bounding box center [607, 25] width 84 height 24
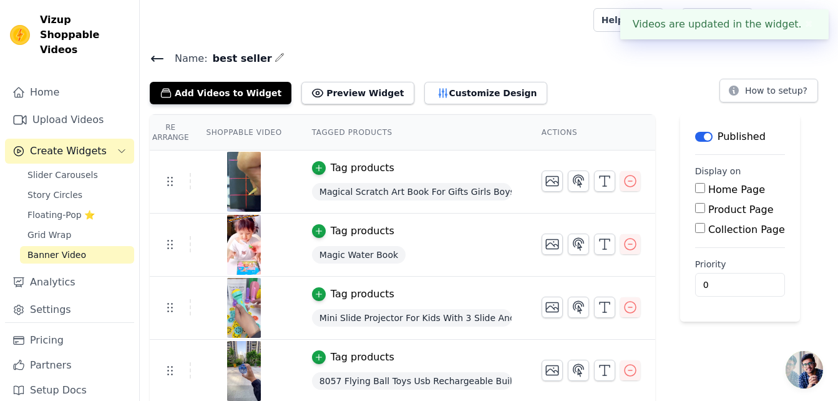
click at [695, 182] on div "Home Page" at bounding box center [740, 189] width 90 height 15
click at [695, 185] on input "Home Page" at bounding box center [700, 188] width 10 height 10
checkbox input "true"
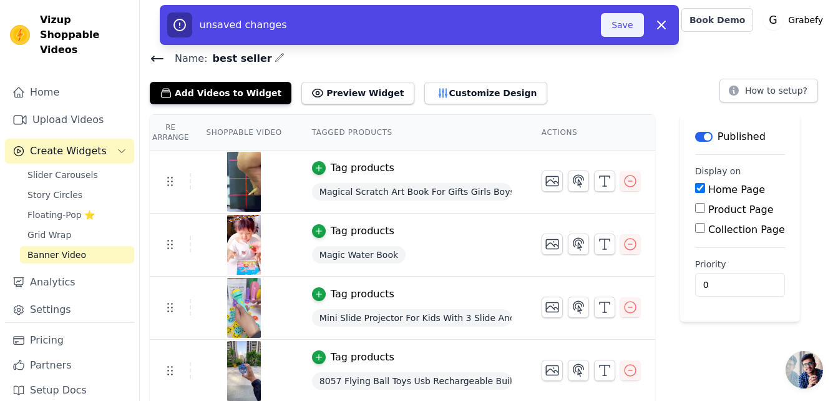
click at [617, 31] on button "Save" at bounding box center [622, 25] width 42 height 24
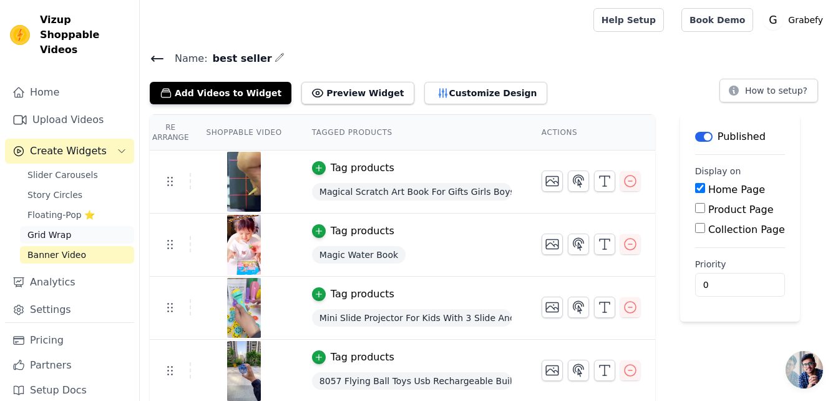
click at [61, 229] on span "Grid Wrap" at bounding box center [49, 235] width 44 height 12
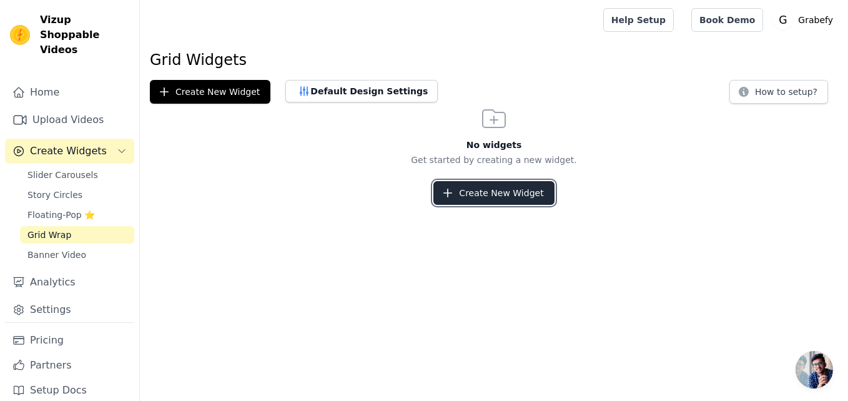
click at [489, 190] on button "Create New Widget" at bounding box center [493, 193] width 120 height 24
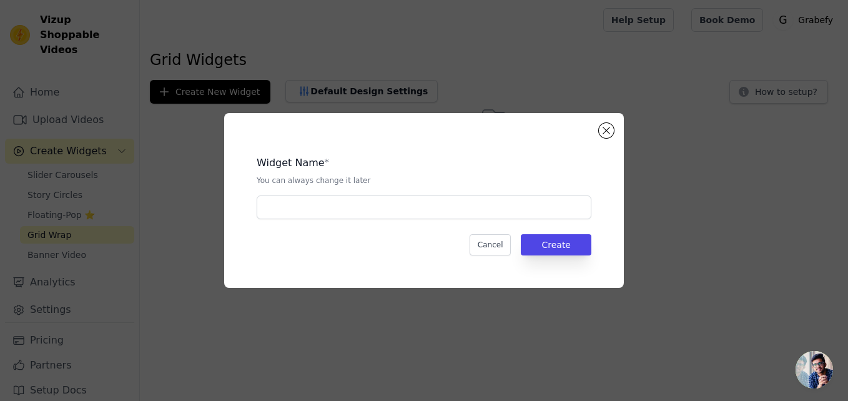
click at [368, 195] on div "Widget Name * You can always change it later" at bounding box center [424, 182] width 335 height 74
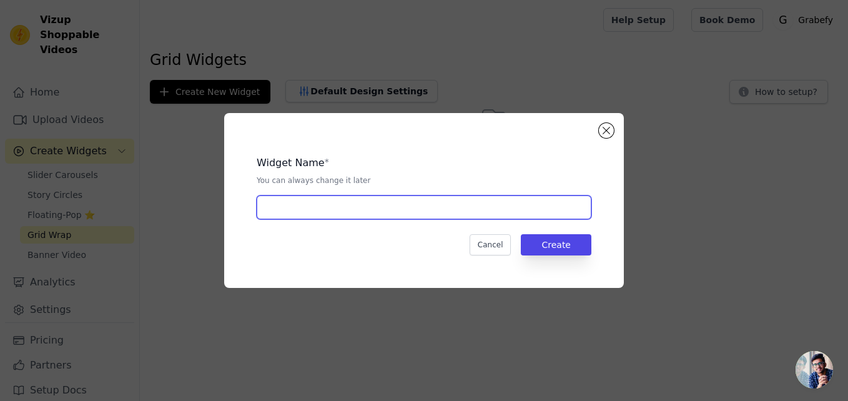
click at [373, 210] on input "text" at bounding box center [424, 207] width 335 height 24
click at [268, 210] on input "best seller" at bounding box center [424, 207] width 335 height 24
type input "Best seller"
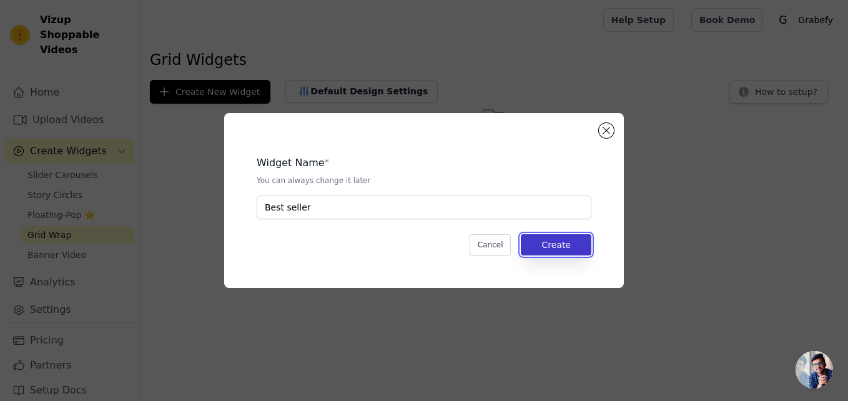
click at [563, 240] on button "Create" at bounding box center [556, 244] width 71 height 21
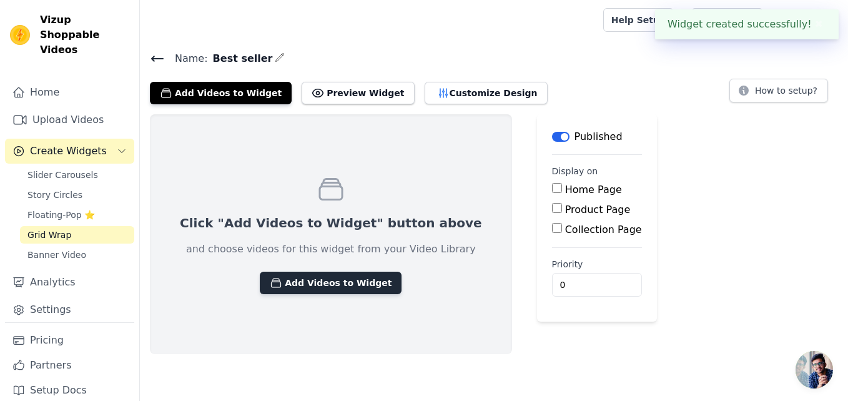
click at [350, 275] on button "Add Videos to Widget" at bounding box center [331, 283] width 142 height 22
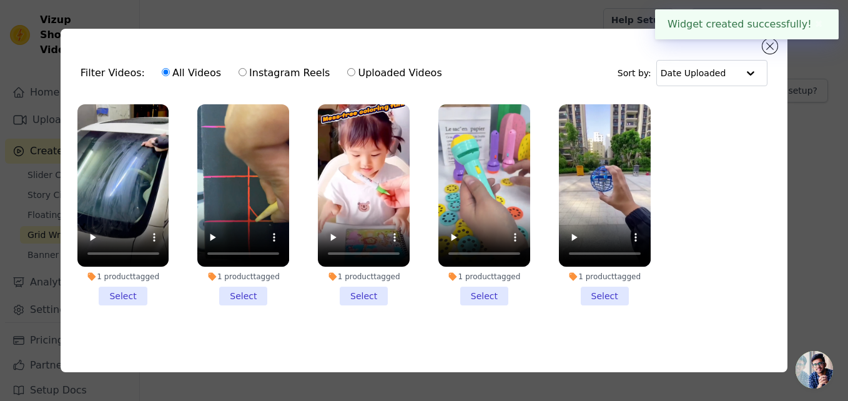
click at [601, 299] on li "1 product tagged Select" at bounding box center [605, 205] width 92 height 202
click at [0, 0] on input "1 product tagged Select" at bounding box center [0, 0] width 0 height 0
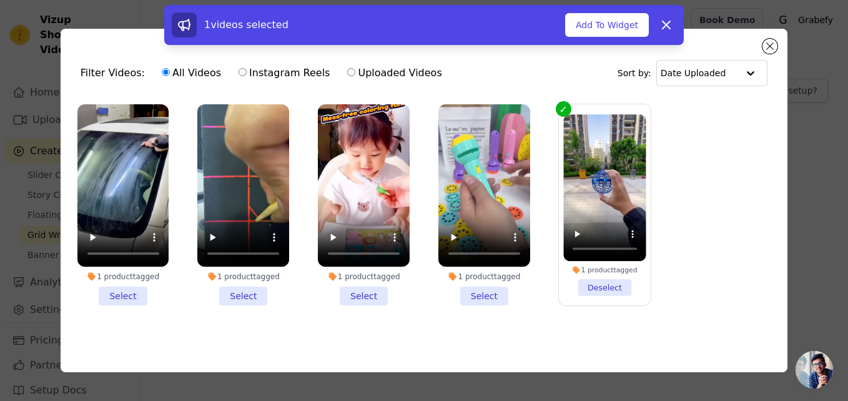
click at [475, 294] on li "1 product tagged Select" at bounding box center [484, 205] width 92 height 202
click at [0, 0] on input "1 product tagged Select" at bounding box center [0, 0] width 0 height 0
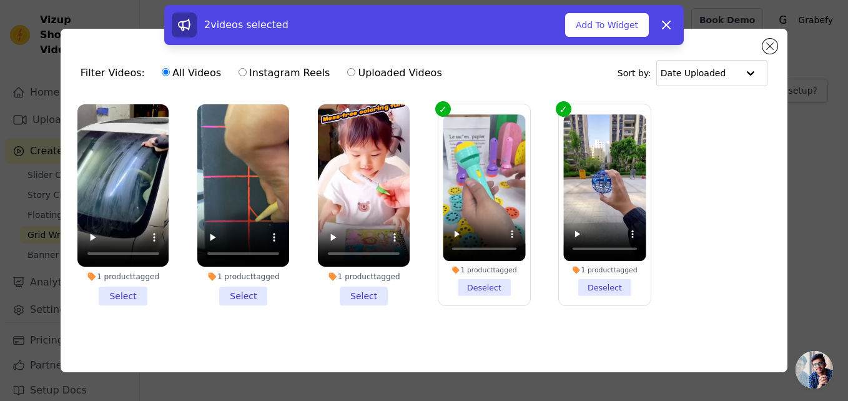
click at [371, 300] on li "1 product tagged Select" at bounding box center [364, 205] width 92 height 202
click at [0, 0] on input "1 product tagged Select" at bounding box center [0, 0] width 0 height 0
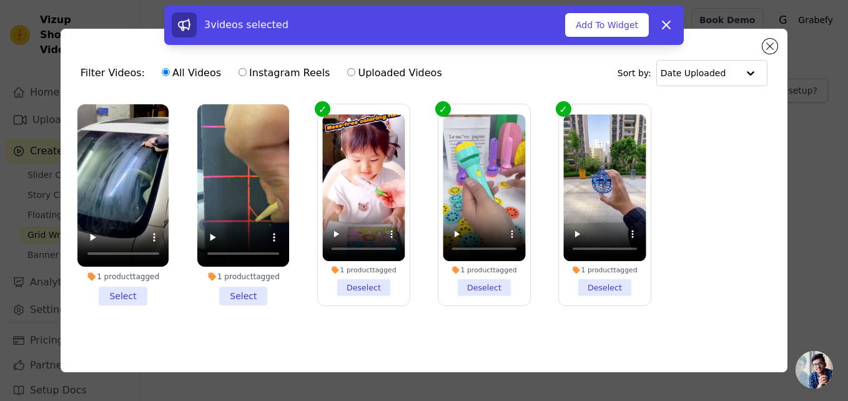
click at [248, 290] on li "1 product tagged Select" at bounding box center [243, 205] width 92 height 202
click at [0, 0] on input "1 product tagged Select" at bounding box center [0, 0] width 0 height 0
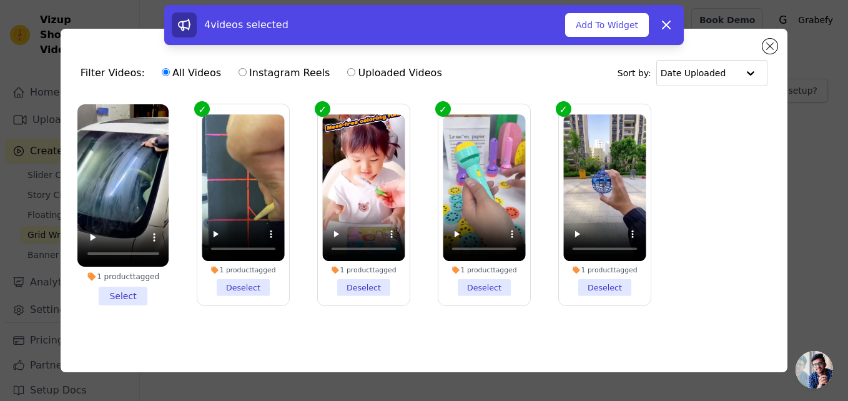
click at [129, 293] on li "1 product tagged Select" at bounding box center [123, 205] width 92 height 202
click at [0, 0] on input "1 product tagged Select" at bounding box center [0, 0] width 0 height 0
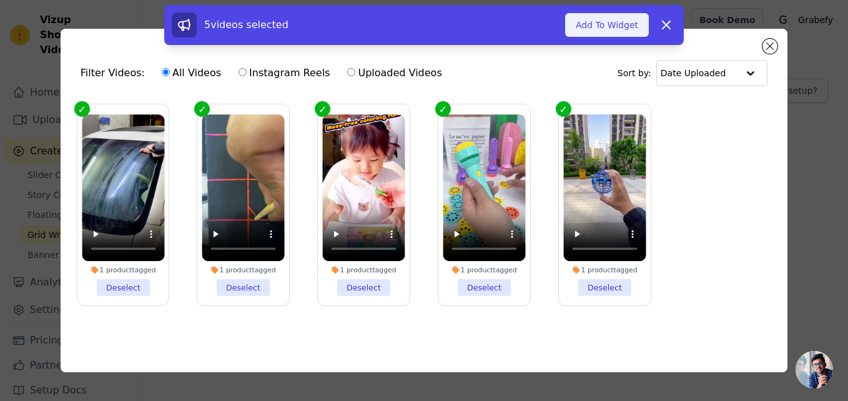
click at [611, 22] on button "Add To Widget" at bounding box center [607, 25] width 84 height 24
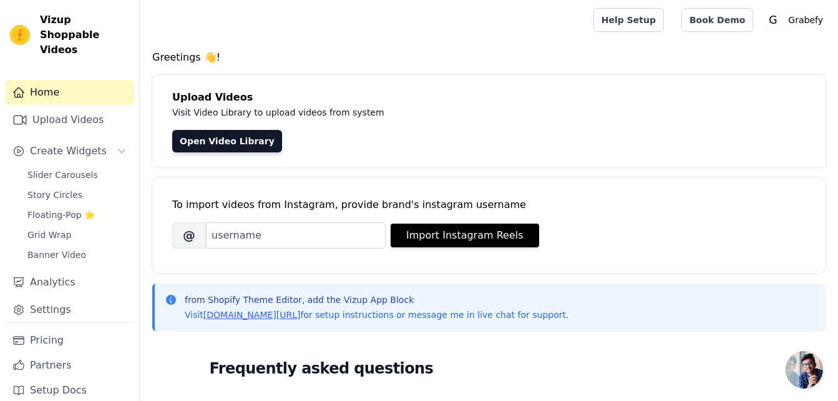
scroll to position [47, 0]
click at [64, 169] on span "Slider Carousels" at bounding box center [62, 175] width 71 height 12
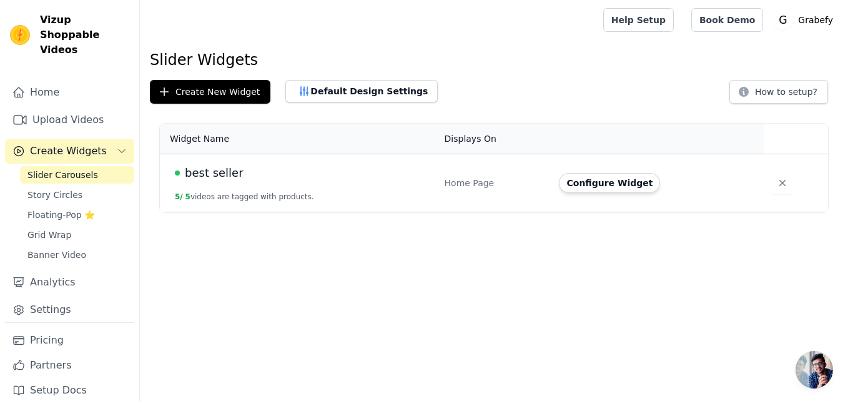
scroll to position [47, 0]
click at [318, 84] on button "Default Design Settings" at bounding box center [361, 91] width 152 height 22
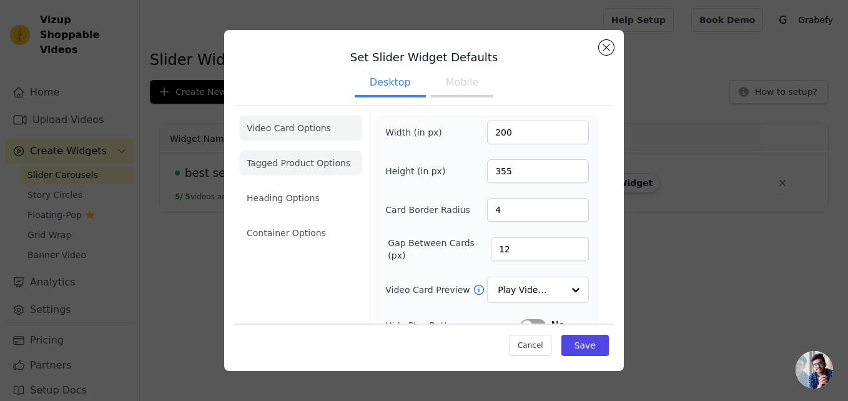
click at [304, 155] on li "Tagged Product Options" at bounding box center [300, 162] width 123 height 25
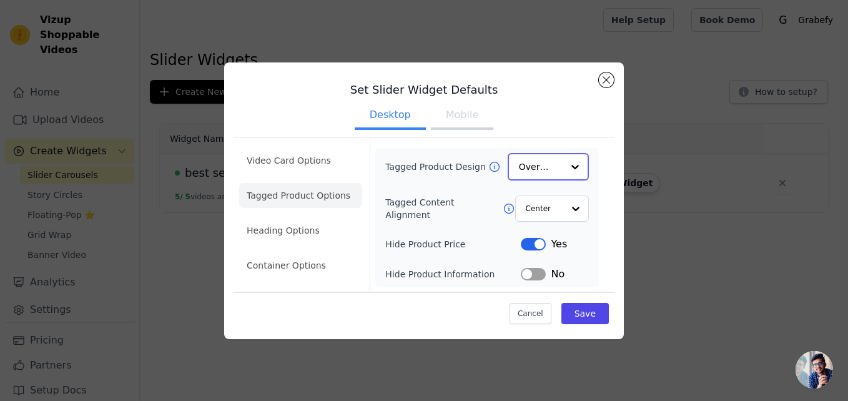
click at [560, 164] on input "Tagged Product Design" at bounding box center [541, 166] width 44 height 25
click at [573, 159] on div at bounding box center [575, 166] width 25 height 25
click at [637, 190] on div "Set Slider Widget Defaults Desktop Mobile Video Card Options Tagged Product Opt…" at bounding box center [424, 200] width 808 height 315
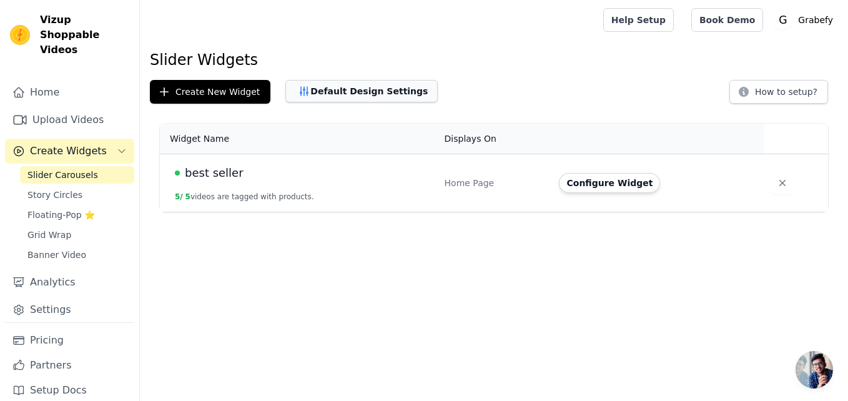
click at [388, 91] on button "Default Design Settings" at bounding box center [361, 91] width 152 height 22
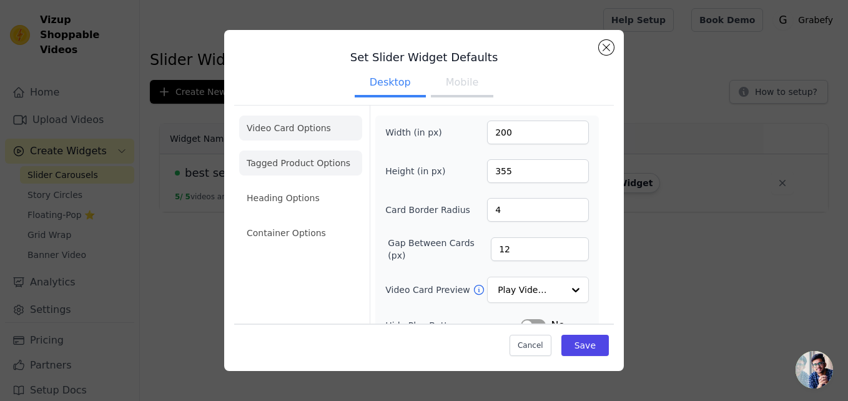
click at [306, 166] on li "Tagged Product Options" at bounding box center [300, 162] width 123 height 25
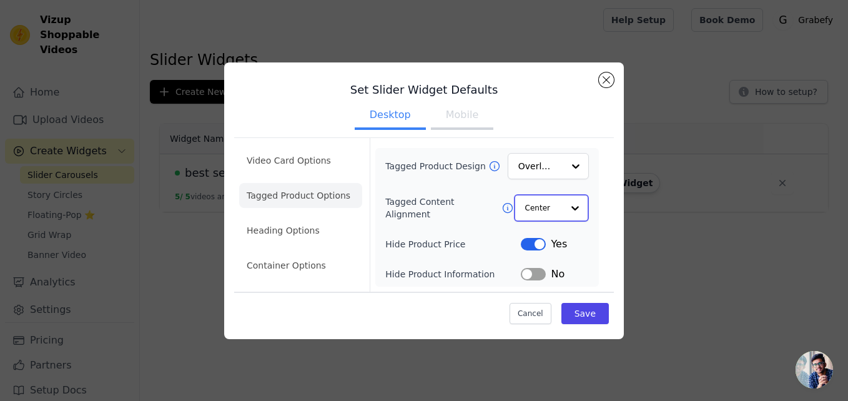
click at [540, 210] on input "Tagged Content Alignment" at bounding box center [543, 207] width 37 height 25
click at [280, 230] on li "Heading Options" at bounding box center [300, 231] width 123 height 25
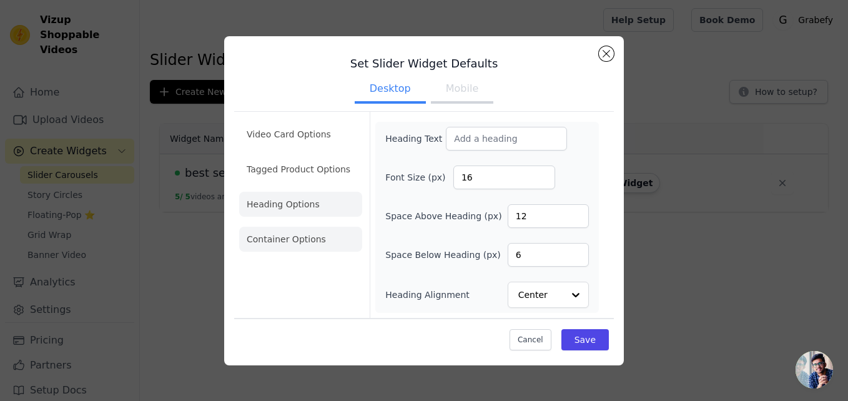
click at [280, 238] on li "Container Options" at bounding box center [300, 239] width 123 height 25
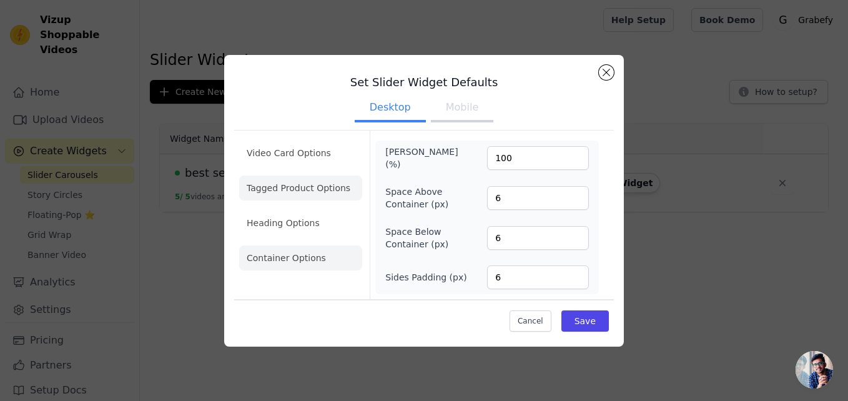
click at [306, 191] on li "Tagged Product Options" at bounding box center [300, 187] width 123 height 25
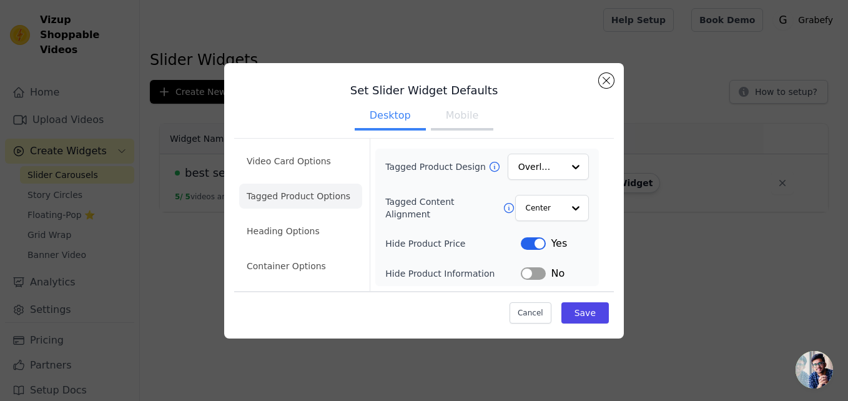
click at [297, 147] on ul "Video Card Options Tagged Product Options Heading Options Container Options" at bounding box center [300, 214] width 123 height 140
click at [298, 157] on li "Video Card Options" at bounding box center [300, 161] width 123 height 25
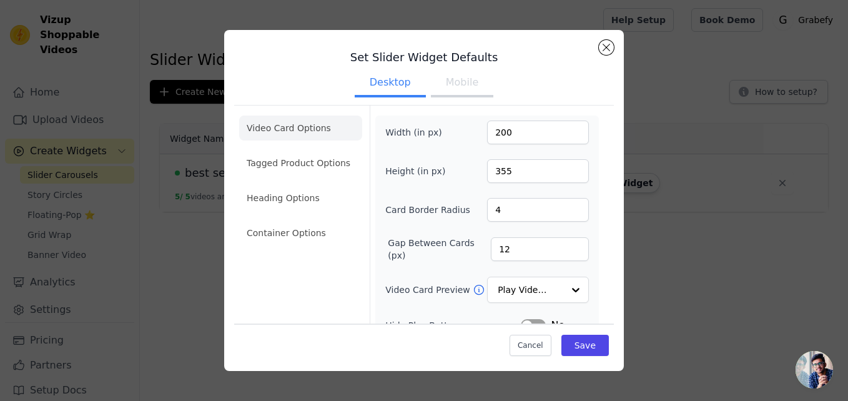
click at [303, 122] on li "Video Card Options" at bounding box center [300, 127] width 123 height 25
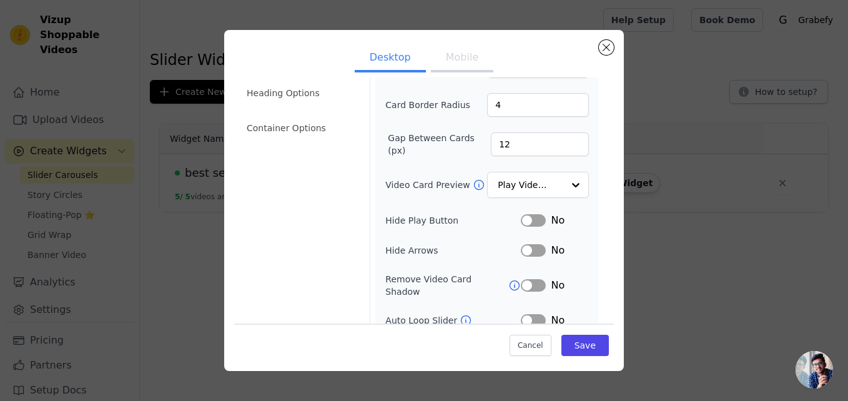
scroll to position [101, 0]
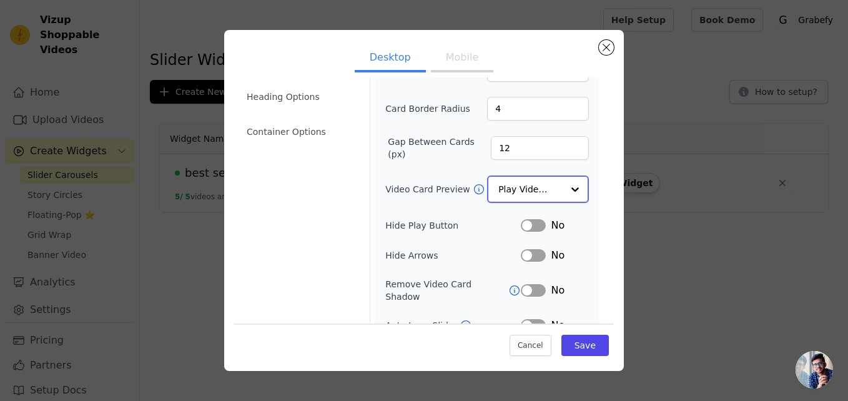
click at [526, 190] on input "Video Card Preview" at bounding box center [530, 189] width 64 height 25
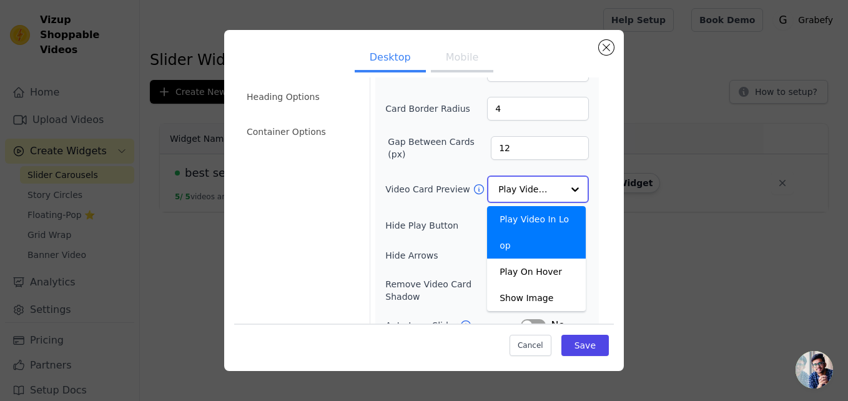
scroll to position [0, 0]
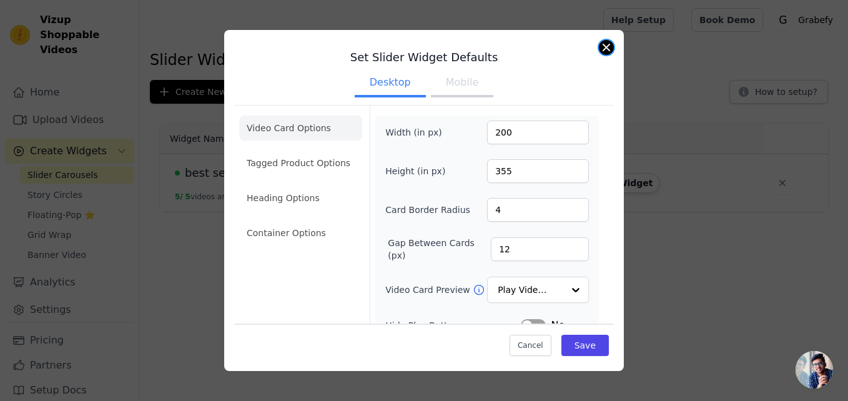
click at [611, 47] on button "Close modal" at bounding box center [606, 47] width 15 height 15
